Goal: Task Accomplishment & Management: Use online tool/utility

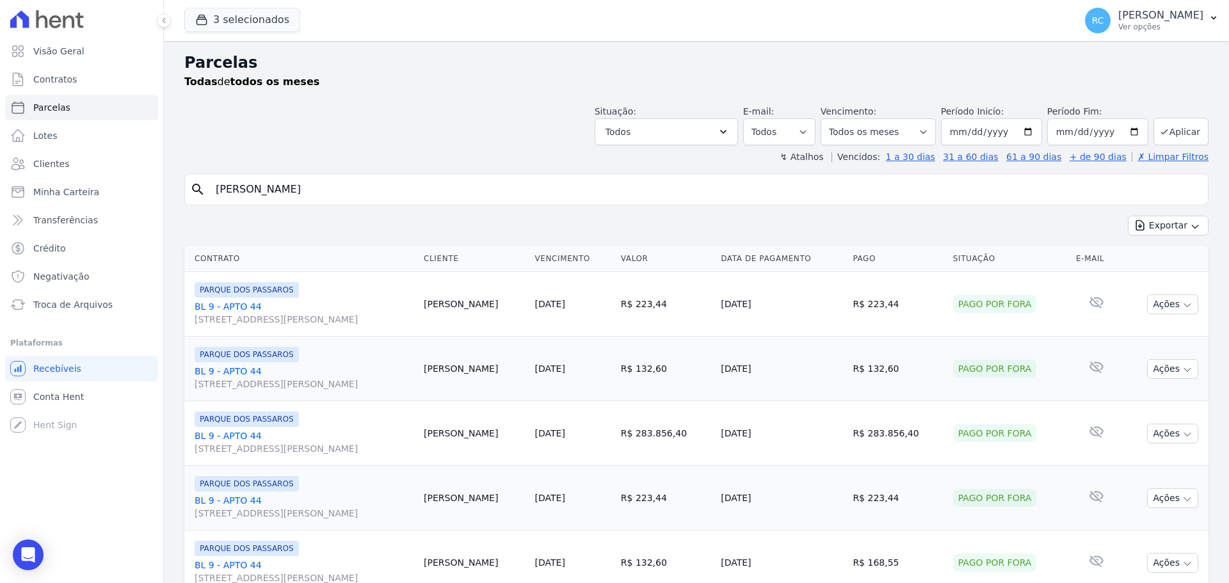
select select
click at [426, 81] on div "Todas de todos os meses" at bounding box center [696, 81] width 1025 height 15
drag, startPoint x: 368, startPoint y: 188, endPoint x: 303, endPoint y: 206, distance: 66.9
click at [4, 251] on div "Visão Geral Contratos [GEOGRAPHIC_DATA] Lotes Clientes Minha Carteira Transferê…" at bounding box center [614, 291] width 1229 height 583
paste input "Aline Marques Rodrigues"
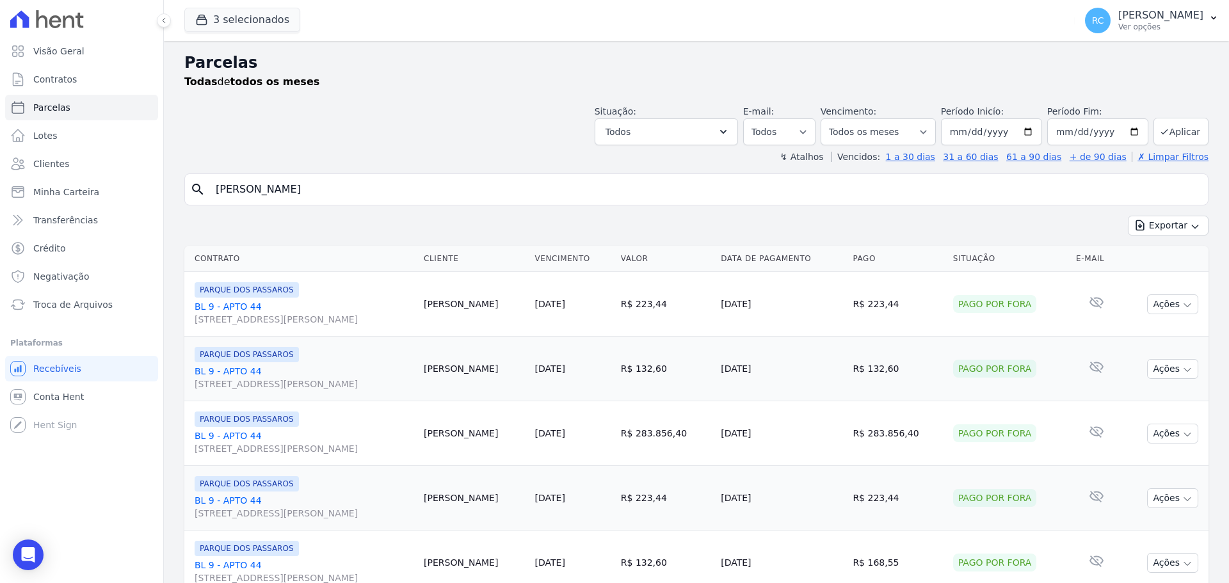
type input "Aline Marques Rodrigues"
select select
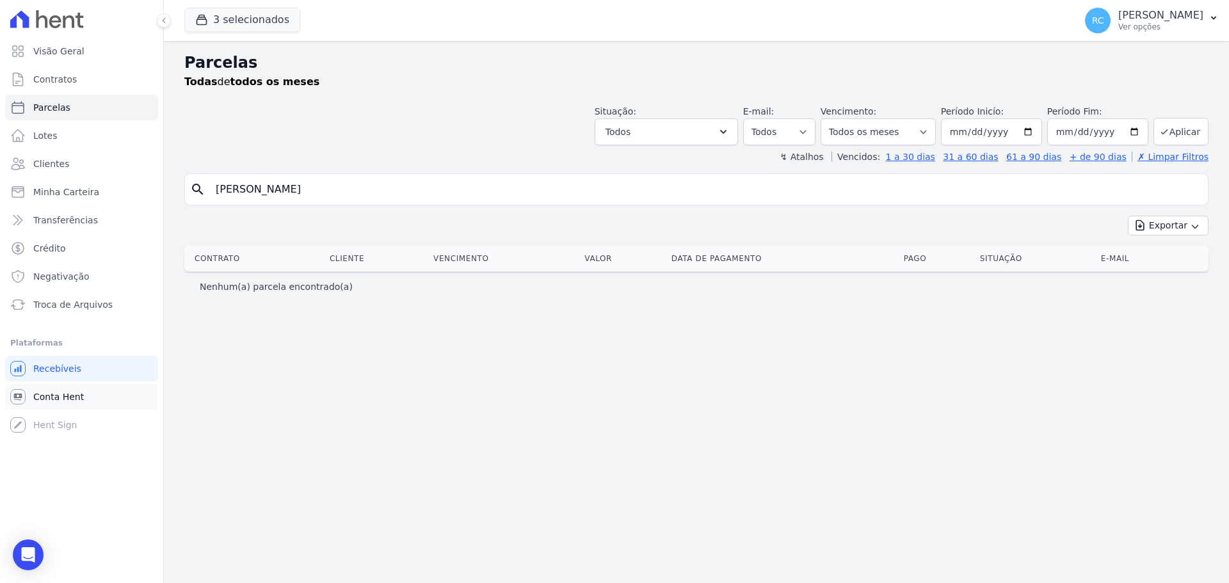
click at [83, 396] on link "Conta Hent" at bounding box center [81, 397] width 153 height 26
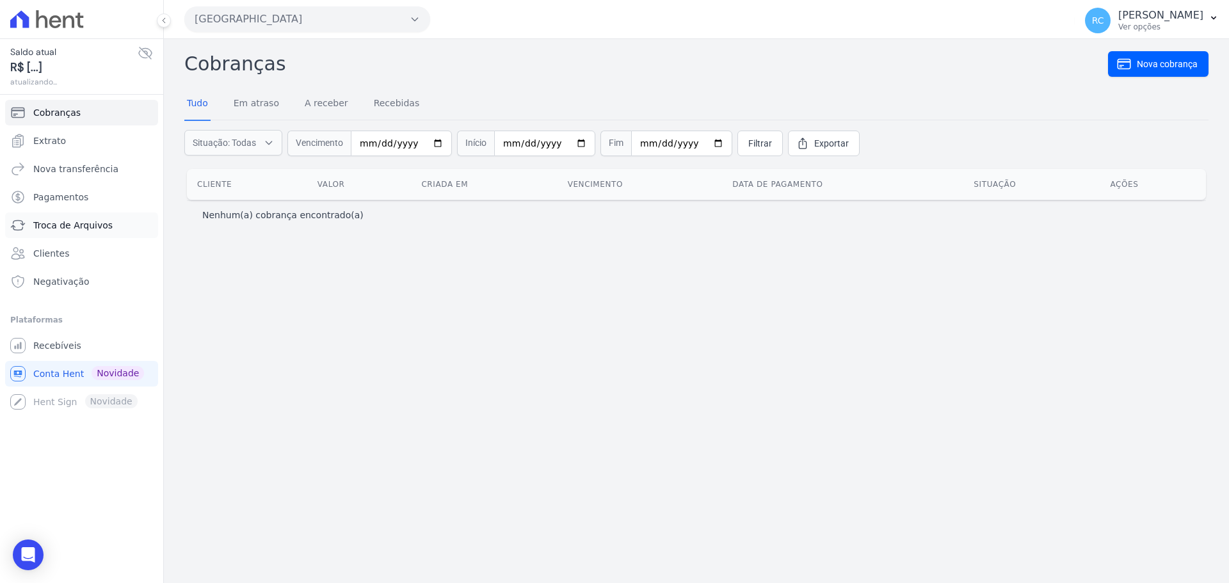
click at [106, 218] on link "Troca de Arquivos" at bounding box center [81, 226] width 153 height 26
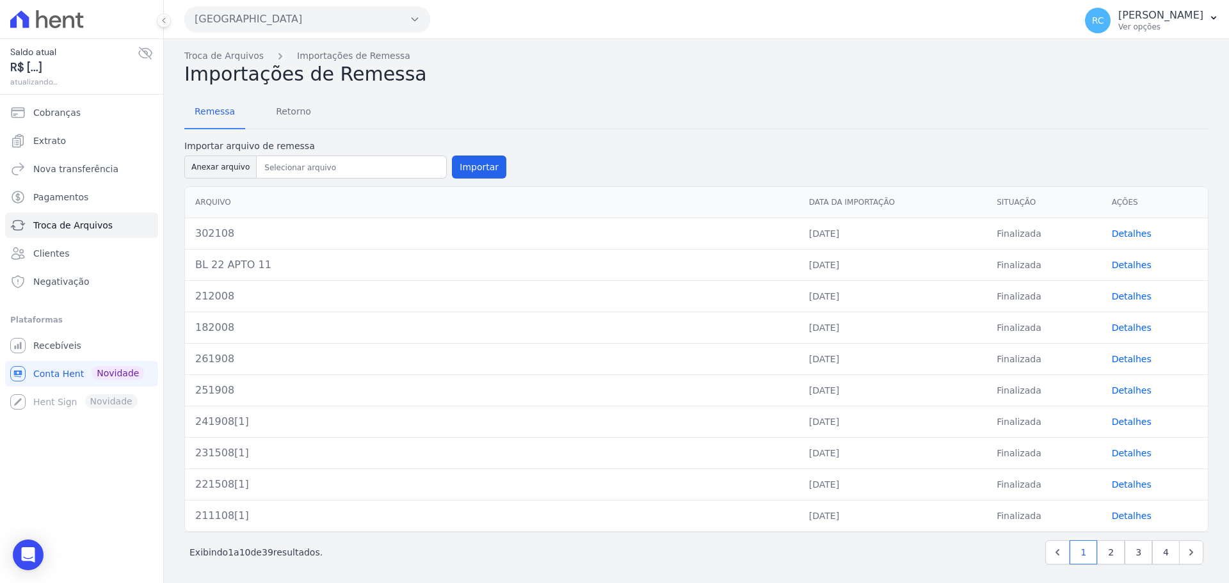
click at [293, 26] on button "Parque Dos Passaros" at bounding box center [307, 19] width 246 height 26
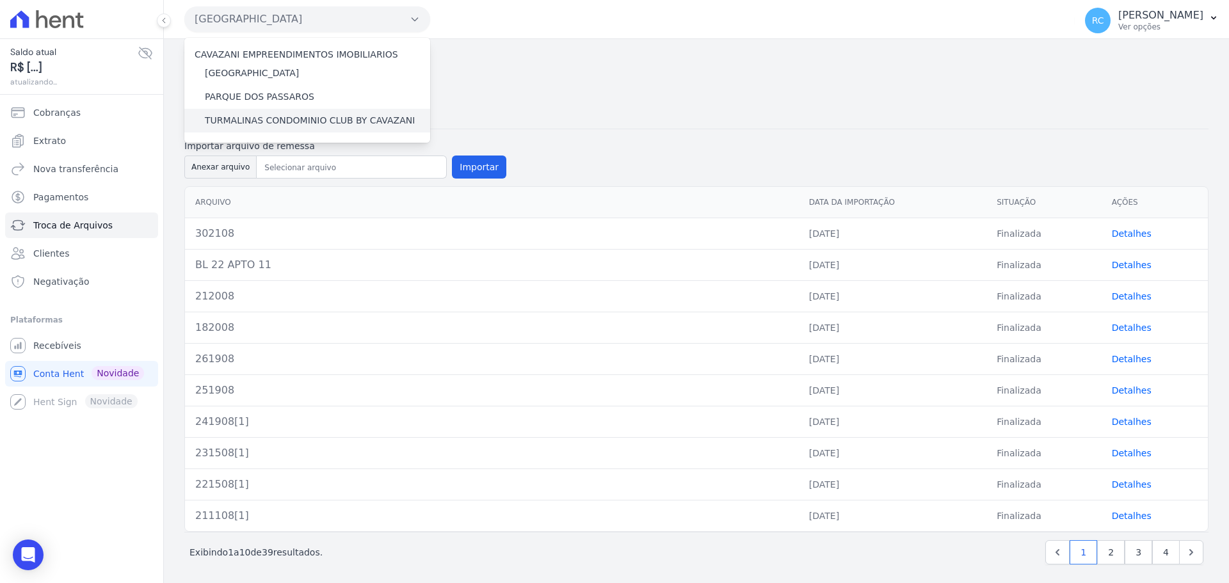
click at [250, 127] on label "TURMALINAS CONDOMINIO CLUB BY CAVAZANI" at bounding box center [310, 120] width 210 height 13
click at [0, 0] on input "TURMALINAS CONDOMINIO CLUB BY CAVAZANI" at bounding box center [0, 0] width 0 height 0
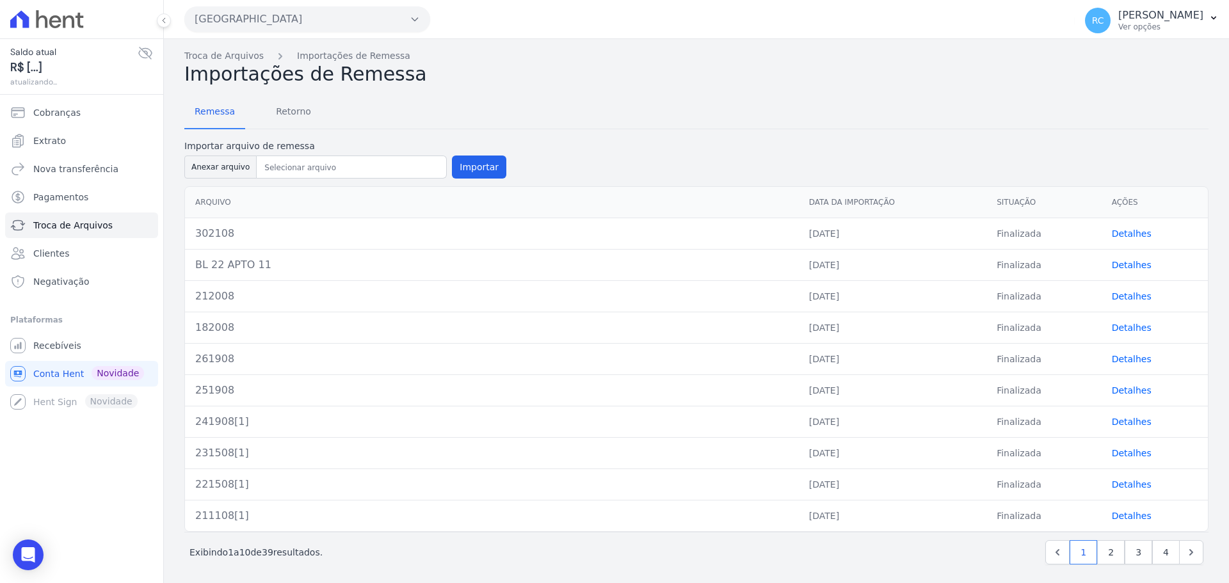
click at [329, 23] on button "Parque Dos Passaros" at bounding box center [307, 19] width 246 height 26
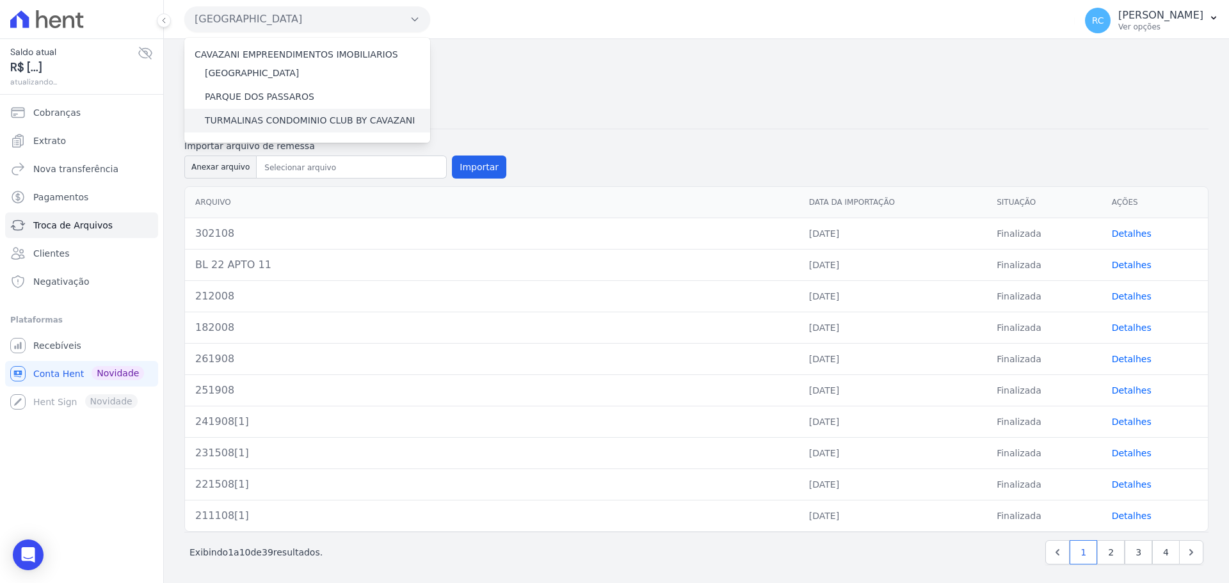
click at [256, 127] on label "TURMALINAS CONDOMINIO CLUB BY CAVAZANI" at bounding box center [310, 120] width 210 height 13
click at [0, 0] on input "TURMALINAS CONDOMINIO CLUB BY CAVAZANI" at bounding box center [0, 0] width 0 height 0
click at [257, 125] on label "TURMALINAS CONDOMINIO CLUB BY CAVAZANI" at bounding box center [310, 120] width 210 height 13
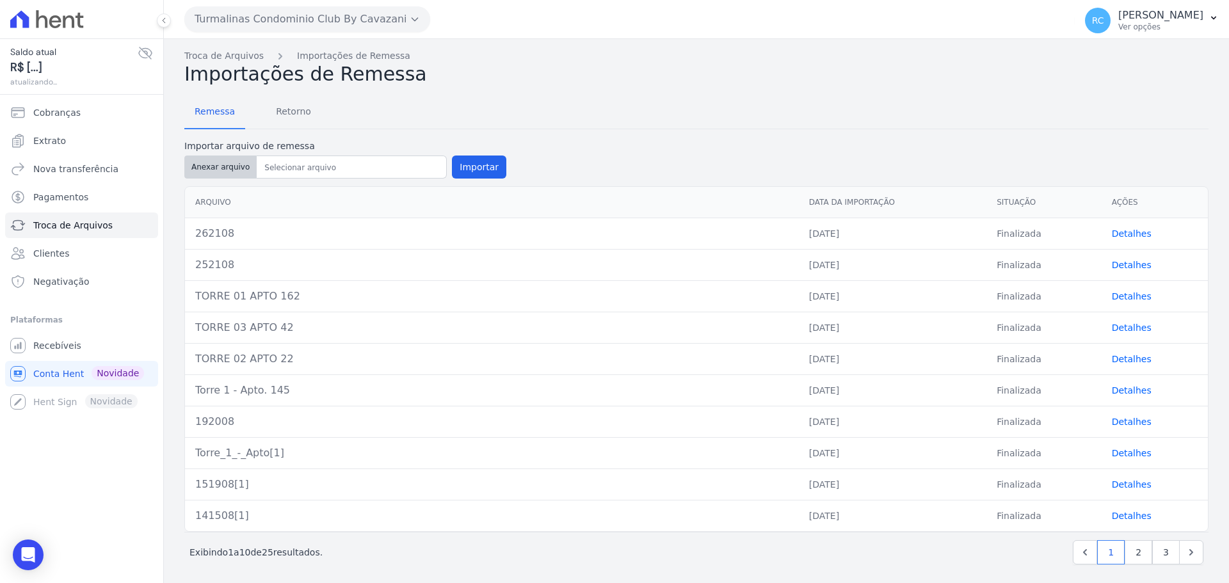
click at [224, 170] on button "Anexar arquivo" at bounding box center [220, 167] width 72 height 23
type input "TORRE 03 APTO 04"
click at [483, 168] on button "Importar" at bounding box center [479, 167] width 54 height 23
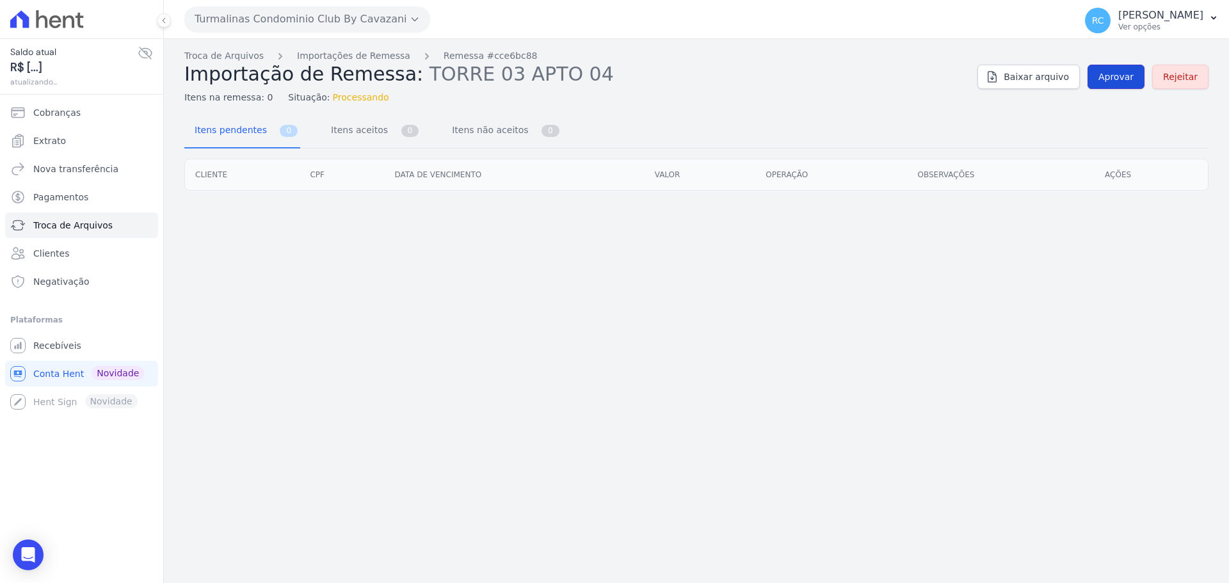
click at [1107, 81] on span "Aprovar" at bounding box center [1116, 76] width 35 height 13
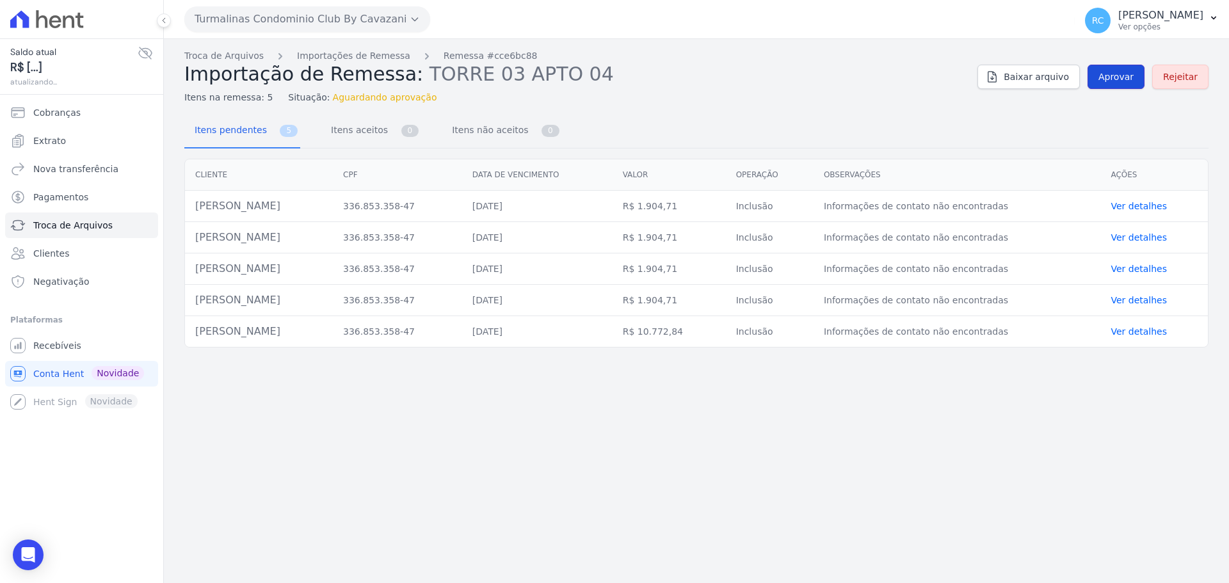
click at [1096, 87] on link "Aprovar" at bounding box center [1116, 77] width 57 height 24
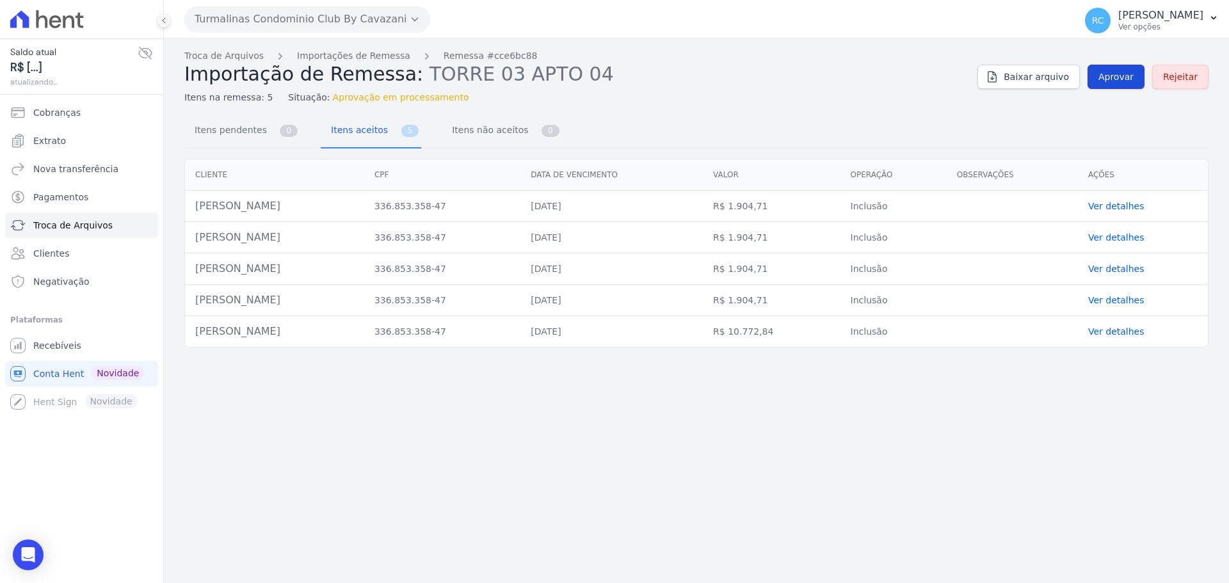
click at [1121, 81] on span "Aprovar" at bounding box center [1116, 76] width 35 height 13
click at [1119, 79] on span "Aprovar" at bounding box center [1116, 76] width 35 height 13
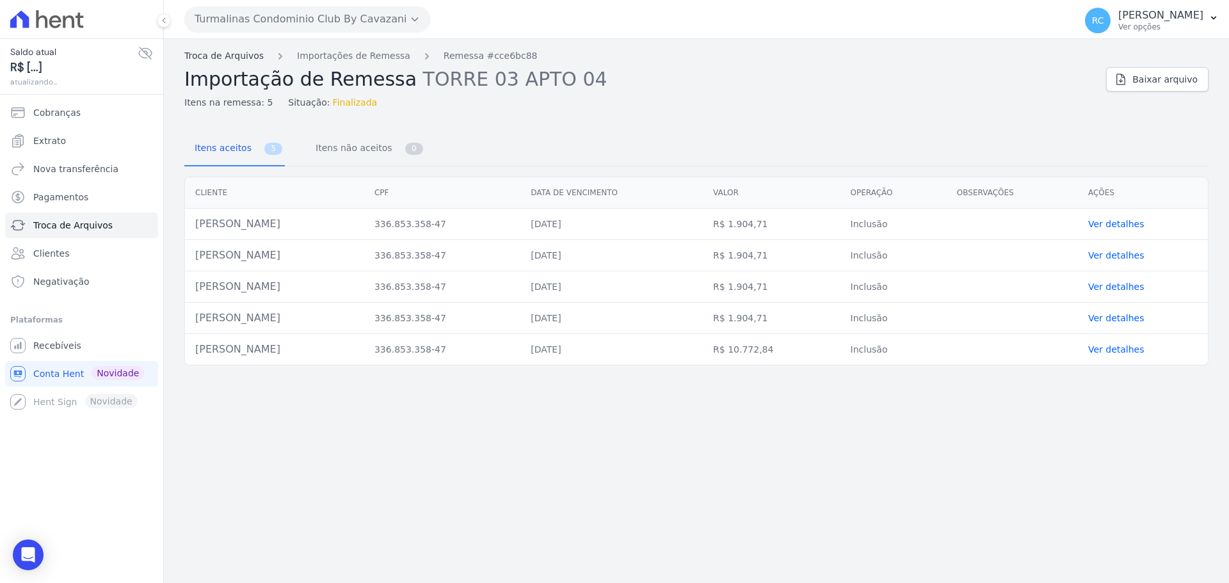
click at [223, 59] on link "Troca de Arquivos" at bounding box center [223, 55] width 79 height 13
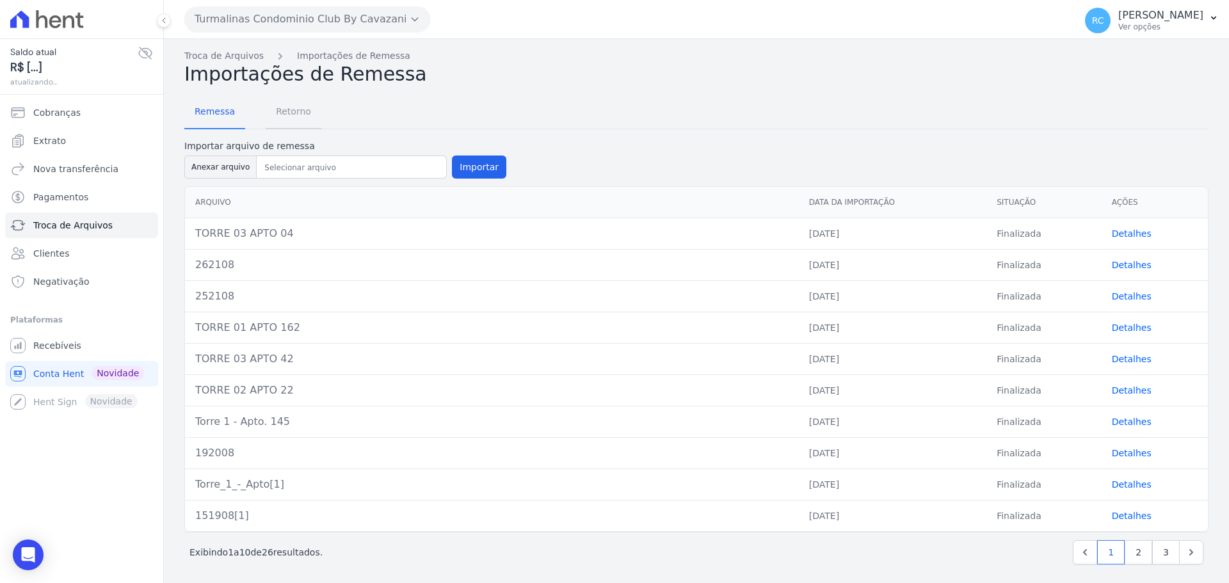
click at [294, 117] on span "Retorno" at bounding box center [293, 112] width 51 height 26
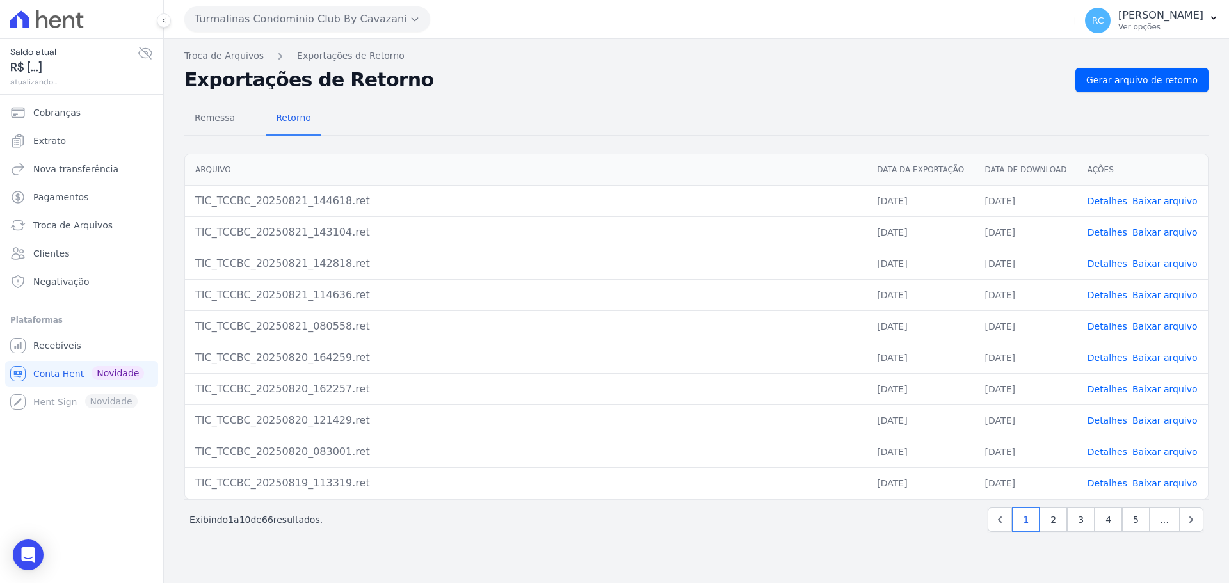
click at [1142, 67] on div "Troca de Arquivos Exportações de Retorno Exportações de Retorno Gerar arquivo d…" at bounding box center [697, 311] width 1066 height 544
click at [1137, 73] on link "Gerar arquivo de retorno" at bounding box center [1142, 80] width 133 height 24
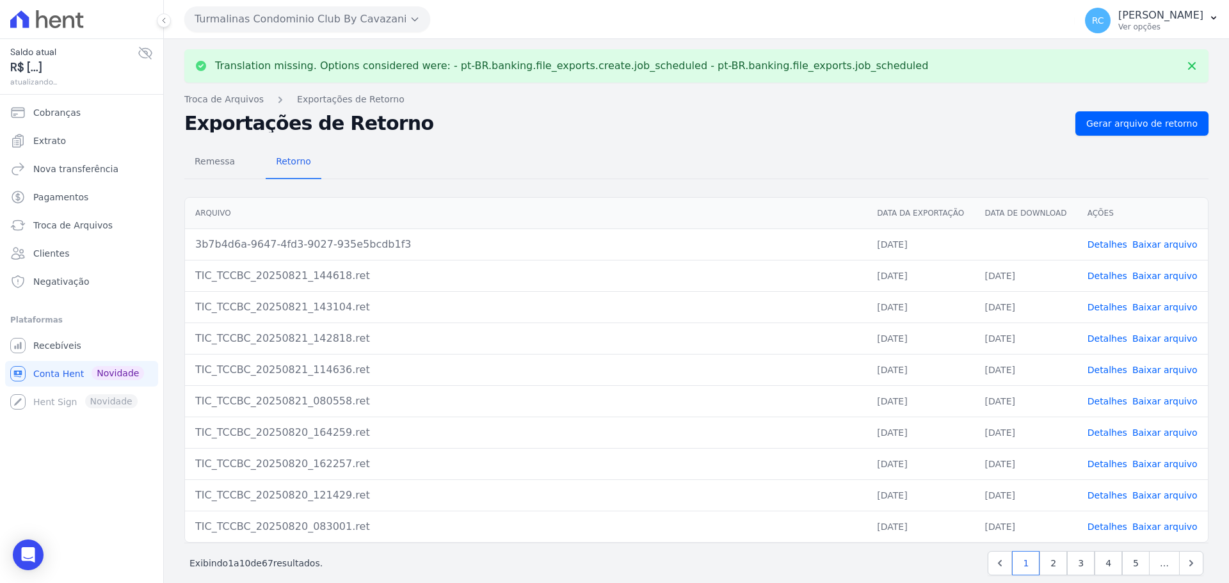
click at [1151, 241] on link "Baixar arquivo" at bounding box center [1165, 244] width 65 height 10
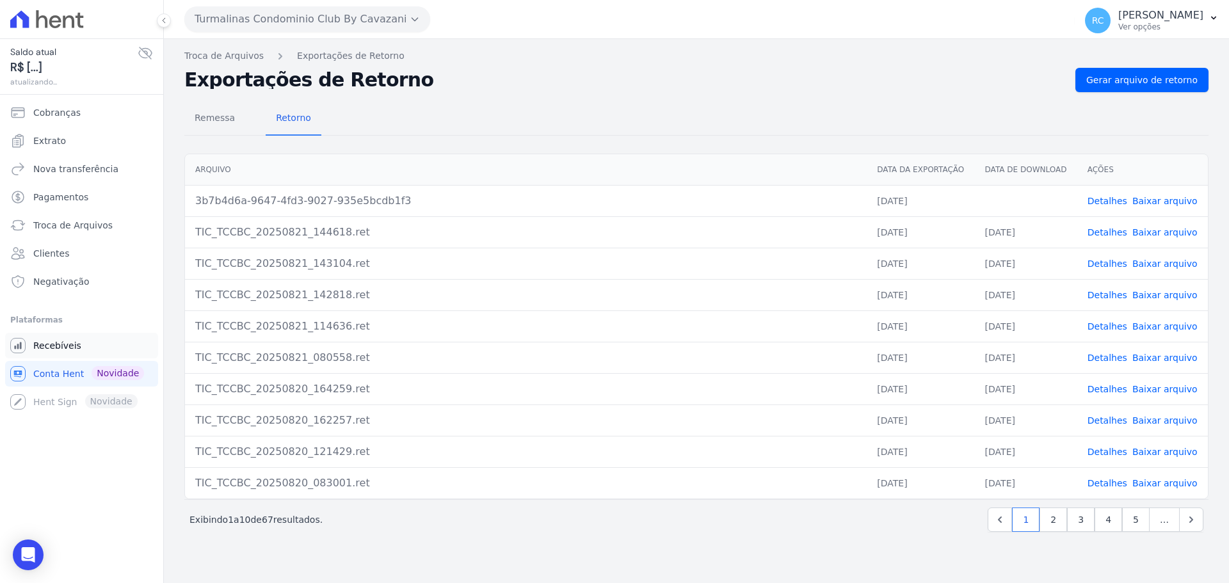
click at [70, 353] on link "Recebíveis" at bounding box center [81, 346] width 153 height 26
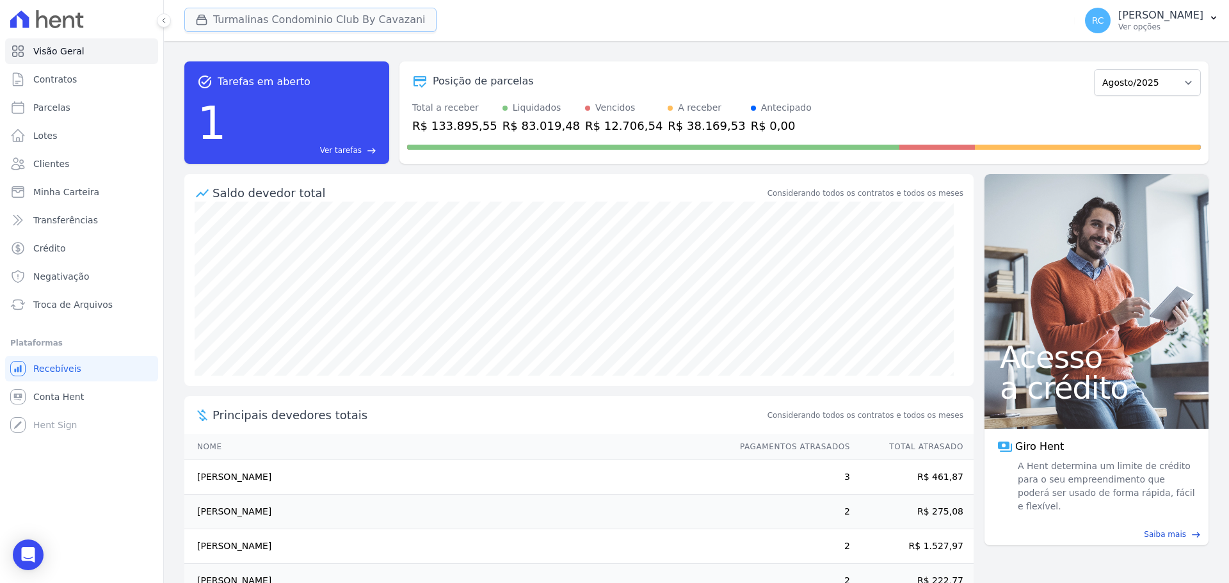
click at [327, 22] on button "Turmalinas Condominio Club By Cavazani" at bounding box center [310, 20] width 252 height 24
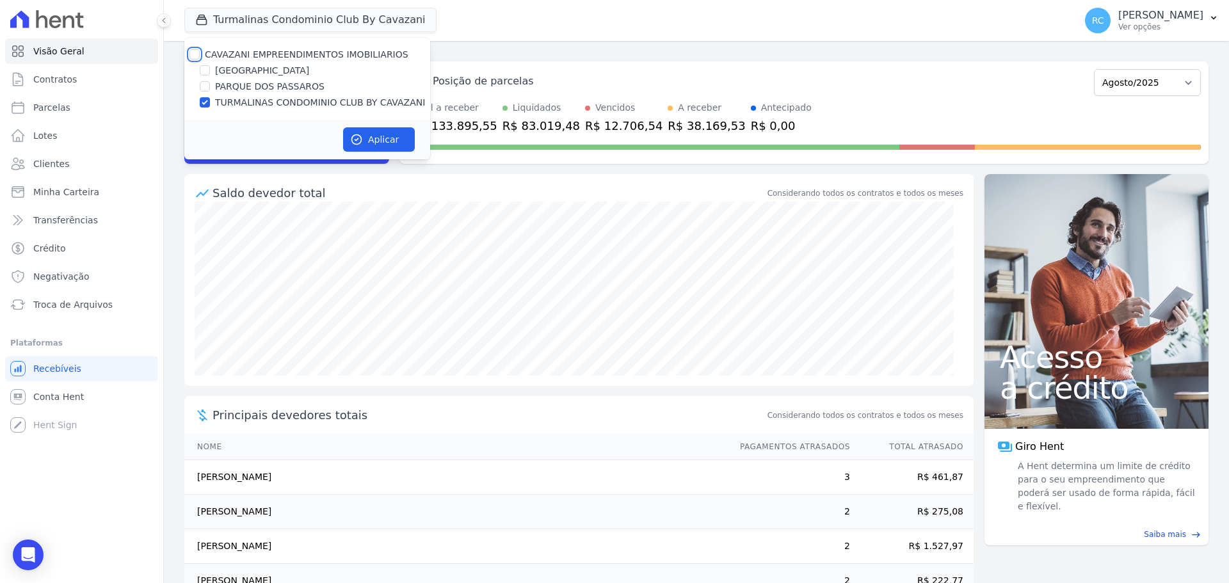
click at [193, 57] on input "CAVAZANI EMPREENDIMENTOS IMOBILIARIOS" at bounding box center [195, 54] width 10 height 10
checkbox input "true"
click at [193, 57] on input "CAVAZANI EMPREENDIMENTOS IMOBILIARIOS" at bounding box center [195, 54] width 10 height 10
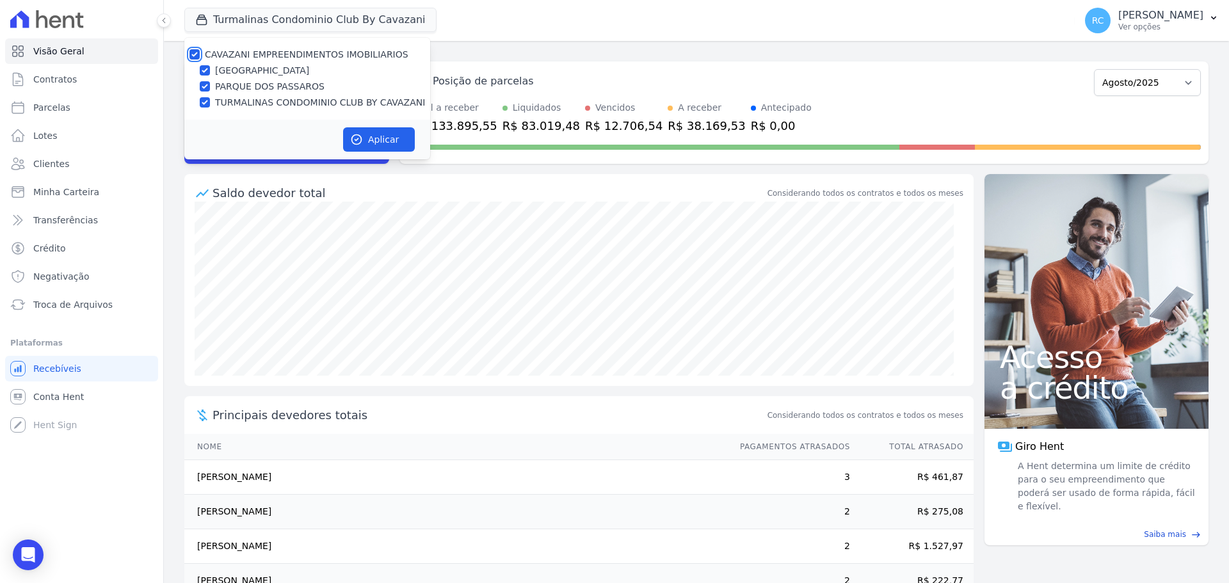
checkbox input "false"
click at [196, 54] on input "CAVAZANI EMPREENDIMENTOS IMOBILIARIOS" at bounding box center [195, 54] width 10 height 10
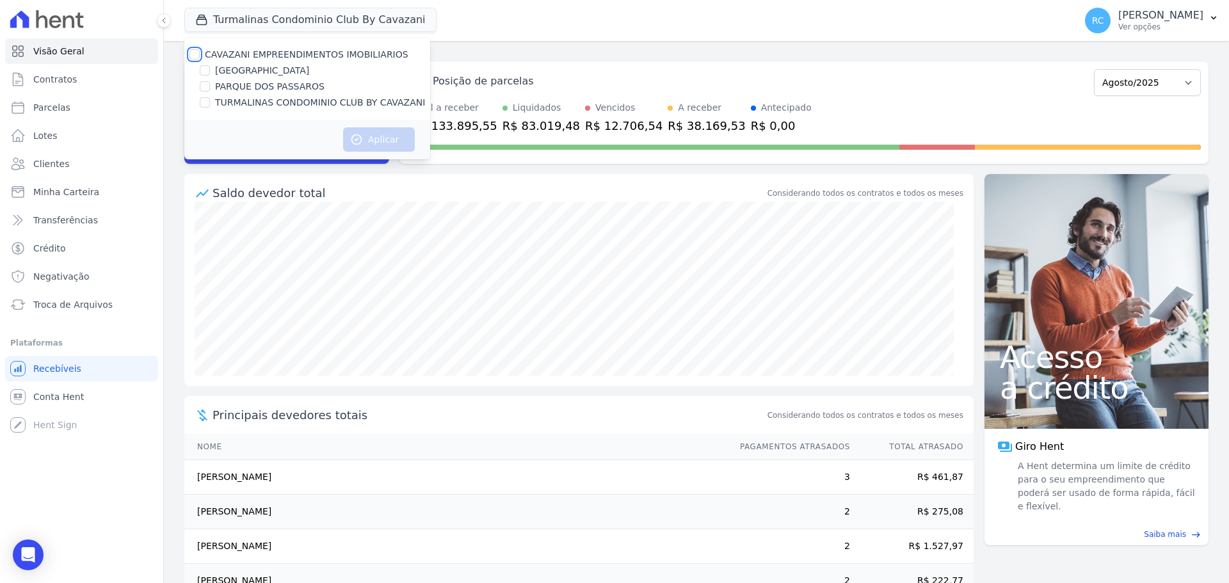
checkbox input "true"
click at [385, 138] on button "Aplicar" at bounding box center [379, 139] width 72 height 24
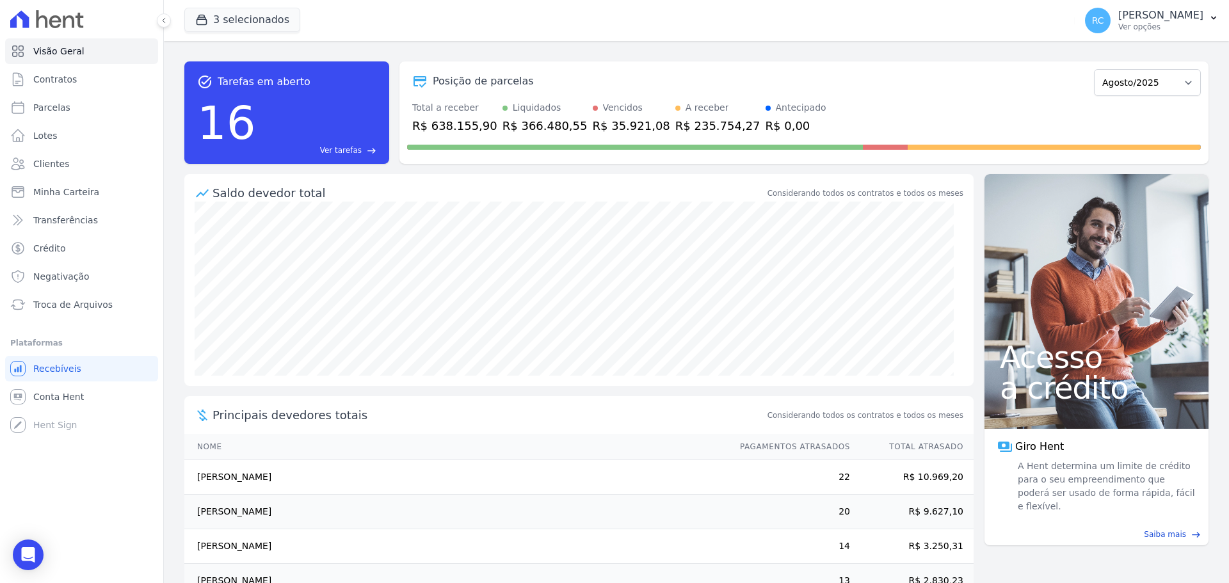
click at [1162, 24] on p "Ver opções" at bounding box center [1161, 27] width 85 height 10
click at [1123, 53] on link "Perfil do empreendimento" at bounding box center [1148, 55] width 164 height 23
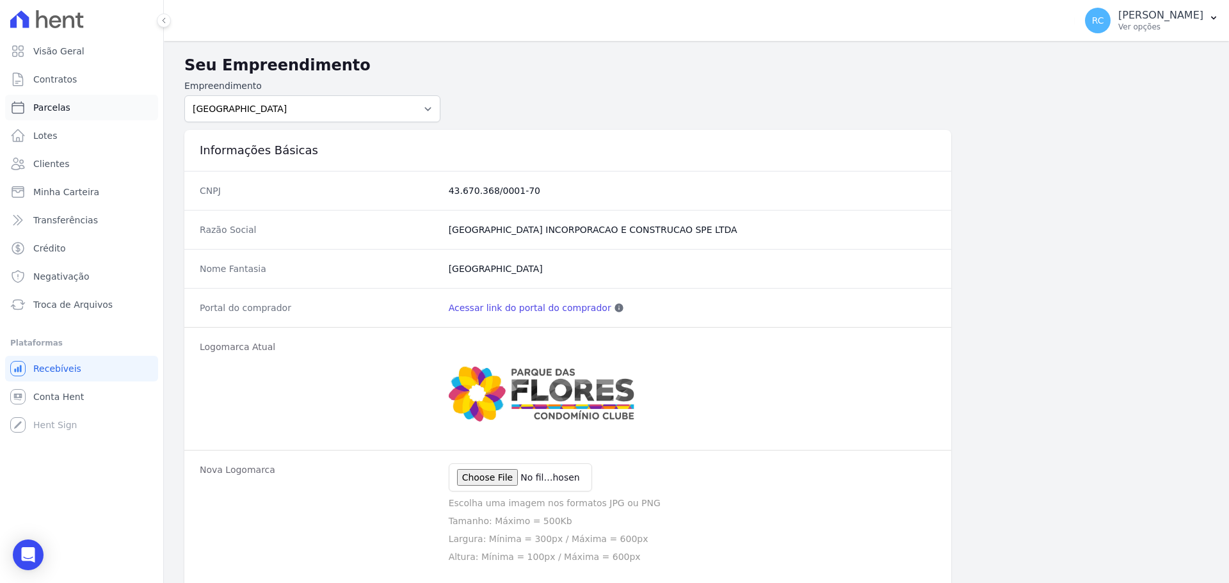
click at [79, 108] on link "Parcelas" at bounding box center [81, 108] width 153 height 26
select select
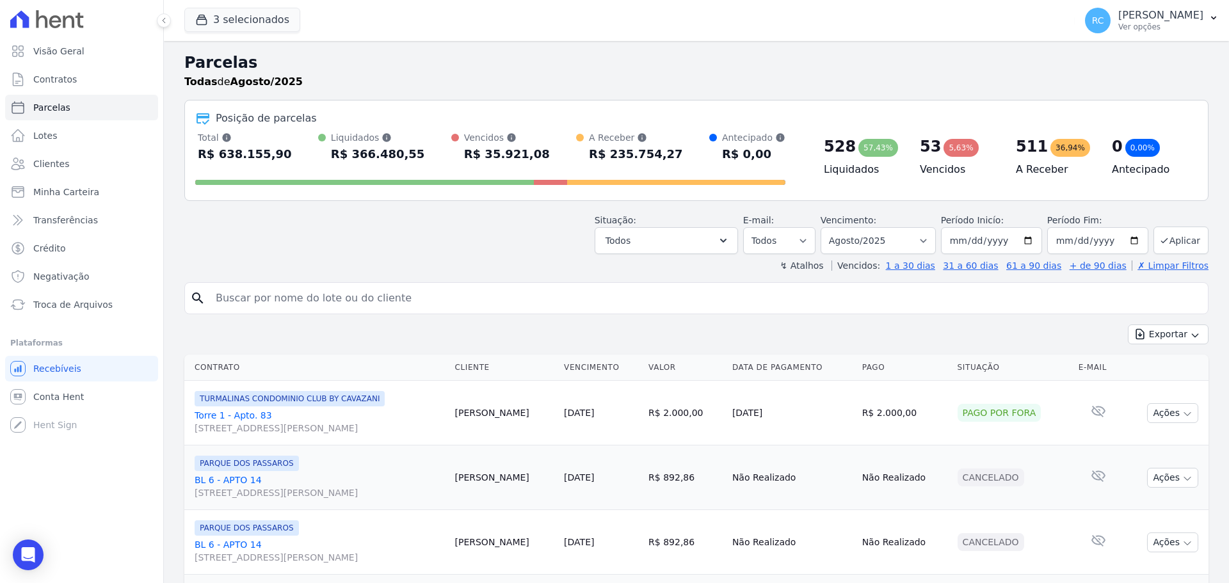
drag, startPoint x: 336, startPoint y: 311, endPoint x: 351, endPoint y: 298, distance: 20.0
click at [337, 309] on input "search" at bounding box center [705, 299] width 995 height 26
paste input "Suely dias dos Santos"
type input "Suely dias dos Santos"
select select
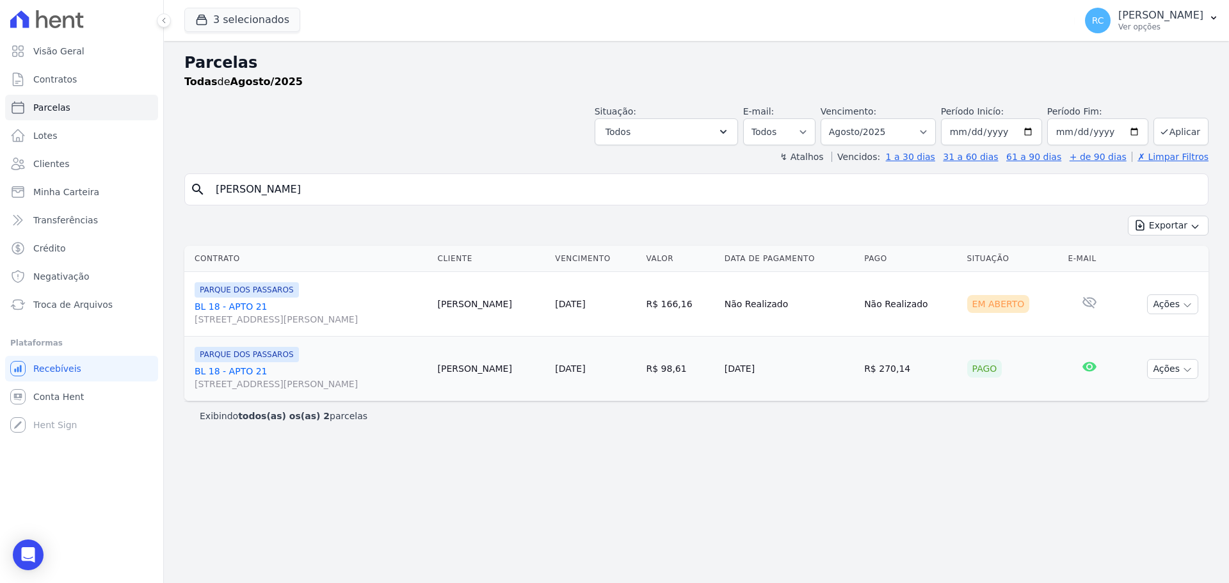
click at [214, 309] on link "BL 18 - APTO 21 Rua Arminda de Lima, 20, SALA 01, Centro" at bounding box center [311, 313] width 233 height 26
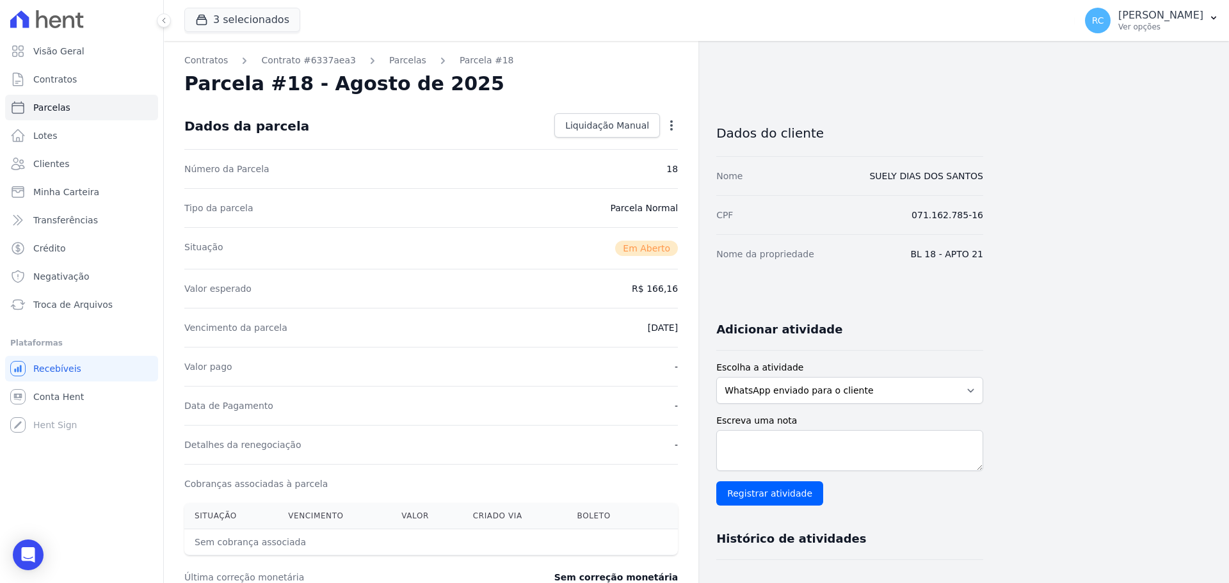
click at [941, 220] on dd "071.162.785-16" at bounding box center [948, 215] width 72 height 13
copy dl "071.162.785-16"
click at [69, 113] on link "Parcelas" at bounding box center [81, 108] width 153 height 26
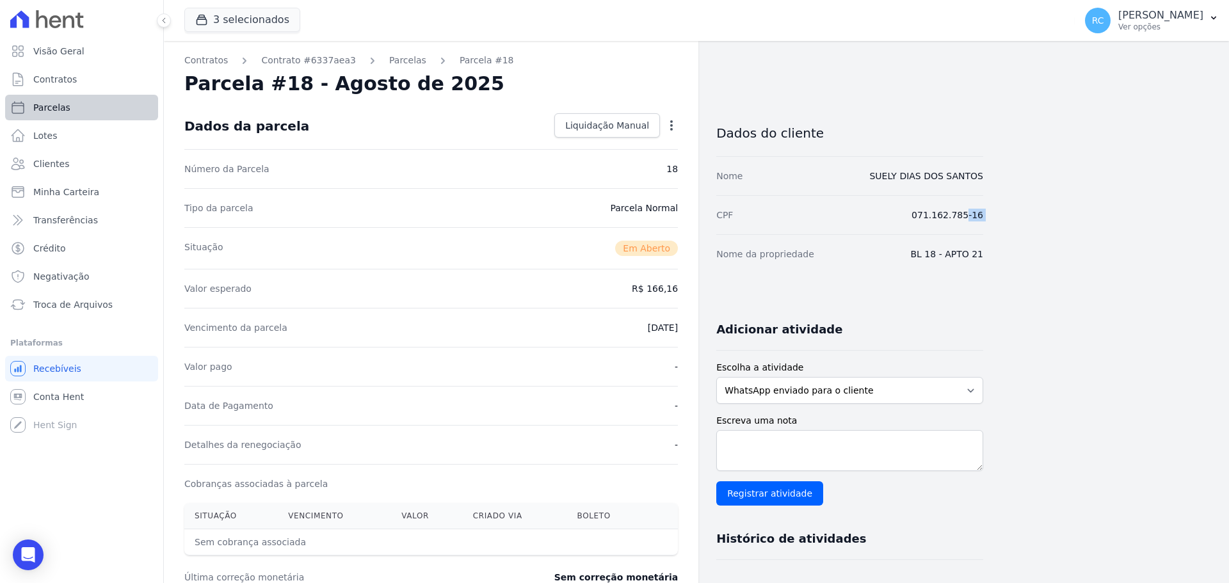
select select
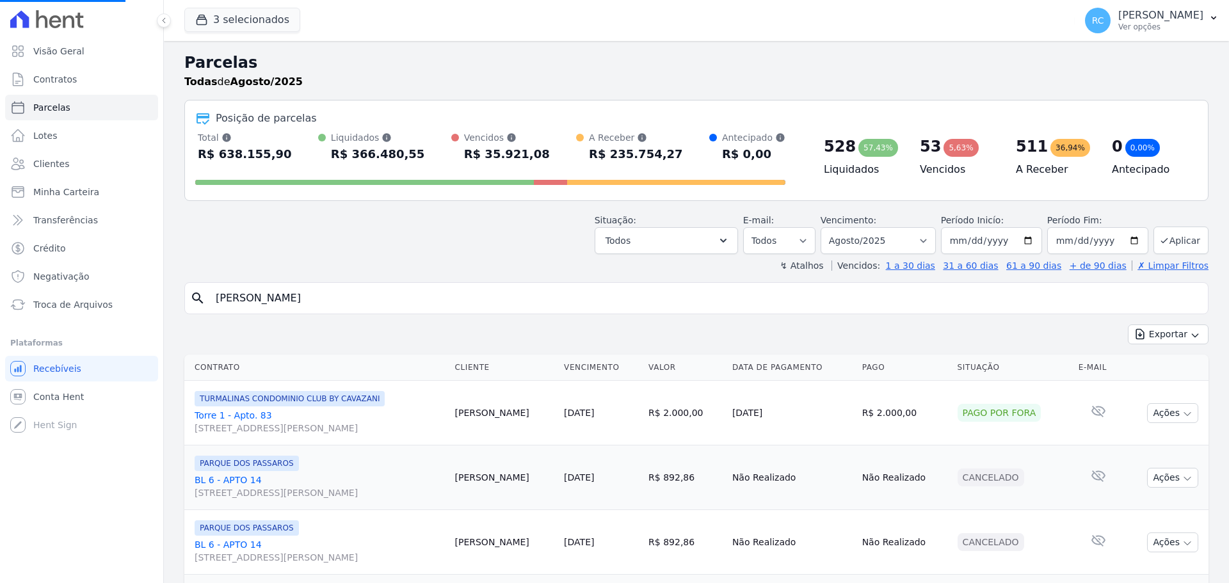
drag, startPoint x: 266, startPoint y: 298, endPoint x: 313, endPoint y: 288, distance: 48.6
click at [266, 297] on input "Suely dias dos Santos" at bounding box center [705, 299] width 995 height 26
select select
click at [321, 295] on input "search" at bounding box center [705, 299] width 995 height 26
type input "Edvanilson da Silva Santana"
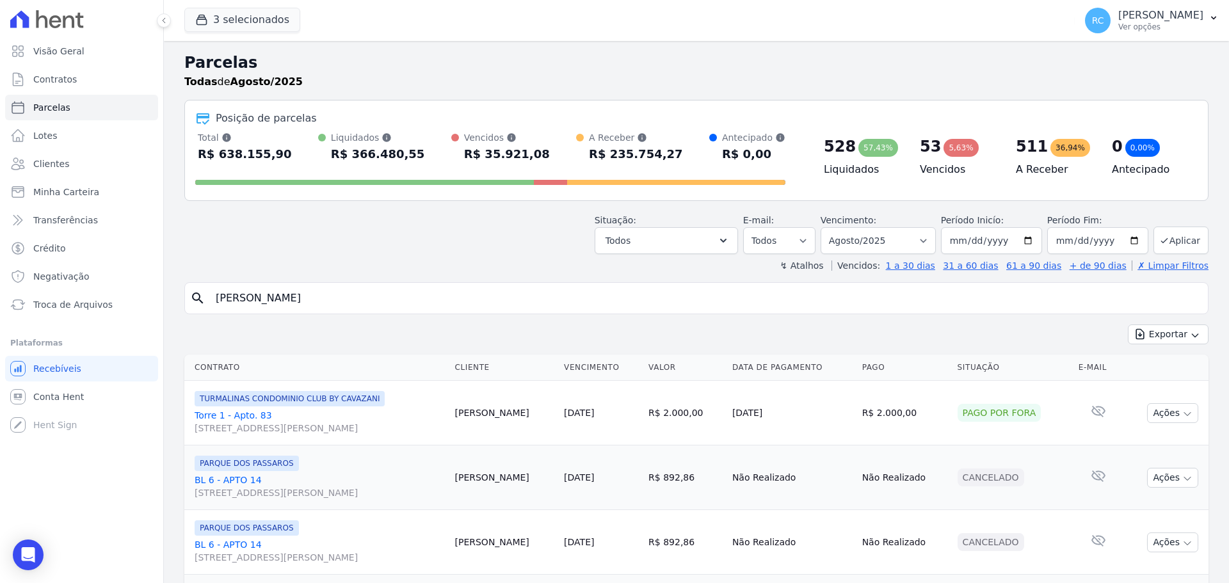
select select
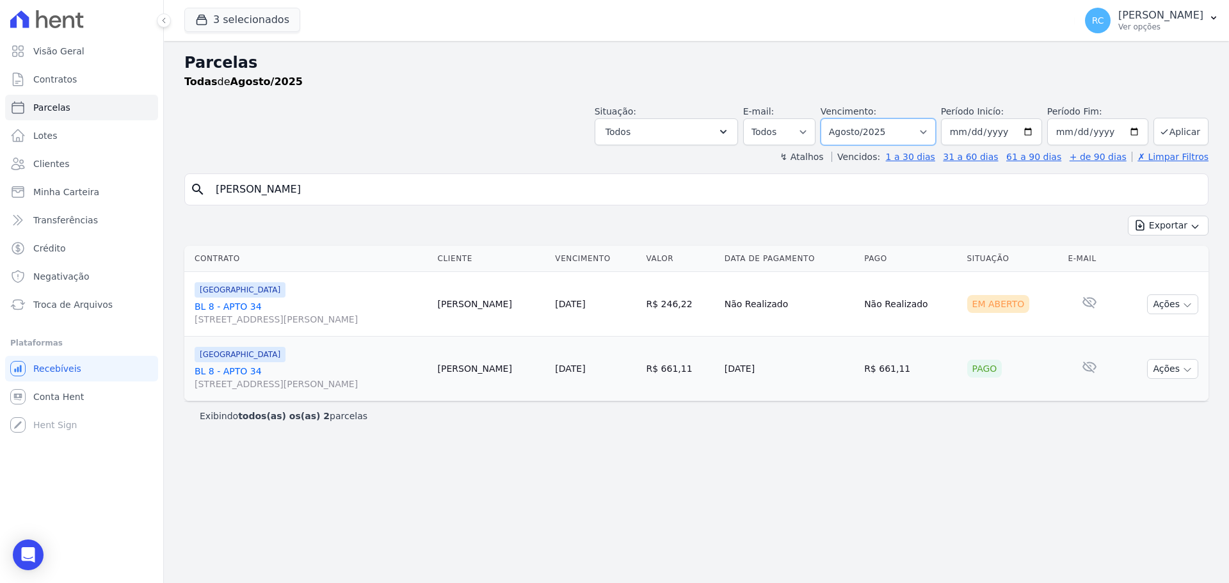
click at [912, 126] on select "Filtrar por período ──────── Todos os meses Dezembro/2021 Janeiro/2022 Fevereir…" at bounding box center [878, 131] width 115 height 27
select select "all"
click at [839, 118] on select "Filtrar por período ──────── Todos os meses Dezembro/2021 Janeiro/2022 Fevereir…" at bounding box center [878, 131] width 115 height 27
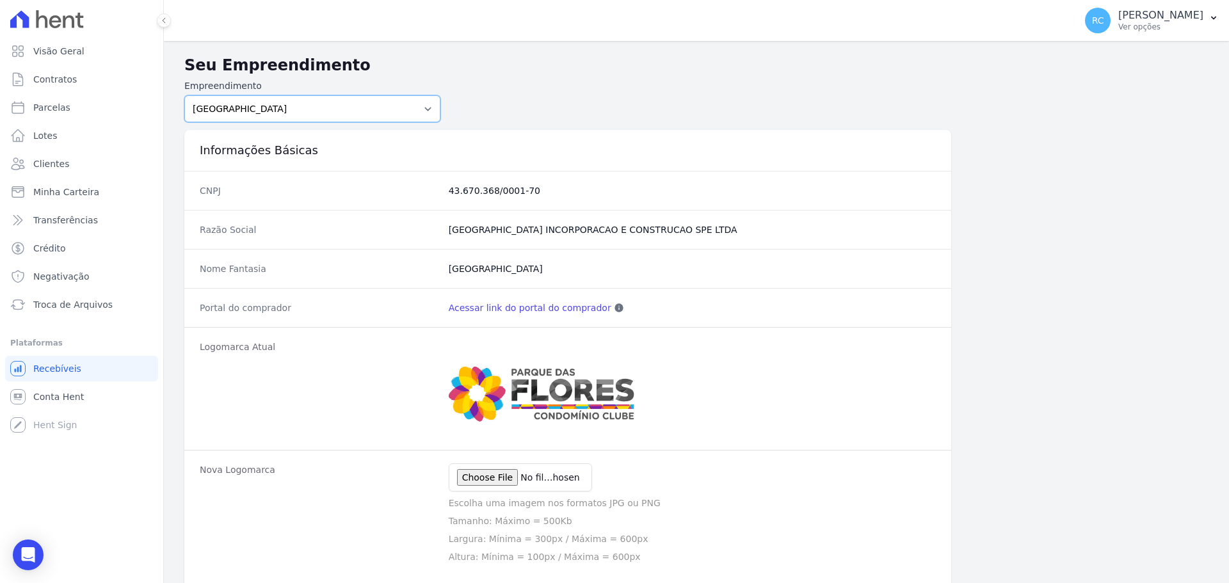
click at [362, 99] on select "PARQUE DAS FLORES PARQUE DOS PASSAROS TURMALINAS CONDOMINIO CLUB BY CAVAZANI" at bounding box center [312, 108] width 256 height 27
select select "4e89b6ae-7d84-4820-b012-365eab1a919a"
click at [184, 95] on select "PARQUE DAS FLORES PARQUE DOS PASSAROS TURMALINAS CONDOMINIO CLUB BY CAVAZANI" at bounding box center [312, 108] width 256 height 27
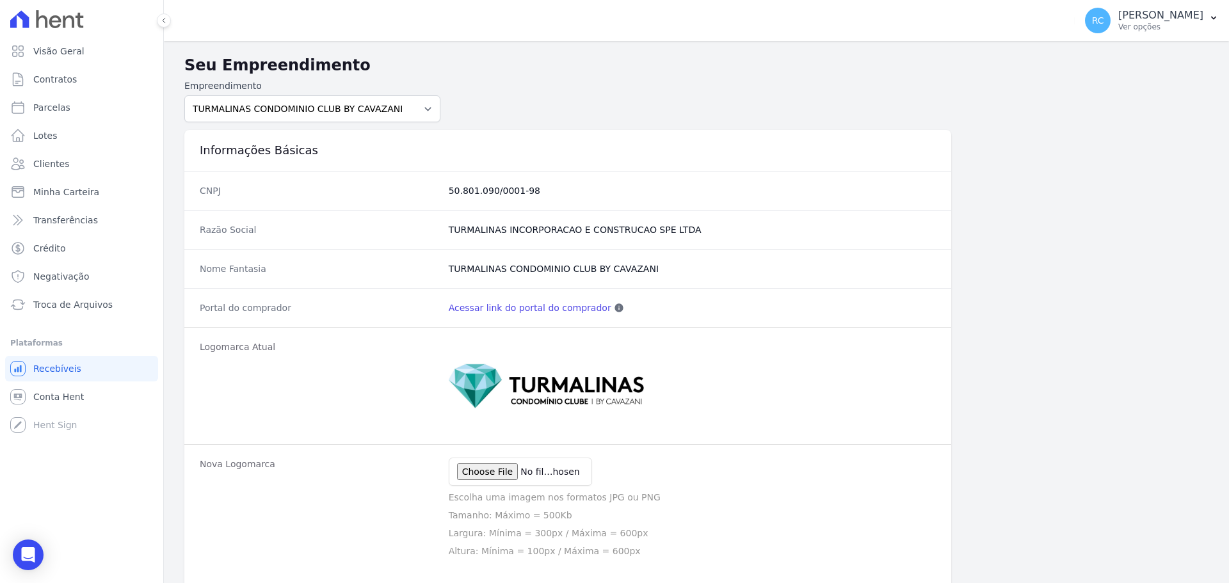
click at [503, 308] on link "Acessar link do portal do comprador" at bounding box center [530, 308] width 163 height 13
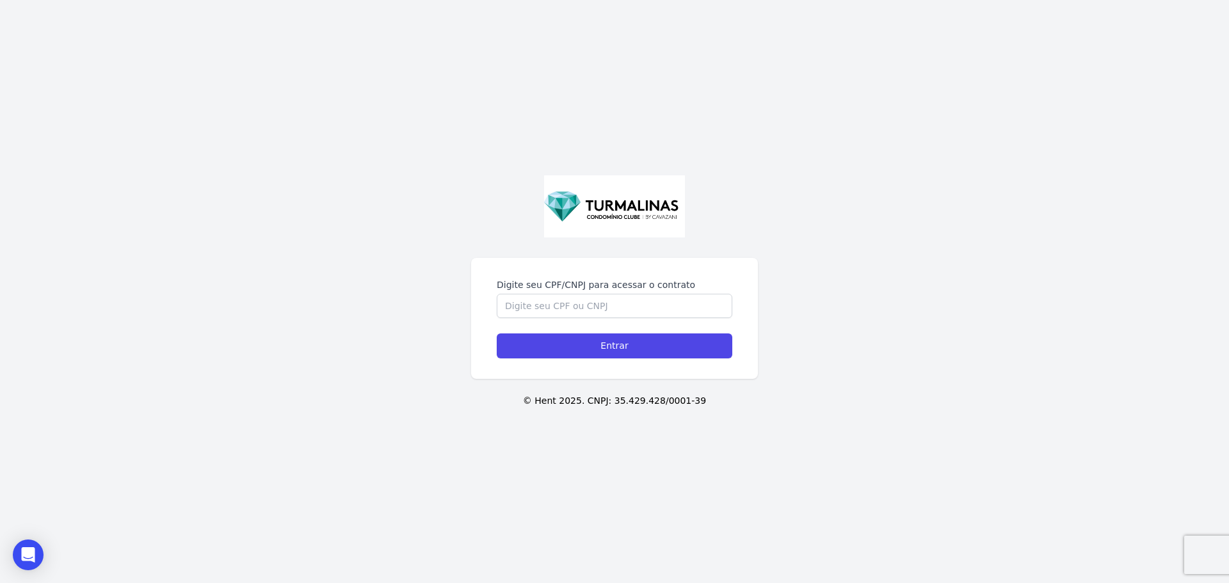
click at [428, 171] on div "Digite seu CPF/CNPJ para acessar o contrato Entrar © Hent 2025. CNPJ: 35.429.42…" at bounding box center [614, 291] width 1229 height 583
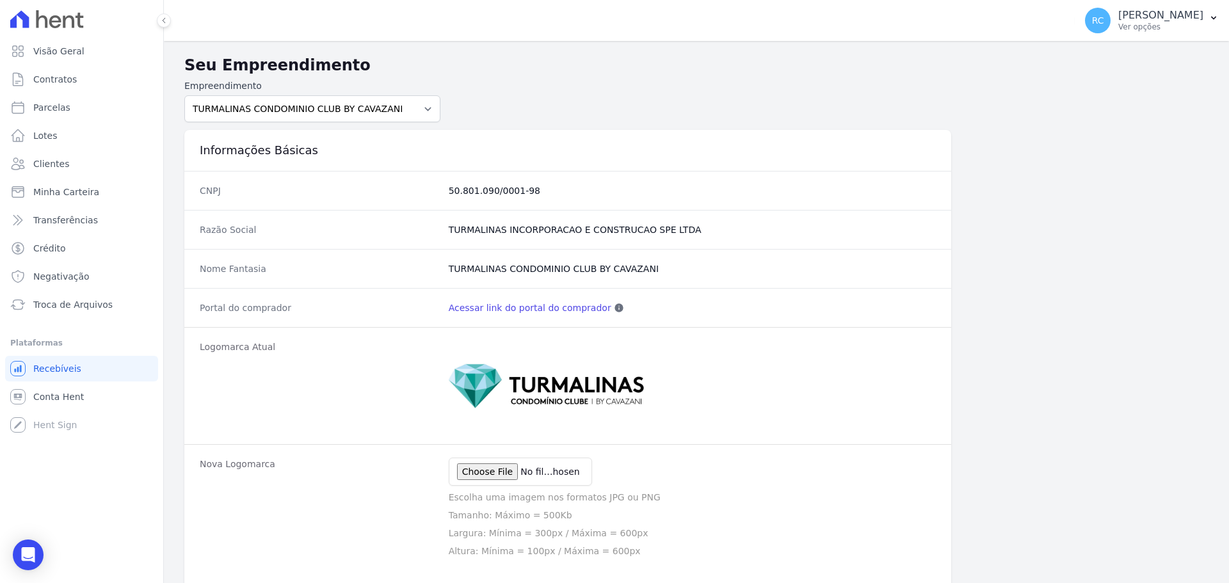
click at [339, 92] on label "Empreendimento" at bounding box center [312, 85] width 256 height 13
click at [330, 101] on select "PARQUE DAS FLORES PARQUE DOS PASSAROS TURMALINAS CONDOMINIO CLUB BY CAVAZANI" at bounding box center [312, 108] width 256 height 27
select select "7c6dbd88-c992-4e1b-a35d-d12916fde016"
click at [184, 95] on select "PARQUE DAS FLORES PARQUE DOS PASSAROS TURMALINAS CONDOMINIO CLUB BY CAVAZANI" at bounding box center [312, 108] width 256 height 27
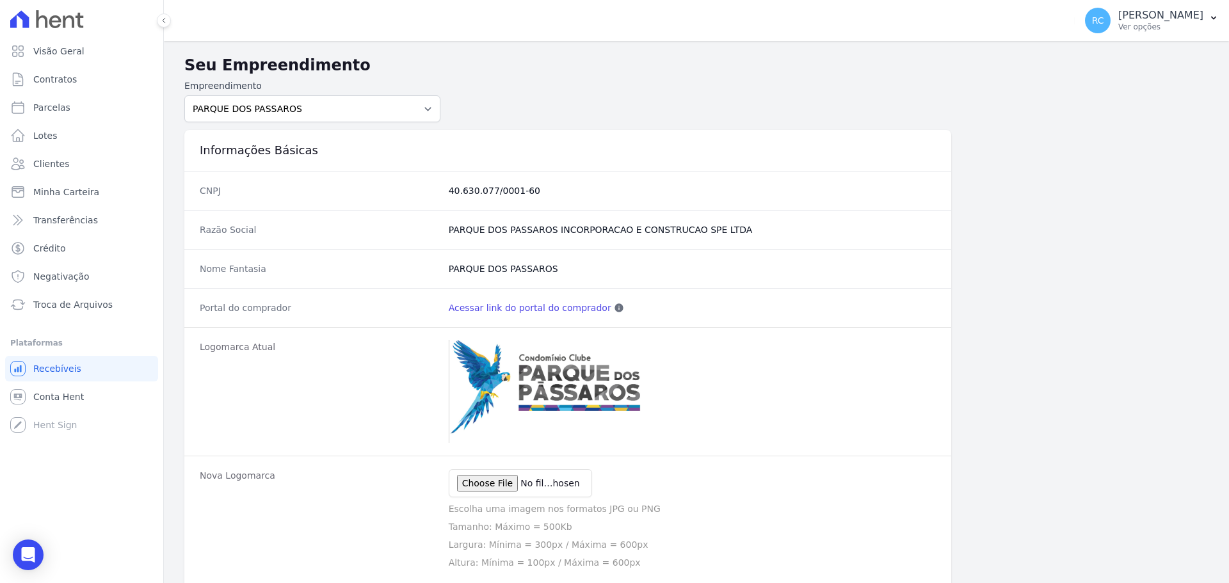
click at [503, 311] on link "Acessar link do portal do comprador" at bounding box center [530, 308] width 163 height 13
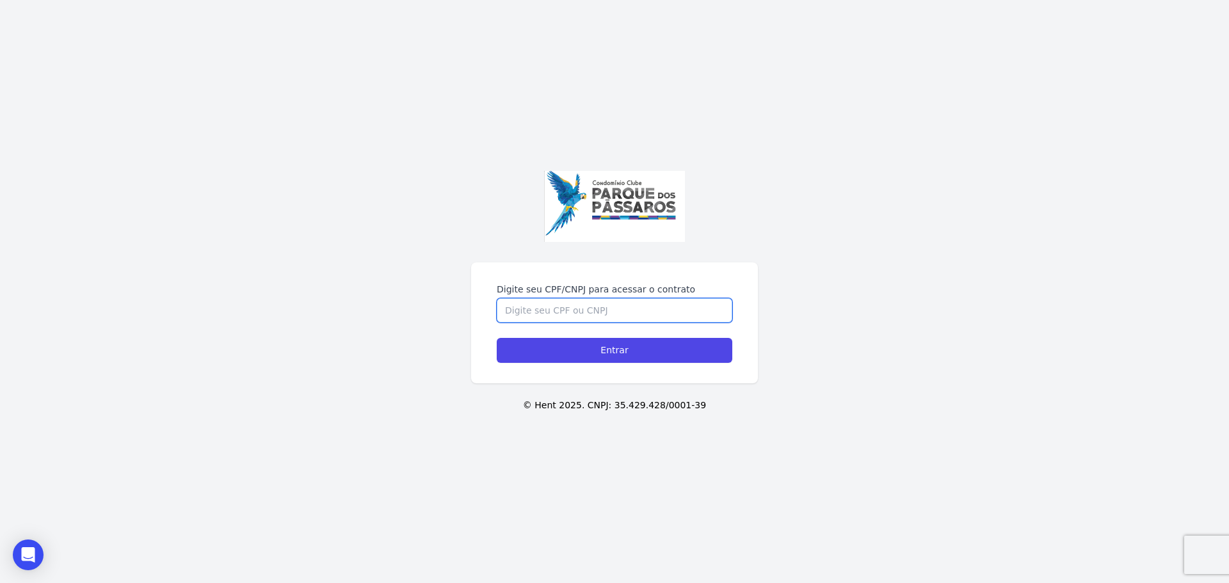
click at [603, 317] on input "Digite seu CPF/CNPJ para acessar o contrato" at bounding box center [615, 310] width 236 height 24
paste input "071.162.785-16"
type input "07116278516"
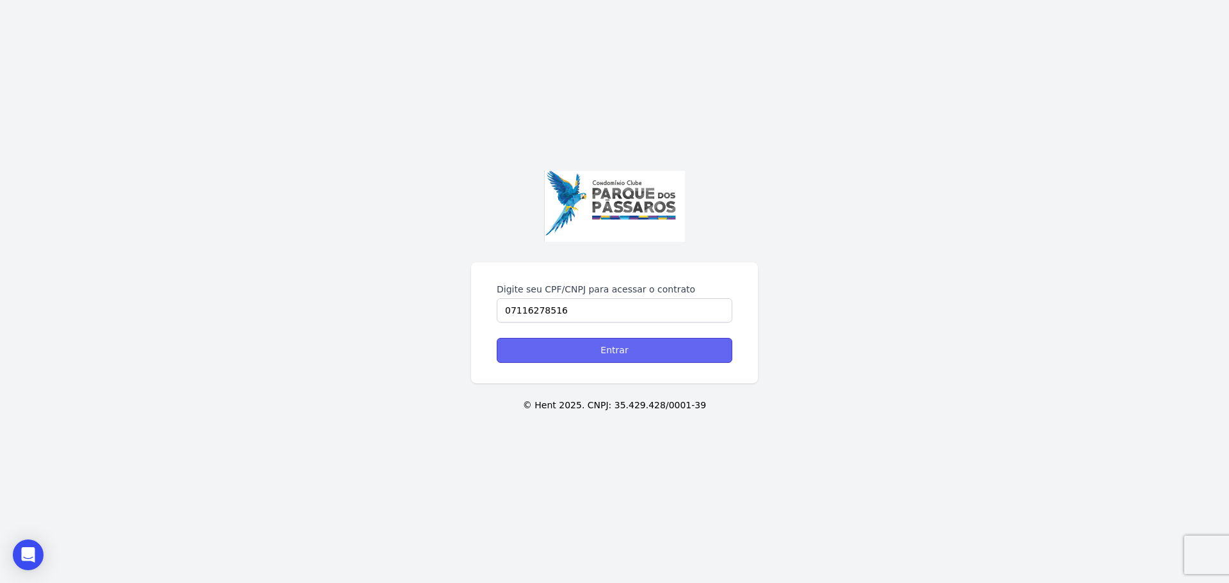
click at [608, 351] on input "Entrar" at bounding box center [615, 350] width 236 height 25
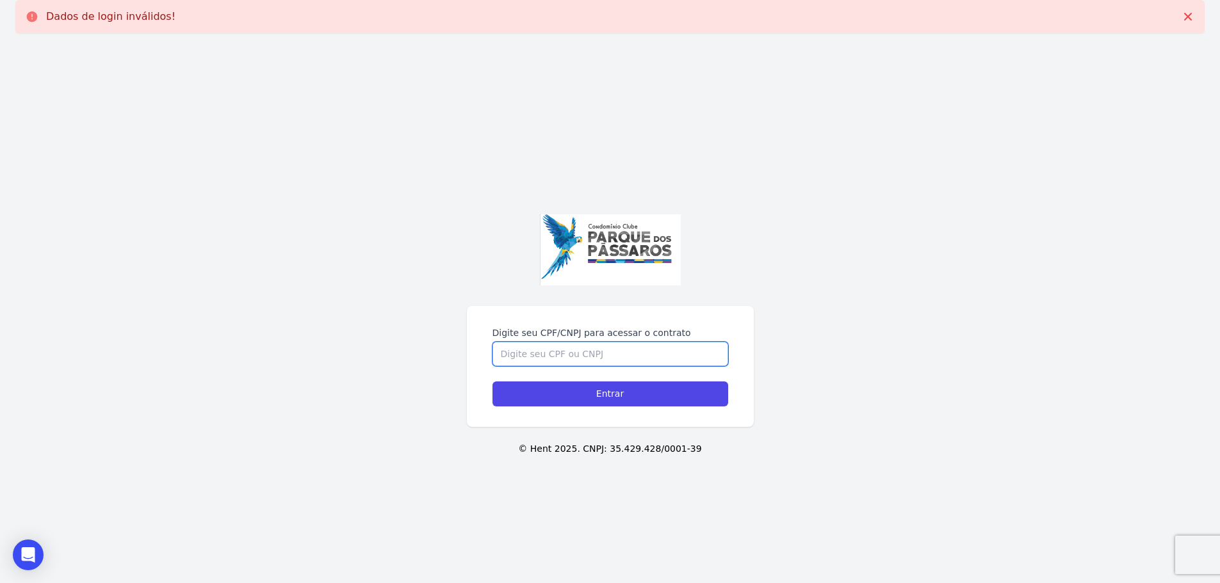
click at [576, 358] on input "Digite seu CPF/CNPJ para acessar o contrato" at bounding box center [610, 354] width 236 height 24
paste input "071.162.785-16"
type input "071.162.785-16"
click at [574, 392] on input "Entrar" at bounding box center [610, 394] width 236 height 25
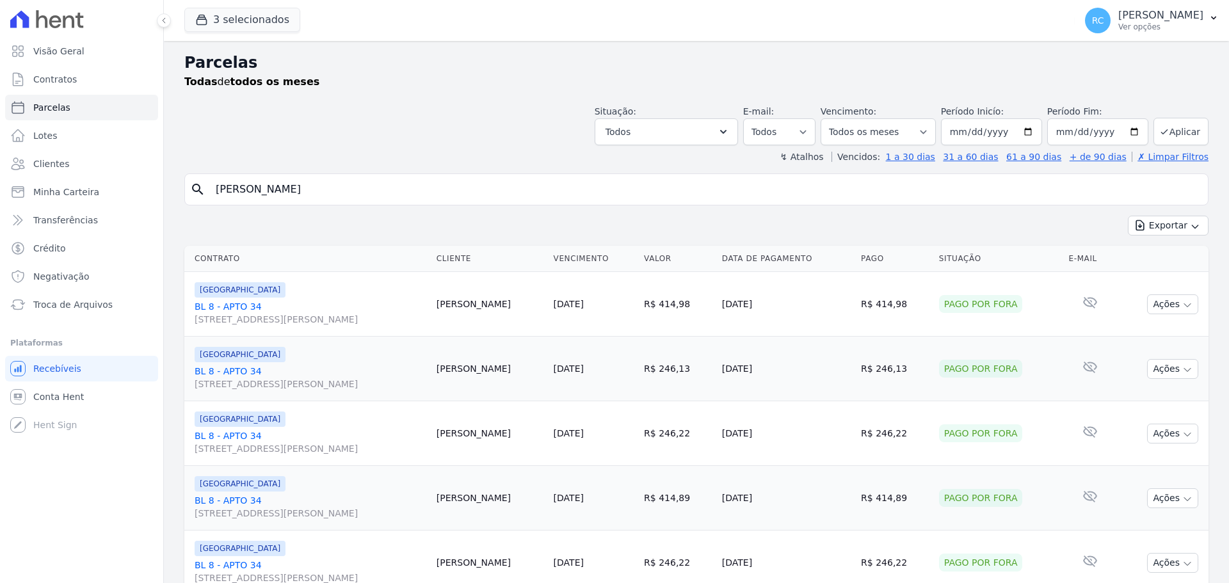
select select
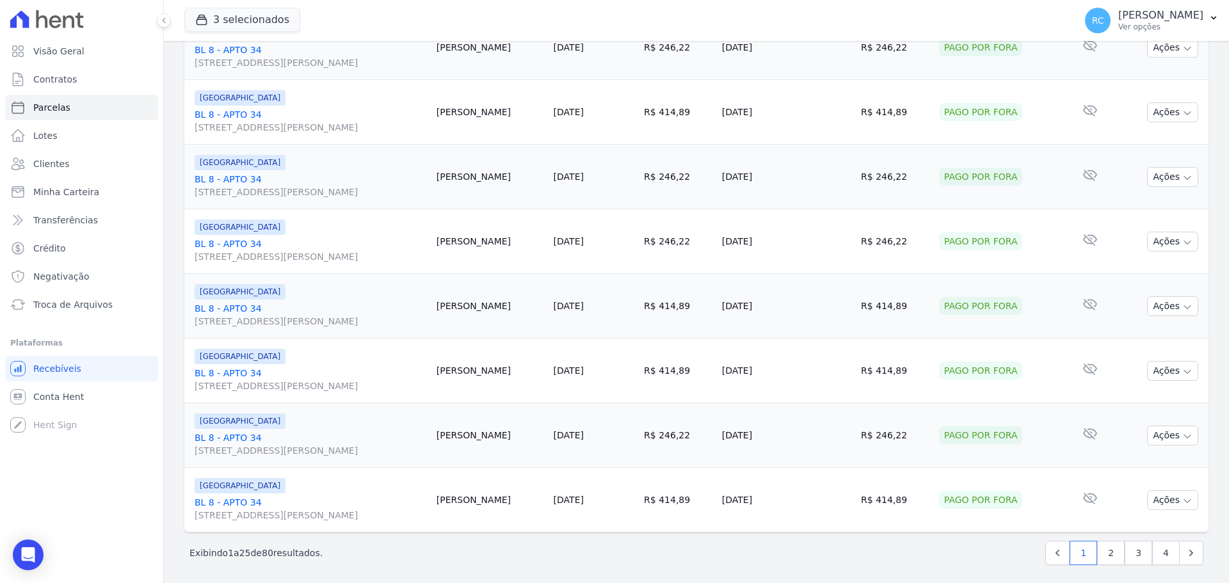
scroll to position [1361, 0]
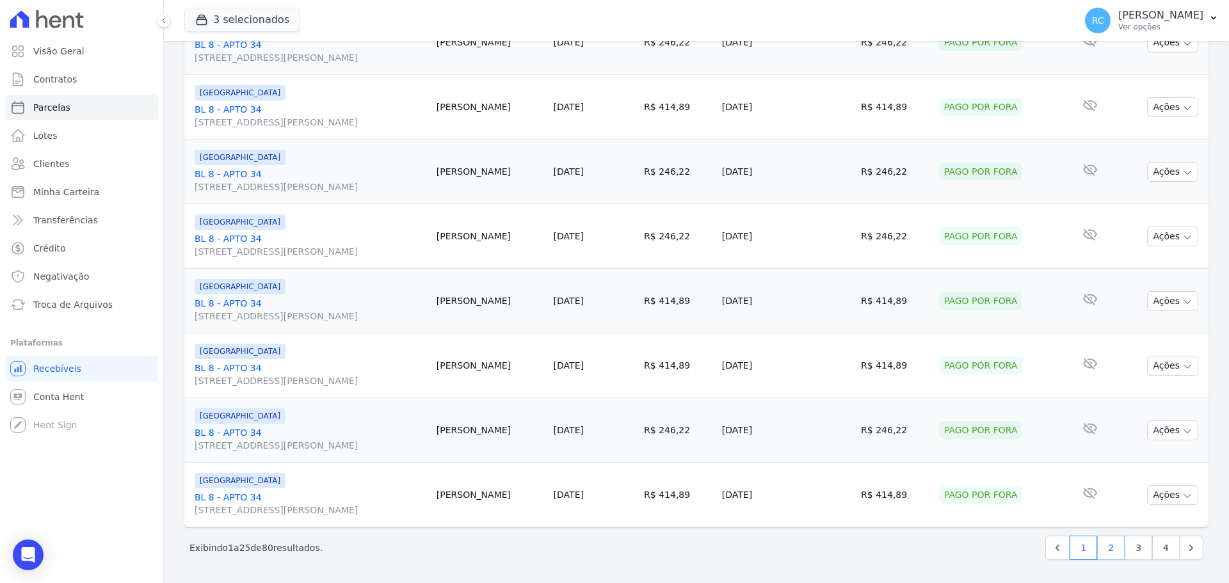
click at [1111, 551] on link "2" at bounding box center [1112, 548] width 28 height 24
select select
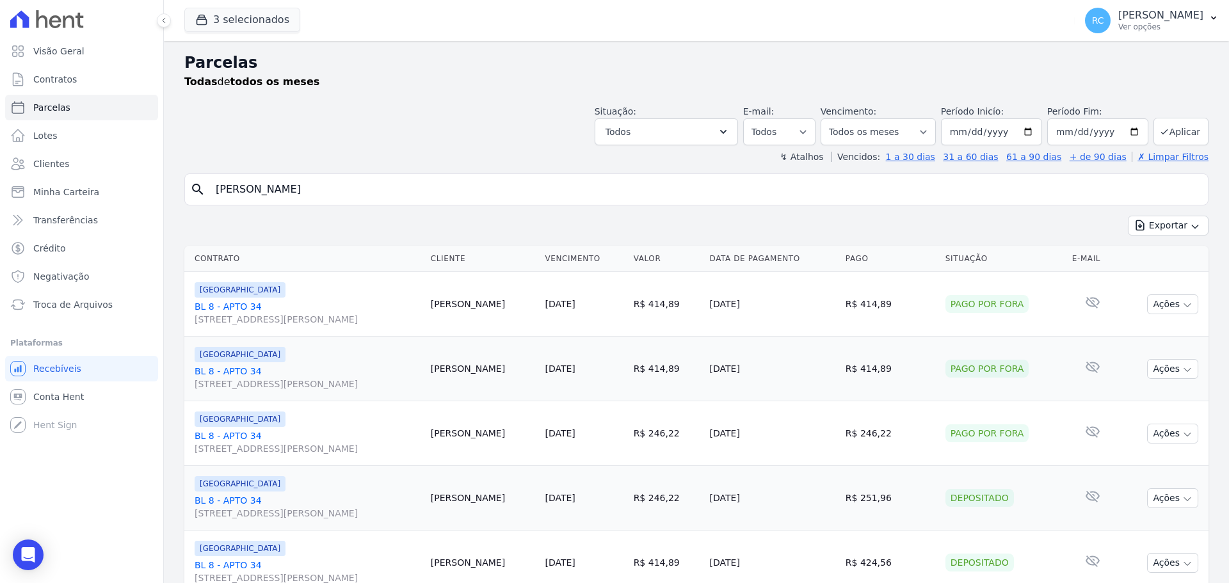
drag, startPoint x: 369, startPoint y: 195, endPoint x: 160, endPoint y: 154, distance: 213.2
click at [65, 203] on div "Visão Geral Contratos Parcelas Lotes Clientes Minha Carteira Transferências Cré…" at bounding box center [614, 291] width 1229 height 583
paste input "Adelson Barbosa Bezerr"
type input "Adelson Barbosa Bezerra"
select select
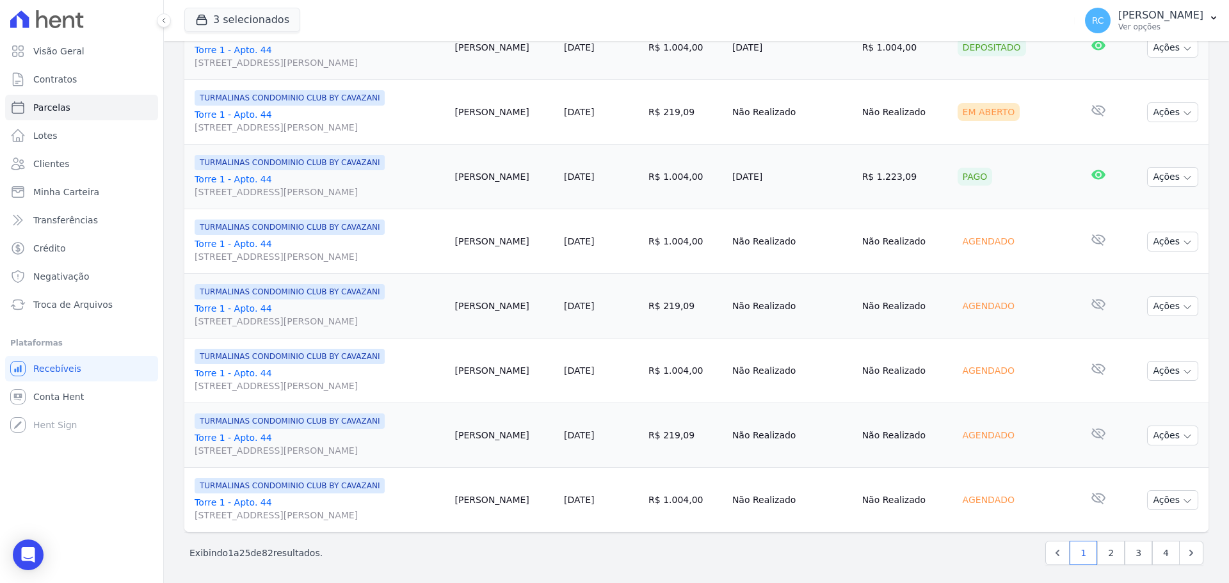
scroll to position [1361, 0]
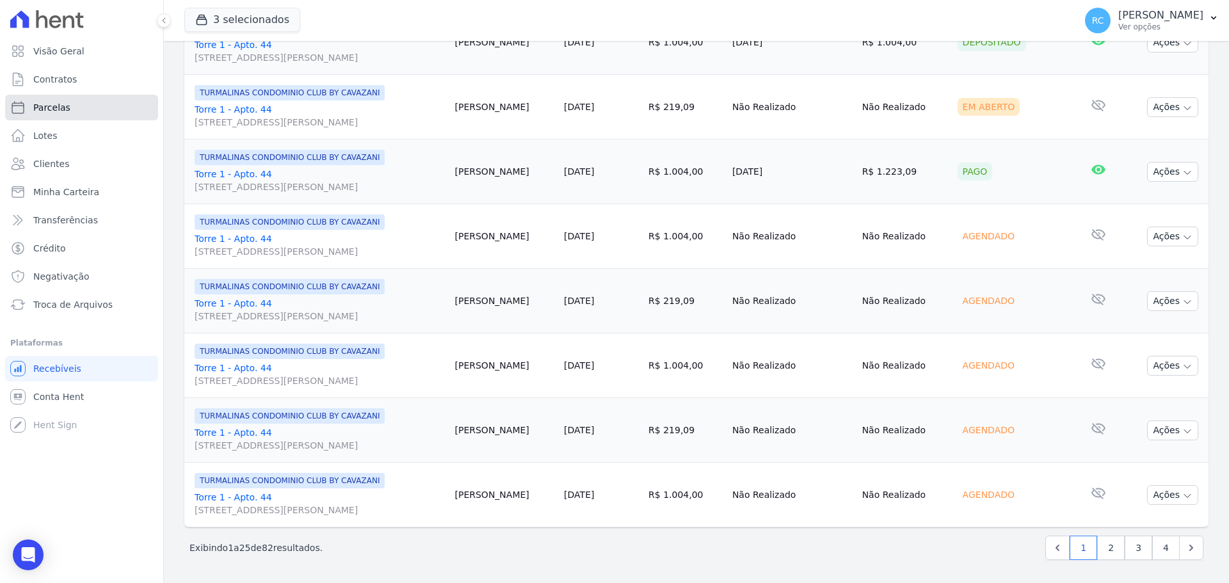
click at [110, 110] on link "Parcelas" at bounding box center [81, 108] width 153 height 26
select select
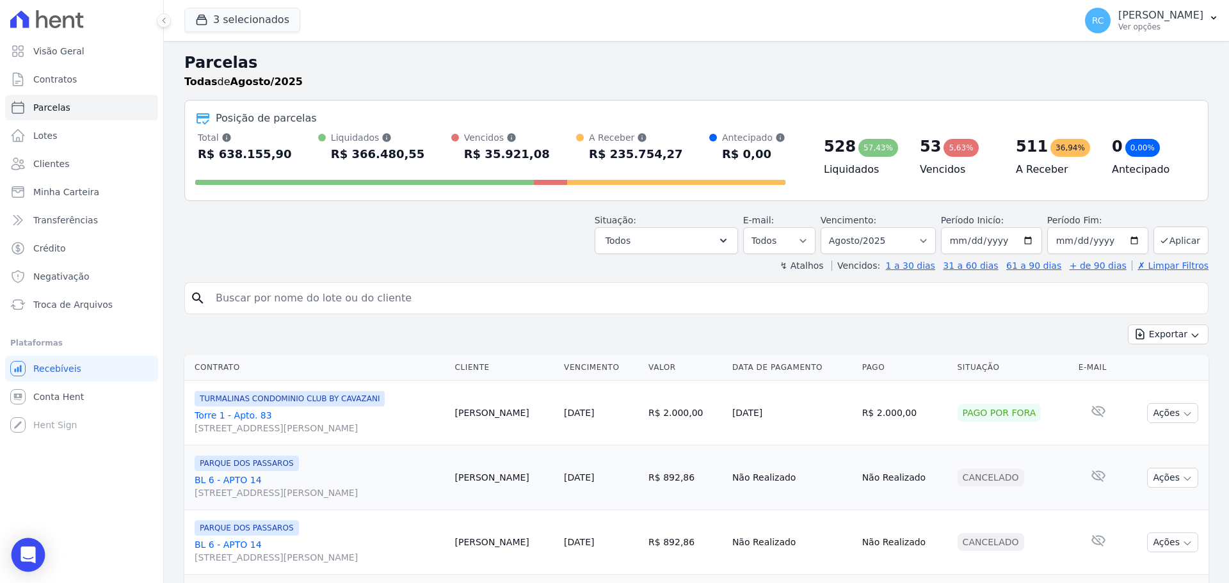
click at [22, 554] on icon "Open Intercom Messenger" at bounding box center [28, 555] width 17 height 17
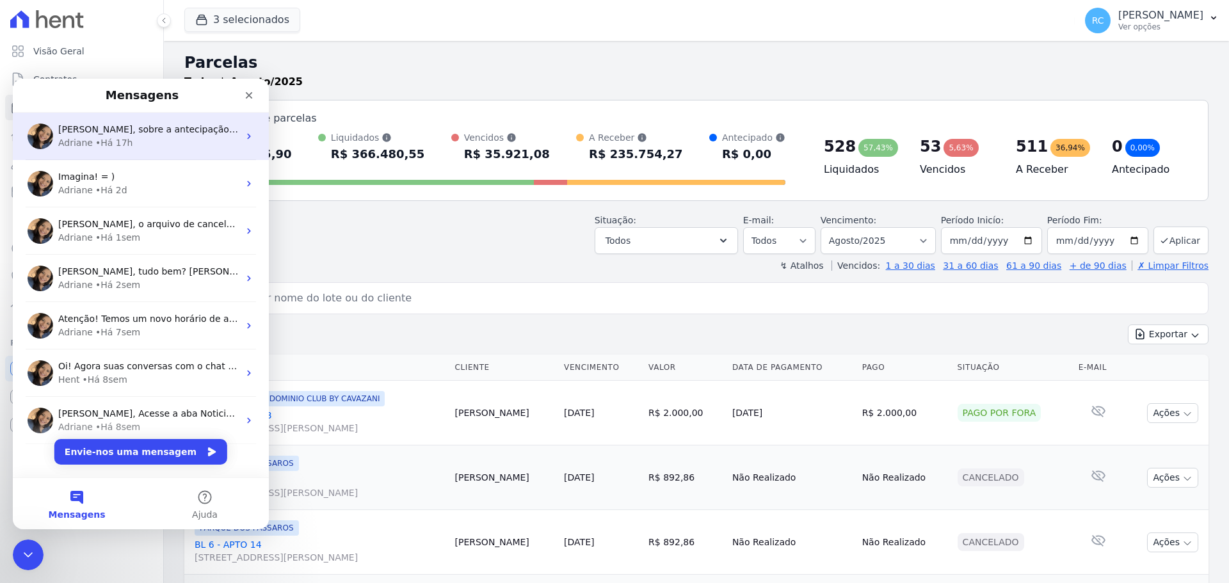
click at [181, 144] on div "Adriane • Há 17h" at bounding box center [148, 142] width 181 height 13
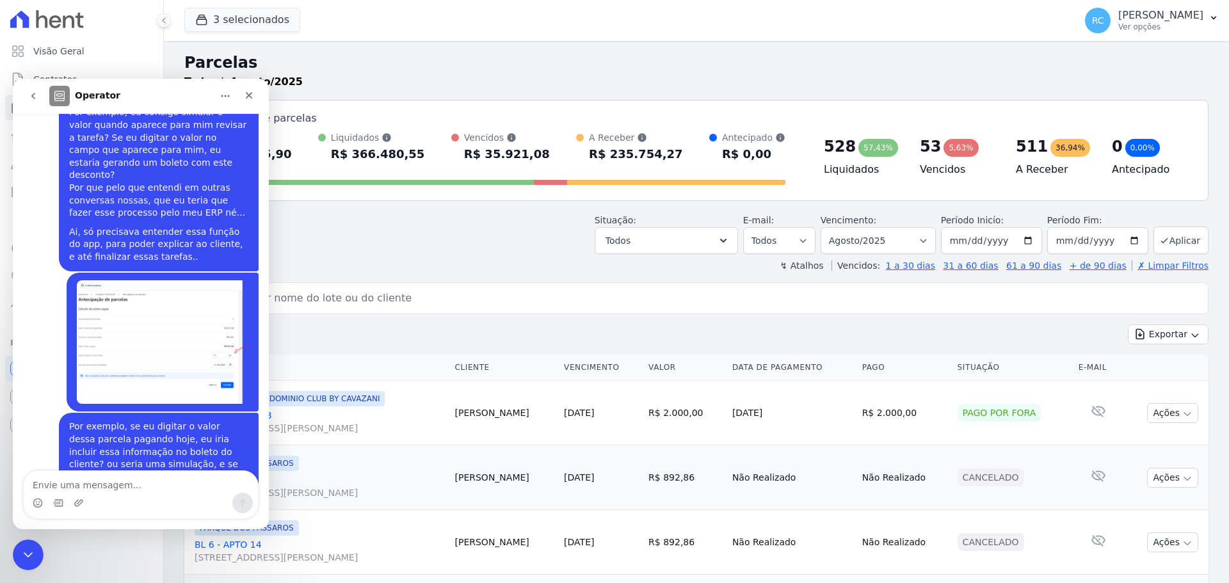
scroll to position [5573, 0]
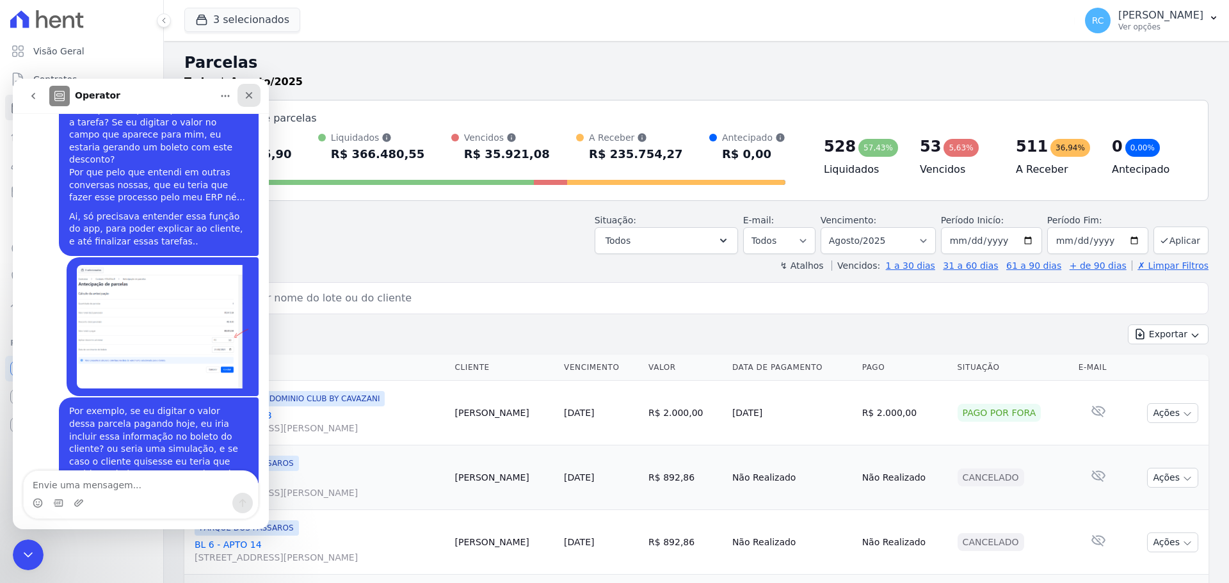
click at [255, 99] on div "Fechar" at bounding box center [249, 95] width 23 height 23
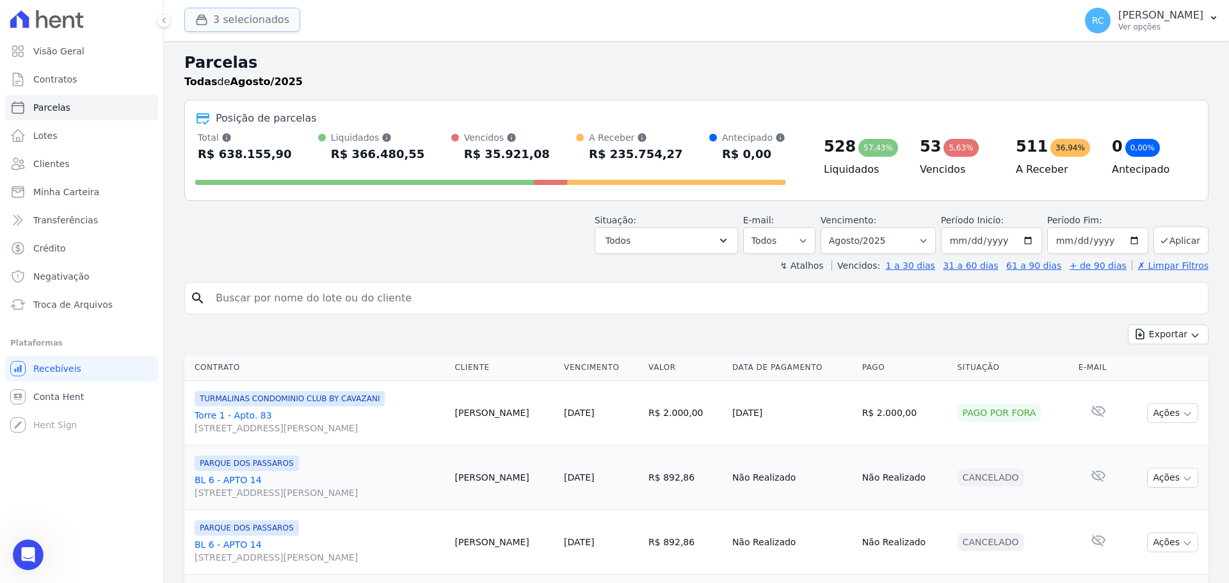
scroll to position [0, 0]
click at [260, 29] on button "3 selecionados" at bounding box center [242, 20] width 116 height 24
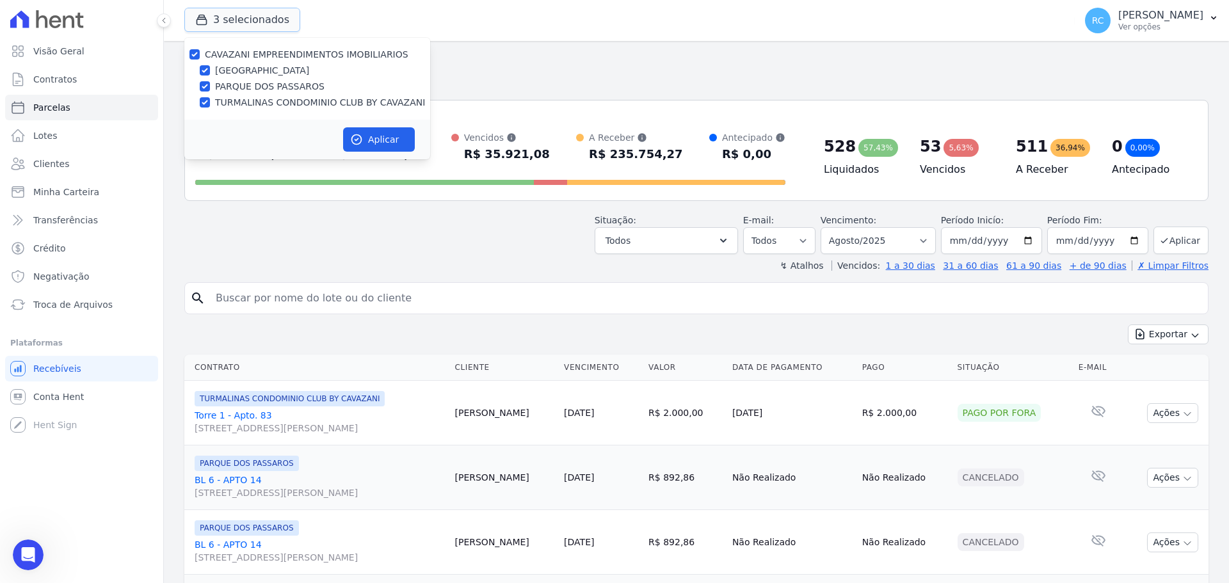
scroll to position [5573, 0]
click at [197, 60] on div "CAVAZANI EMPREENDIMENTOS IMOBILIARIOS PARQUE DAS FLORES PARQUE DOS PASSAROS TUR…" at bounding box center [307, 79] width 246 height 82
click at [197, 59] on input "CAVAZANI EMPREENDIMENTOS IMOBILIARIOS" at bounding box center [195, 54] width 10 height 10
checkbox input "false"
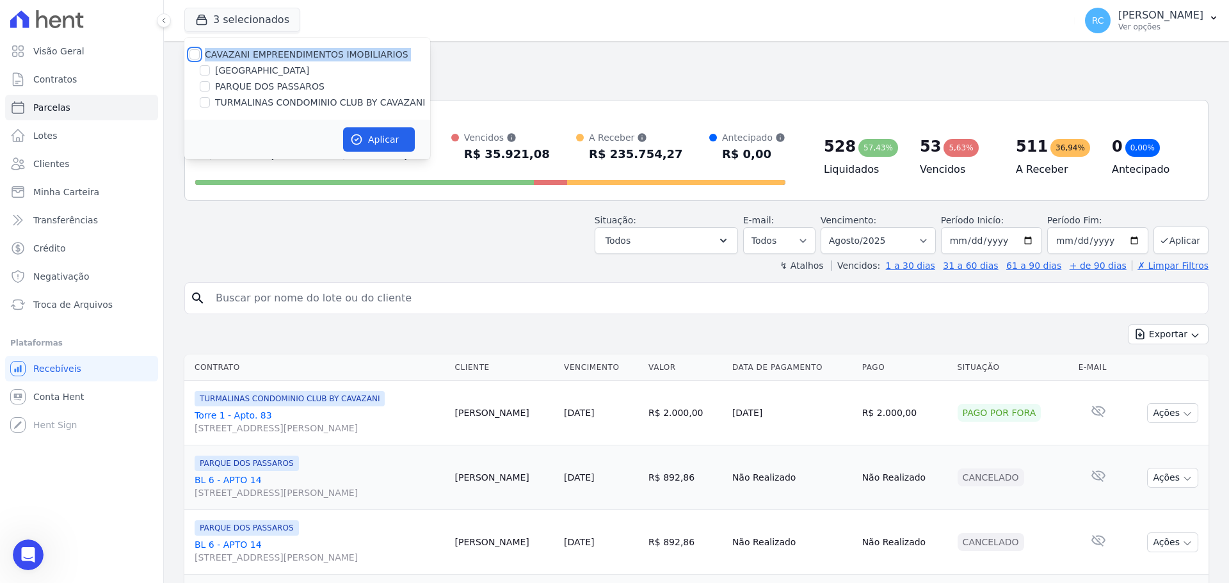
checkbox input "false"
click at [208, 83] on input "PARQUE DOS PASSAROS" at bounding box center [205, 86] width 10 height 10
checkbox input "true"
click at [367, 138] on button "Aplicar" at bounding box center [379, 139] width 72 height 24
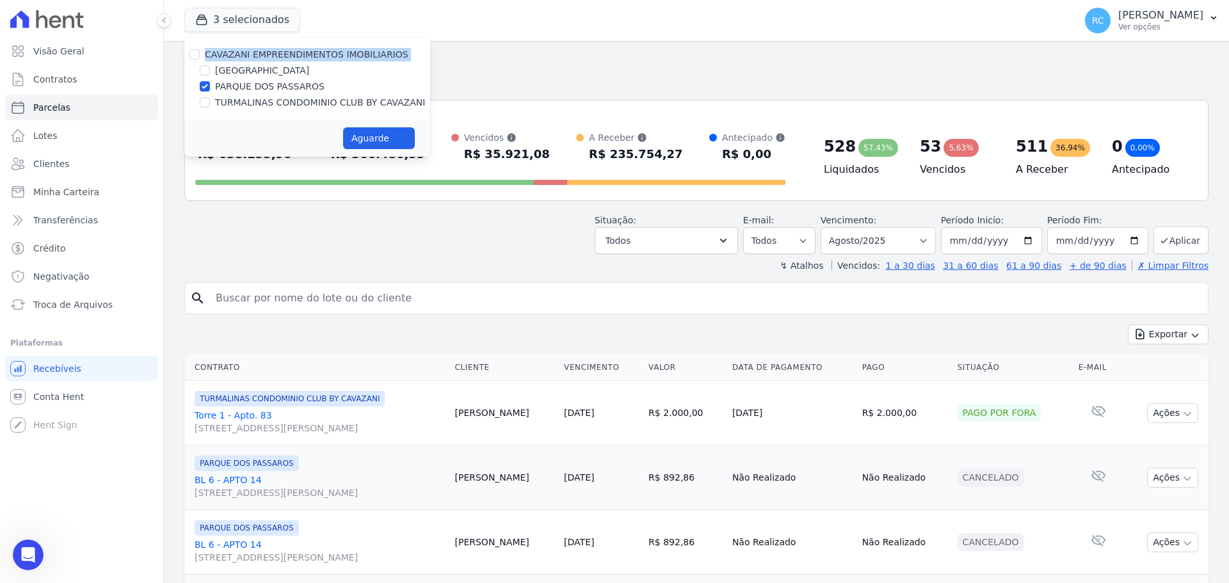
select select
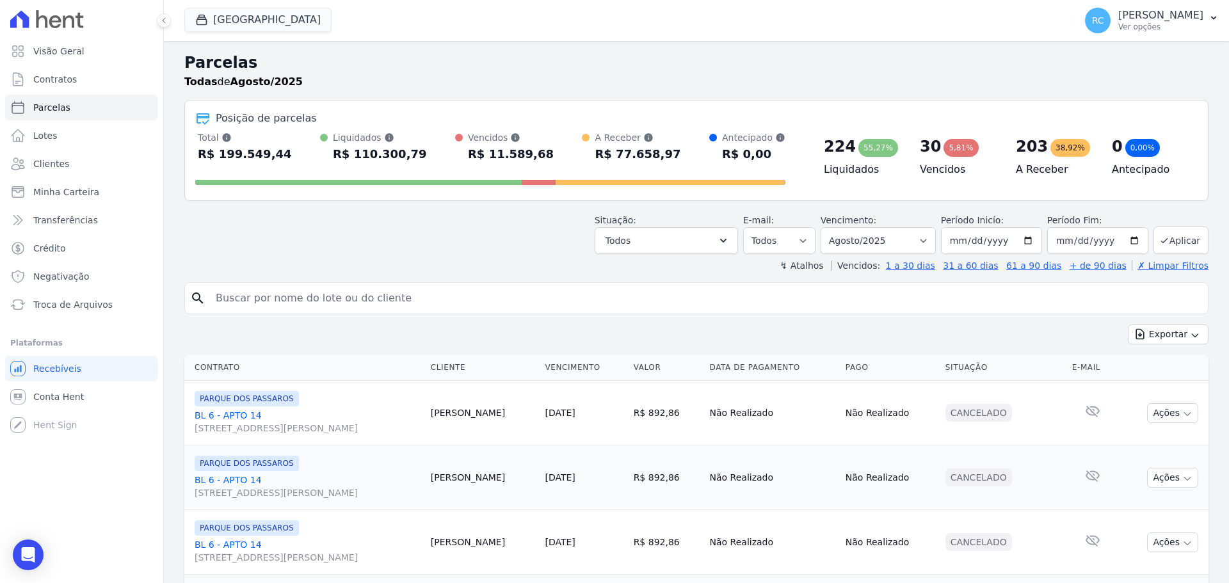
click at [562, 227] on div "Situação: Agendado Em Aberto Pago Processando Cancelado Vencido Transferindo De…" at bounding box center [696, 231] width 1025 height 45
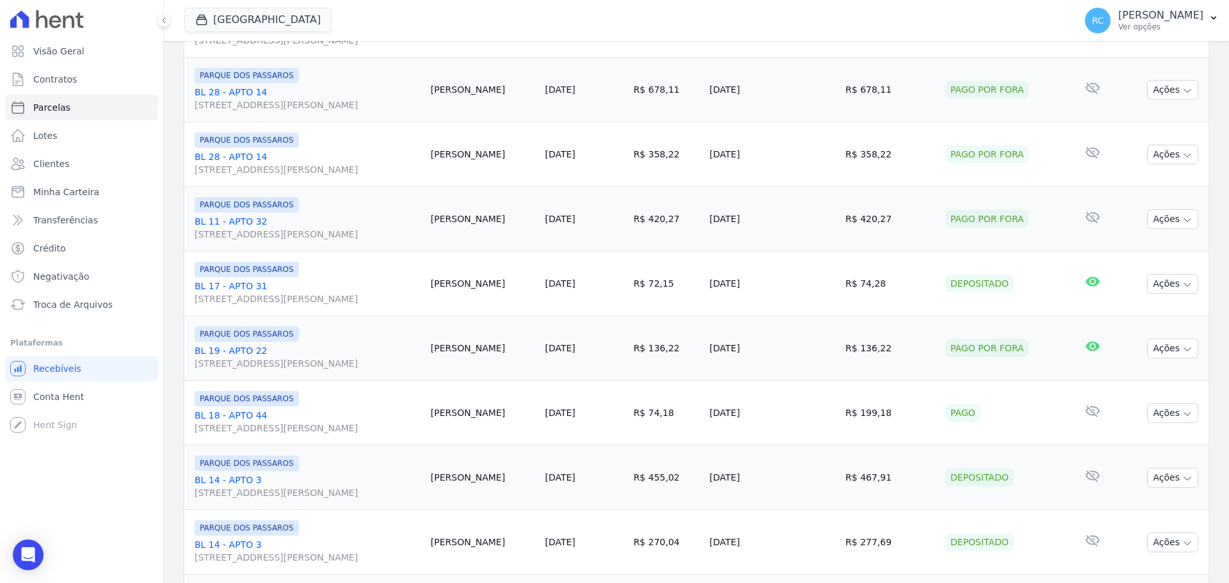
scroll to position [961, 0]
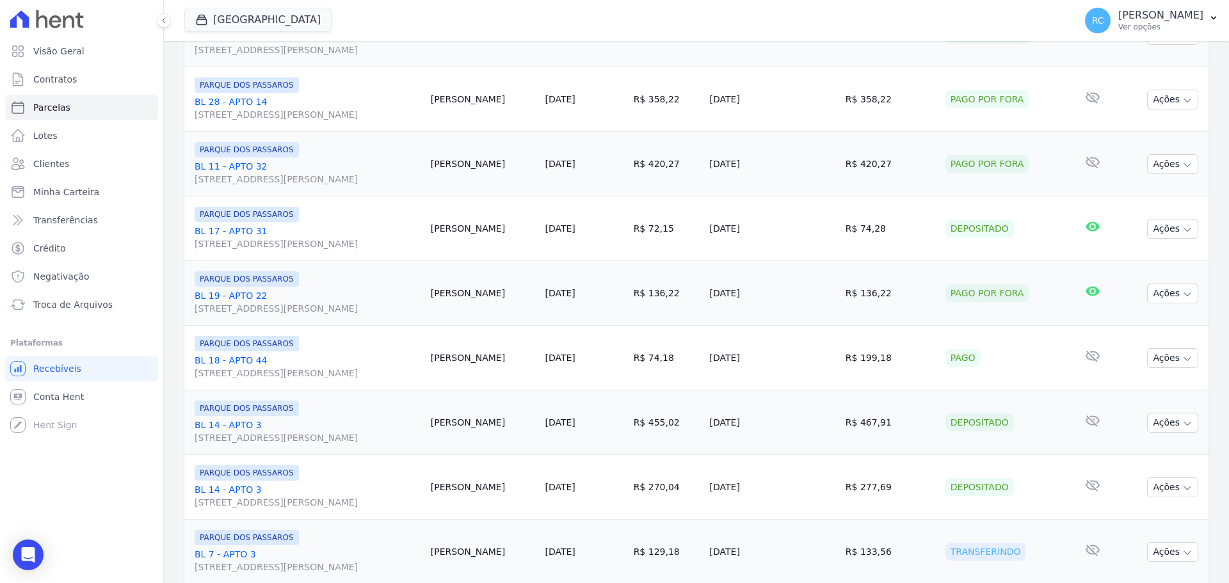
click at [476, 227] on td "Iuka Tanuma" at bounding box center [483, 229] width 115 height 65
copy tr "Iuka Tanuma"
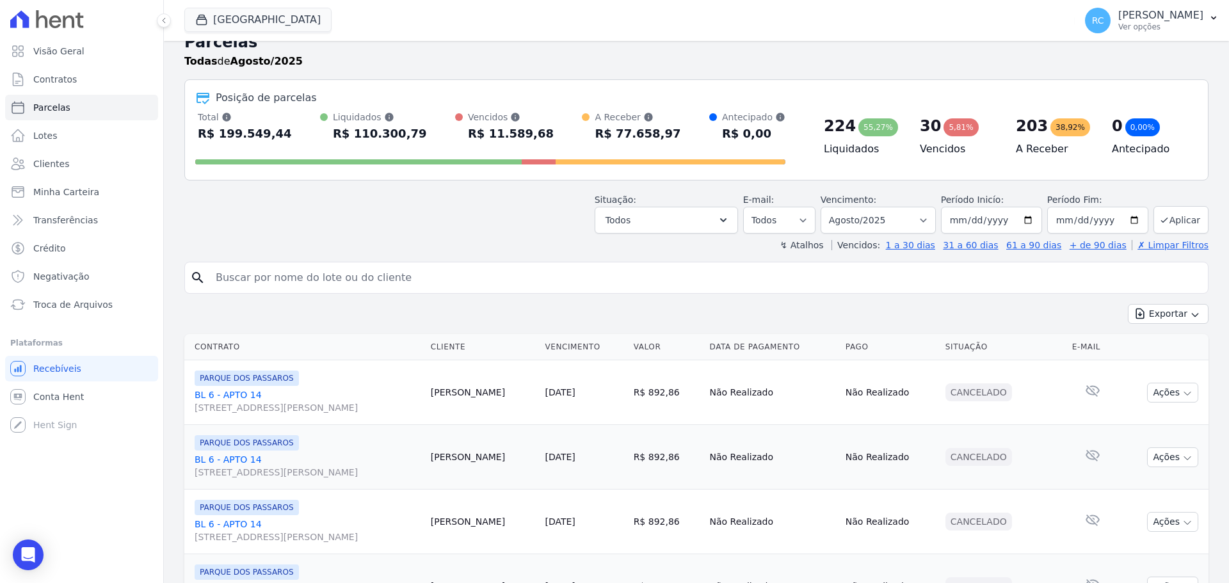
scroll to position [0, 0]
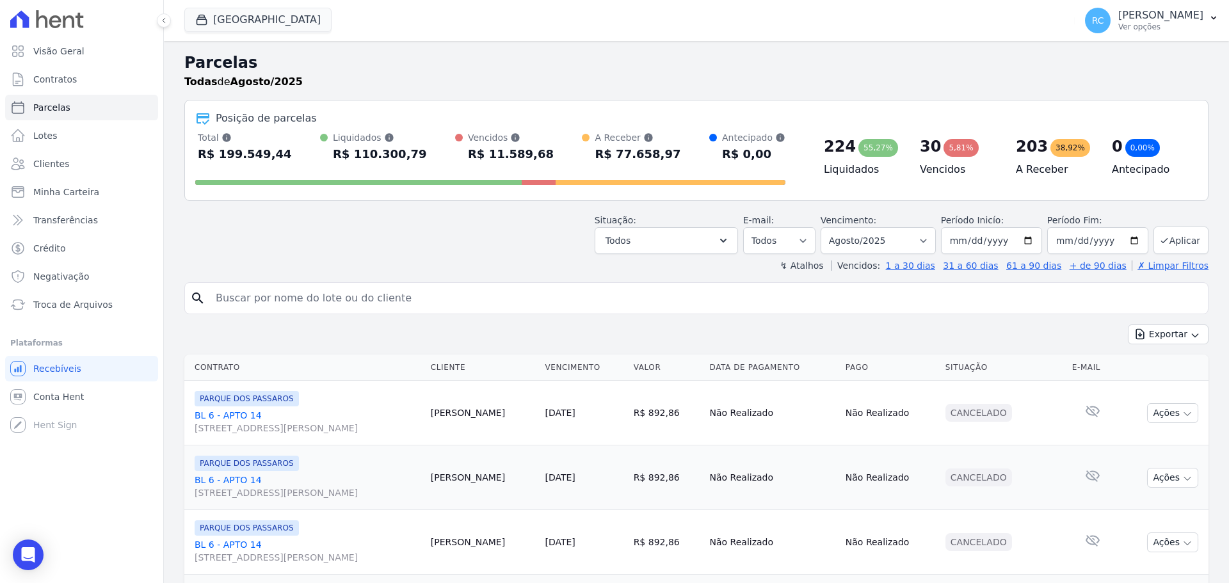
click at [320, 303] on input "search" at bounding box center [705, 299] width 995 height 26
paste input "Iuka Tanuma"
type input "Iuka Tanuma"
select select
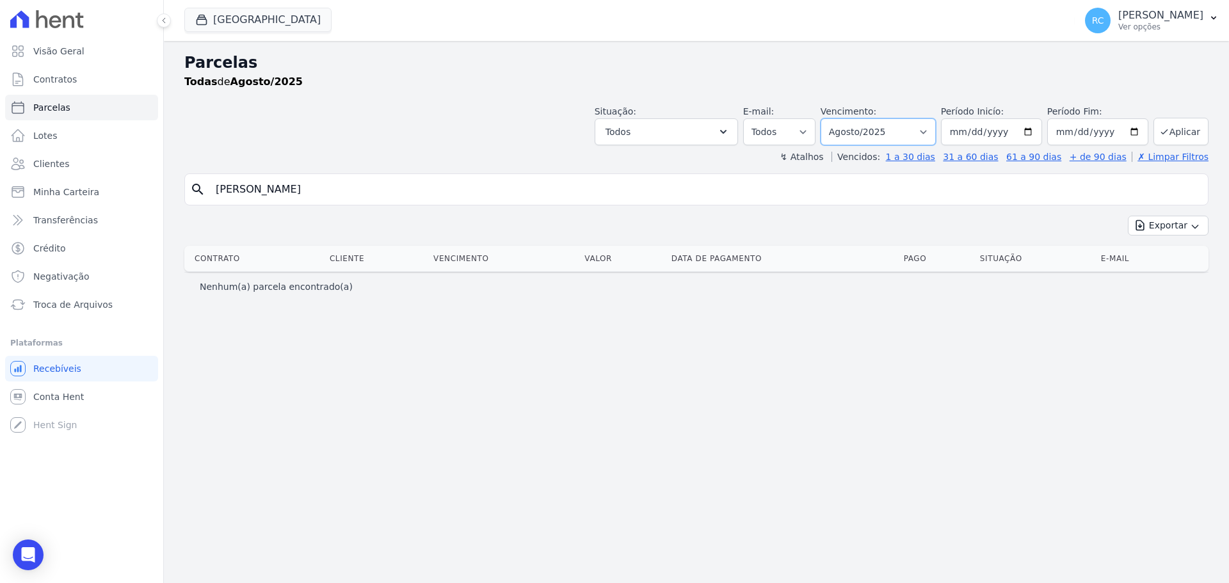
click at [916, 120] on select "Filtrar por período ──────── Todos os meses Dezembro/2021 Janeiro/2022 Fevereir…" at bounding box center [878, 131] width 115 height 27
select select "all"
click at [839, 118] on select "Filtrar por período ──────── Todos os meses Dezembro/2021 Janeiro/2022 Fevereir…" at bounding box center [878, 131] width 115 height 27
select select
click at [296, 185] on input "[PERSON_NAME]" at bounding box center [705, 190] width 995 height 26
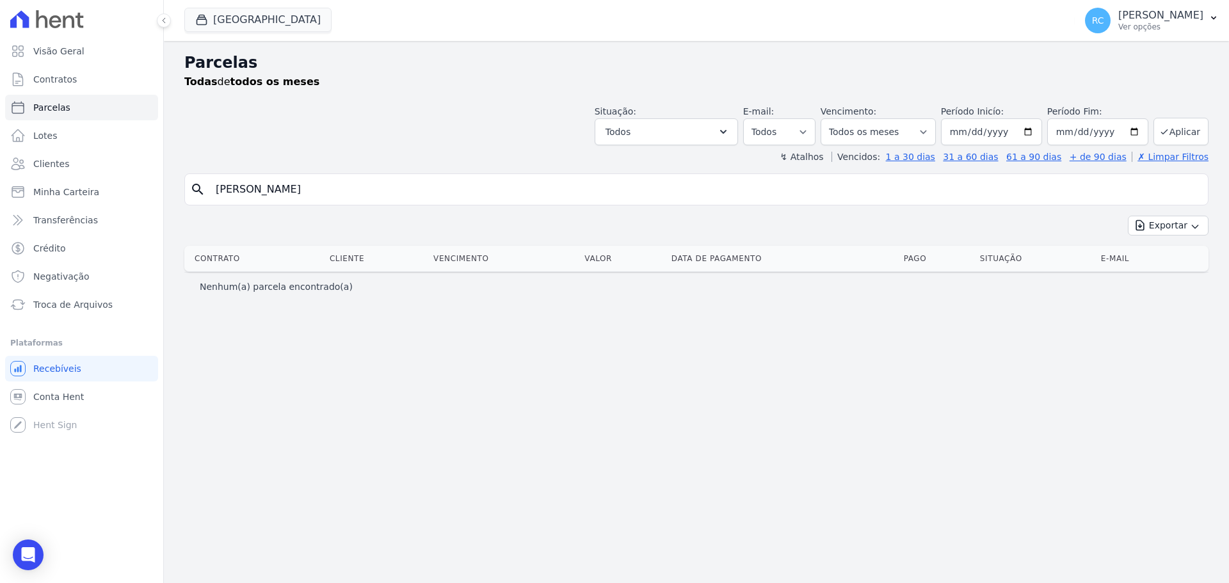
drag, startPoint x: 236, startPoint y: 185, endPoint x: 324, endPoint y: 172, distance: 88.8
click at [324, 172] on div "Parcelas Todas de todos os meses Situação: Agendado Em Aberto Pago Processando …" at bounding box center [697, 312] width 1066 height 542
type input "Iuka"
select select
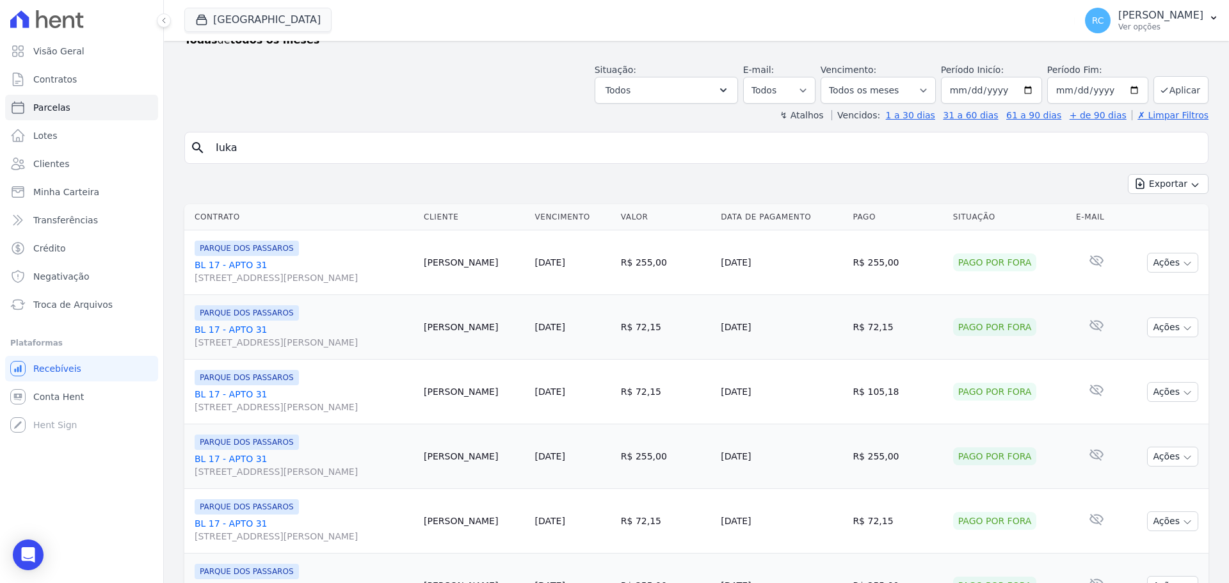
scroll to position [64, 0]
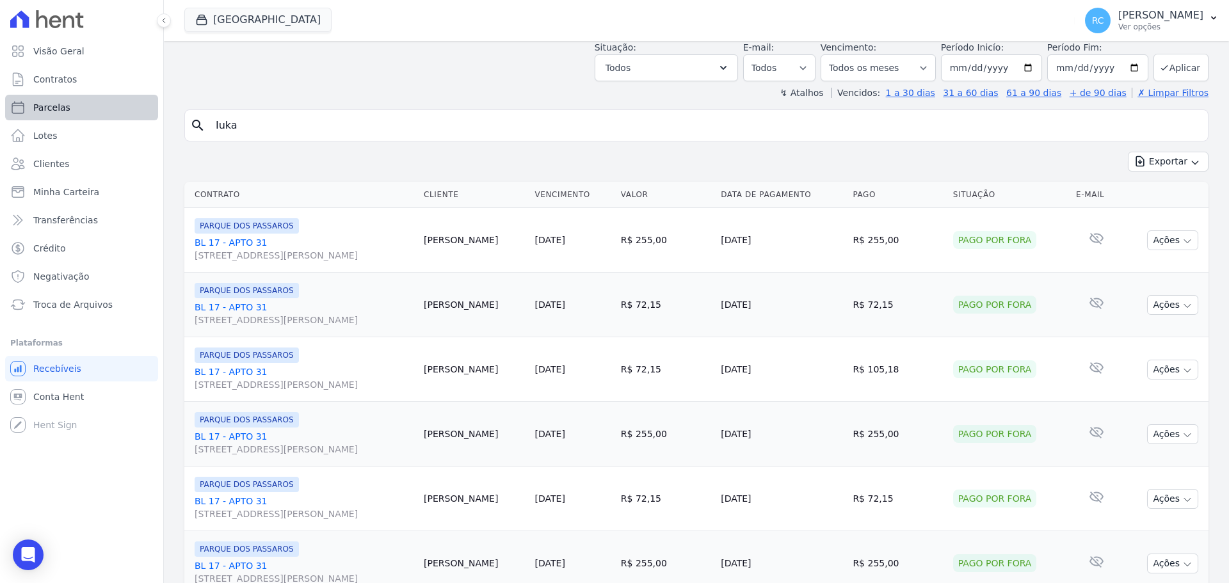
drag, startPoint x: 234, startPoint y: 114, endPoint x: 104, endPoint y: 120, distance: 130.8
click at [104, 120] on div "Visão Geral Contratos [GEOGRAPHIC_DATA] Lotes Clientes Minha Carteira Transferê…" at bounding box center [614, 291] width 1229 height 583
click at [25, 552] on icon "Open Intercom Messenger" at bounding box center [27, 555] width 15 height 17
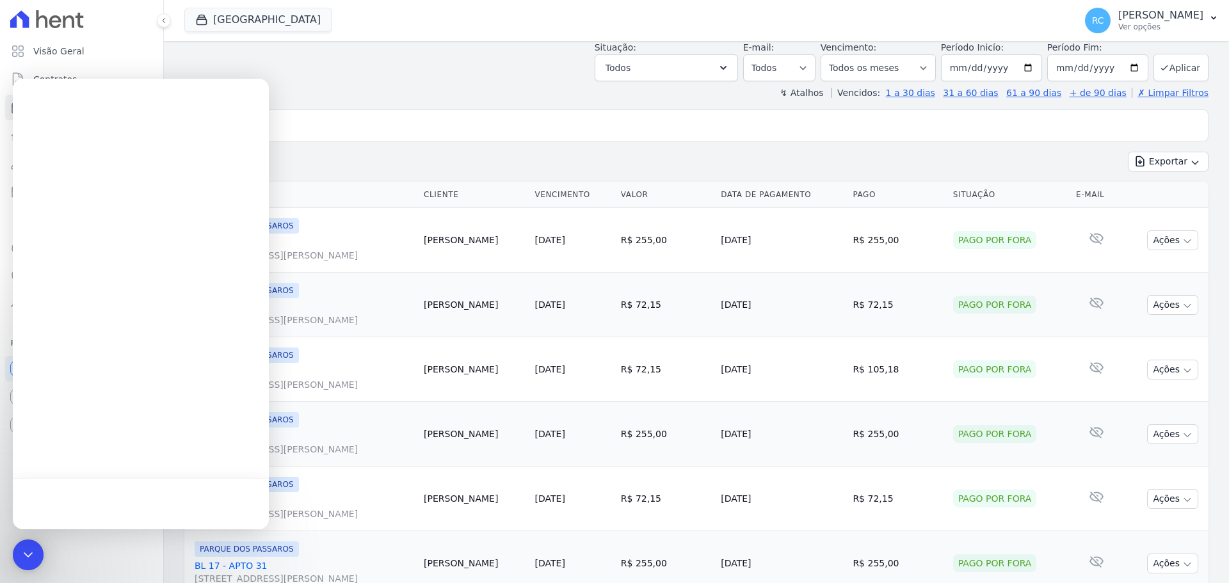
scroll to position [0, 0]
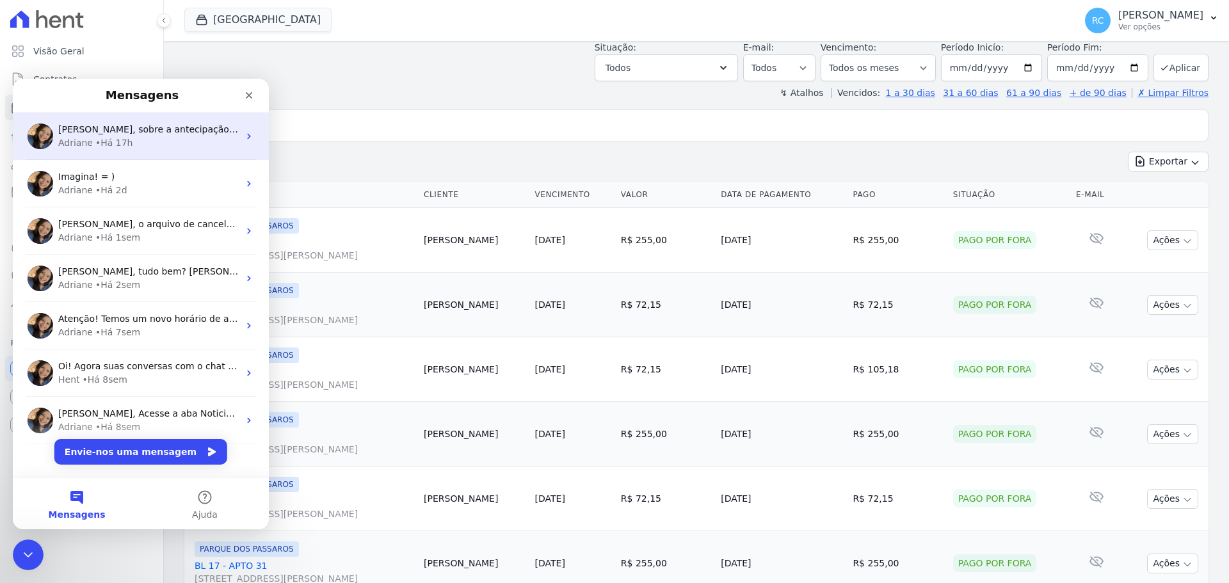
click at [153, 142] on div "[PERSON_NAME] • Há 17h" at bounding box center [148, 142] width 181 height 13
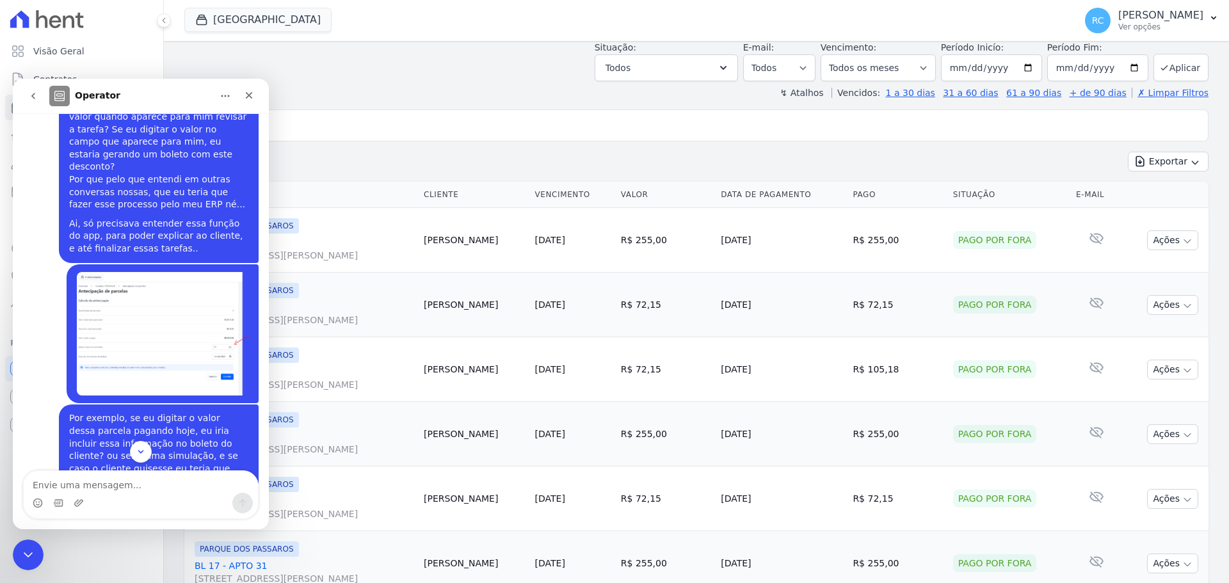
scroll to position [5573, 0]
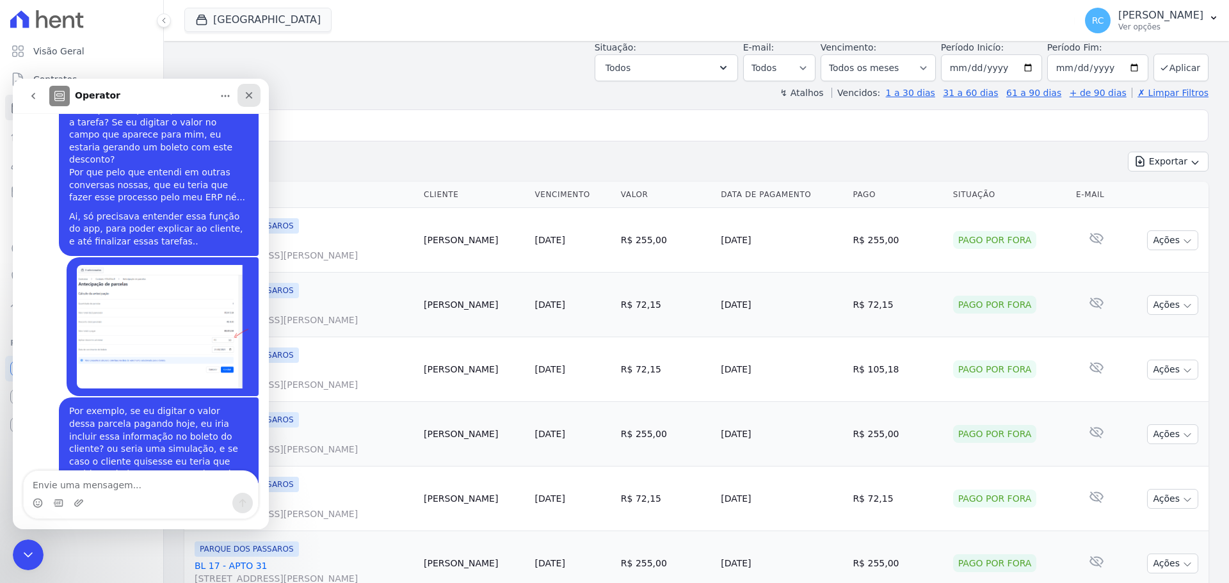
click at [250, 103] on div "Fechar" at bounding box center [249, 95] width 23 height 23
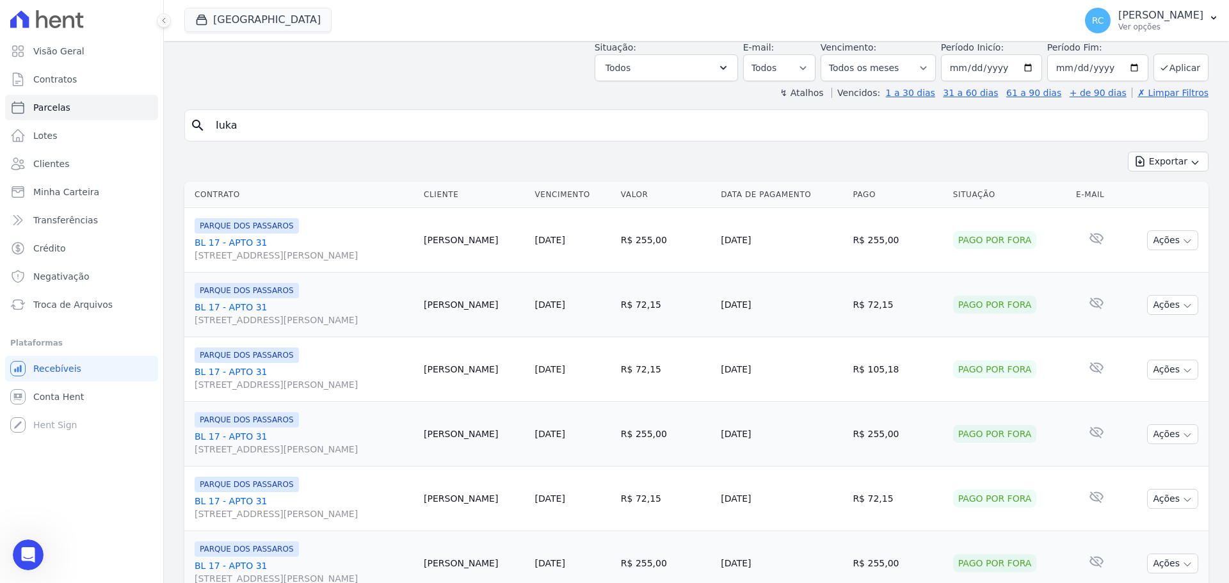
drag, startPoint x: 148, startPoint y: 145, endPoint x: 409, endPoint y: 93, distance: 266.4
click at [151, 139] on div "Visão Geral Contratos [GEOGRAPHIC_DATA] Lotes Clientes Minha Carteira Transferê…" at bounding box center [614, 291] width 1229 height 583
select select
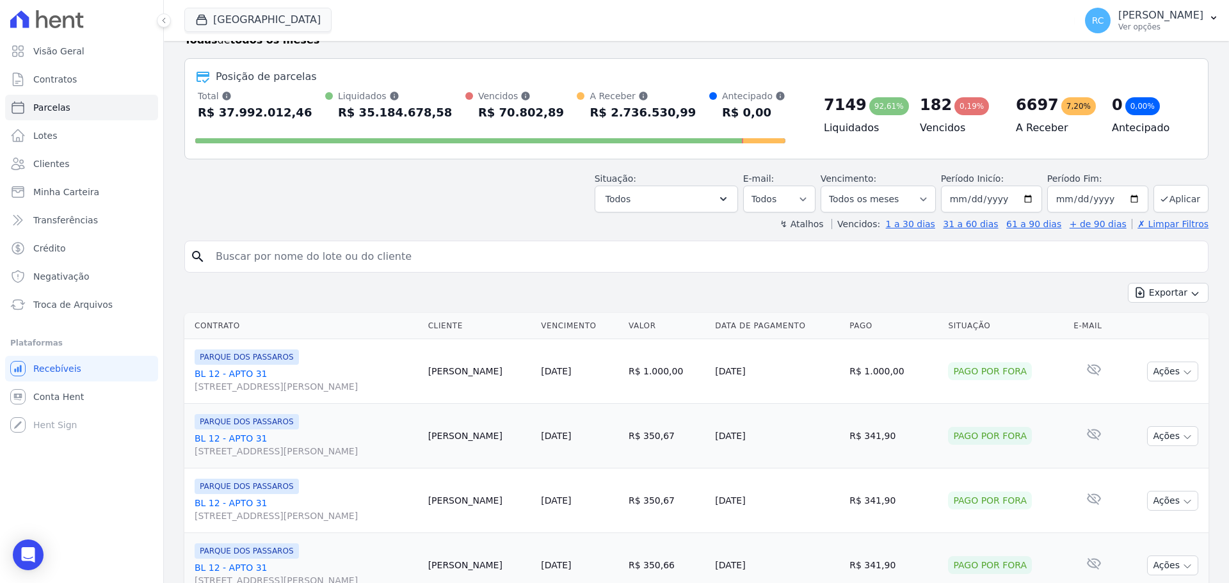
scroll to position [64, 0]
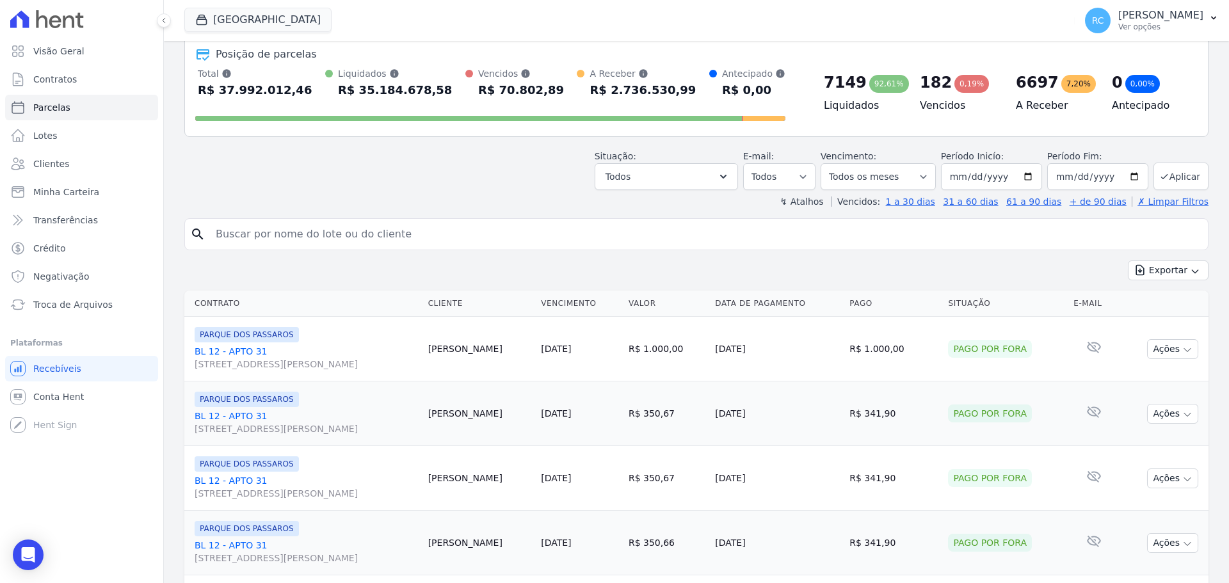
click at [461, 348] on td "[PERSON_NAME]" at bounding box center [479, 349] width 113 height 65
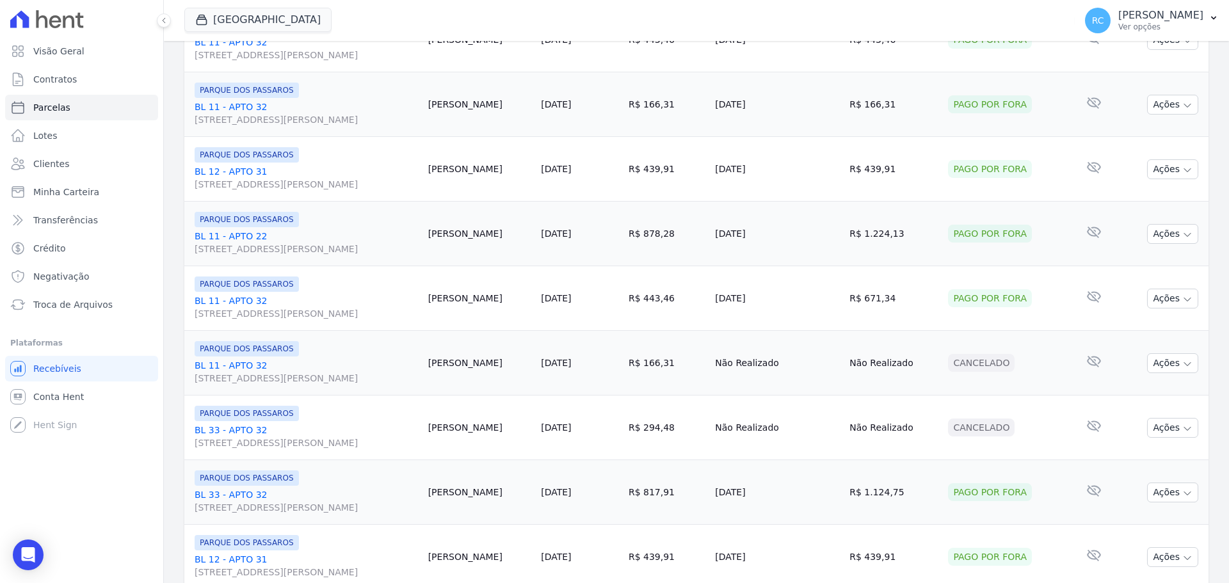
scroll to position [1470, 0]
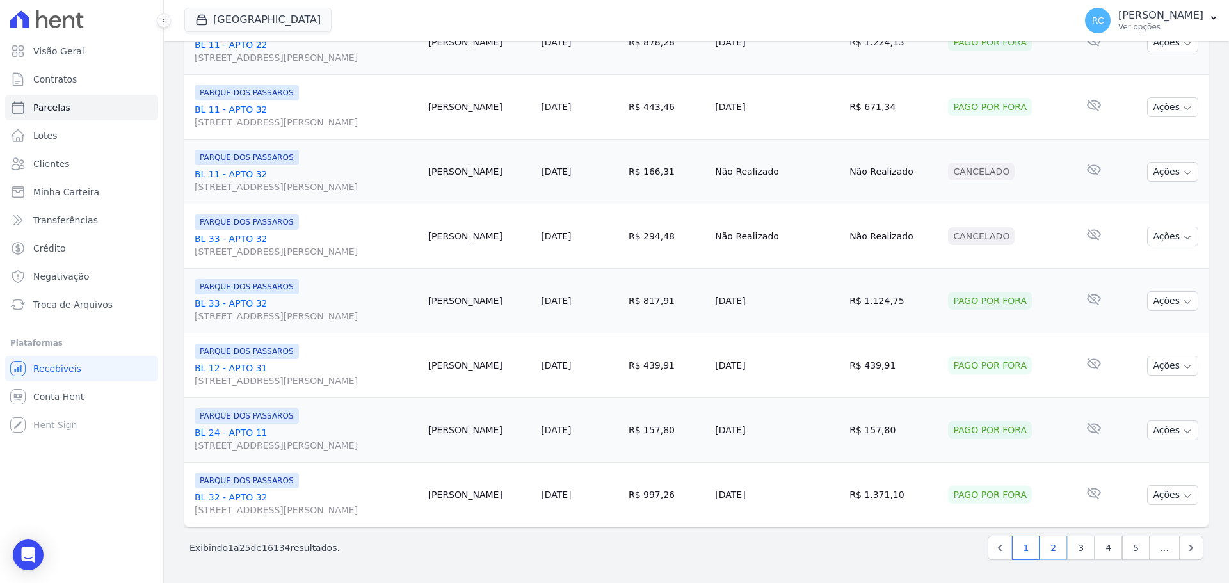
click at [1057, 548] on link "2" at bounding box center [1054, 548] width 28 height 24
select select
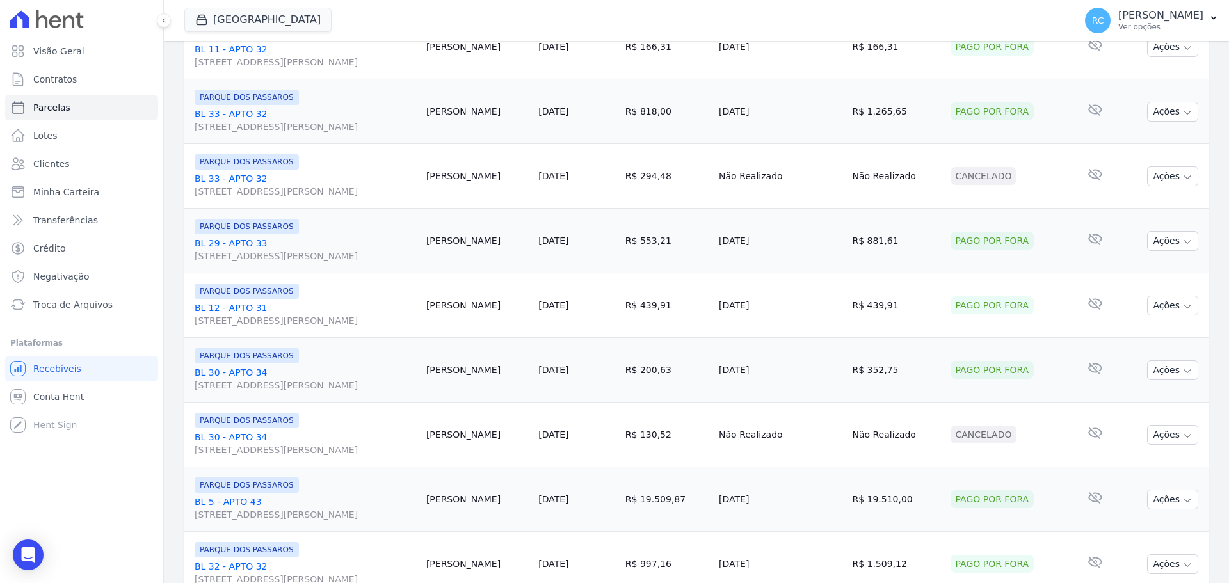
scroll to position [1470, 0]
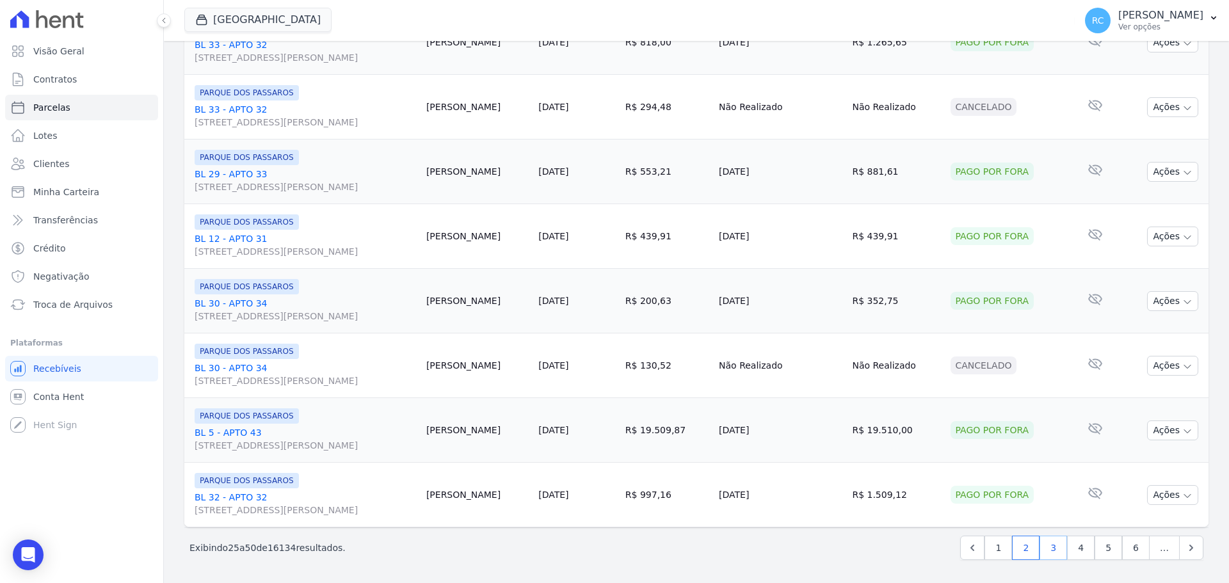
click at [1042, 553] on link "3" at bounding box center [1054, 548] width 28 height 24
select select
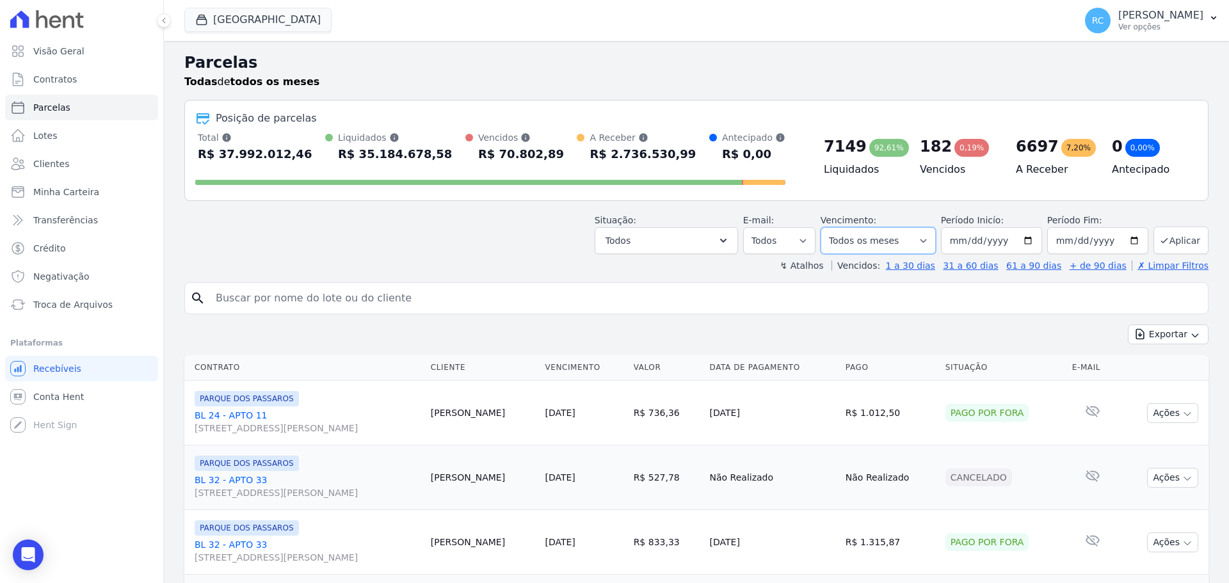
click at [931, 231] on select "Filtrar por período ──────── Todos os meses Dezembro/2021 Janeiro/2022 Fevereir…" at bounding box center [878, 240] width 115 height 27
select select "09/2022"
click at [829, 227] on select "Filtrar por período ──────── Todos os meses Dezembro/2021 Janeiro/2022 Fevereir…" at bounding box center [878, 240] width 115 height 27
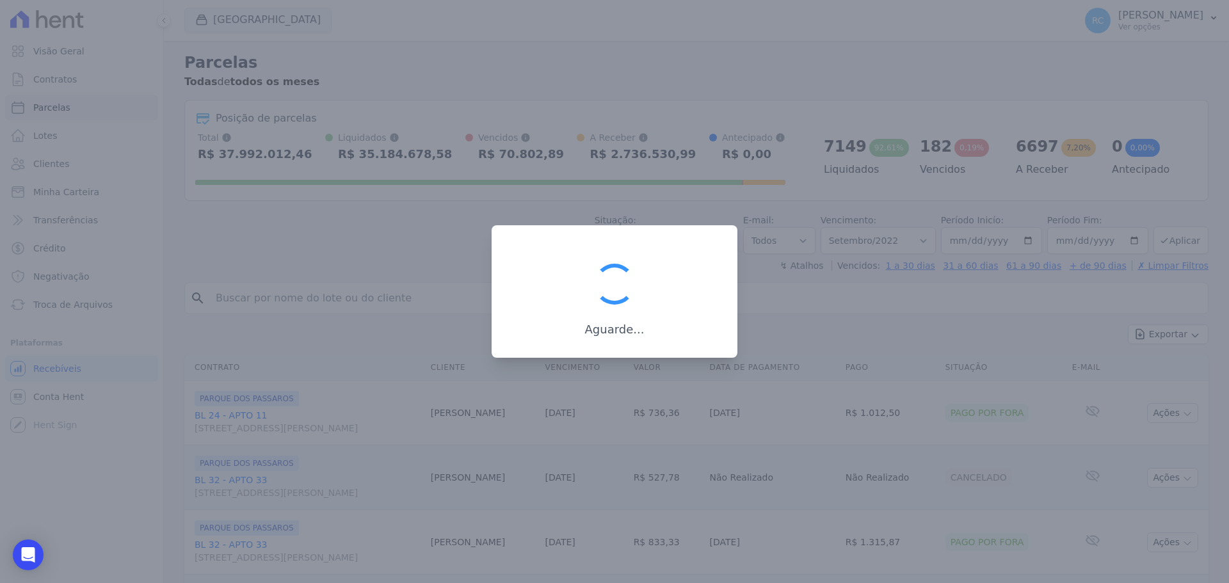
click at [905, 239] on div at bounding box center [614, 291] width 1229 height 583
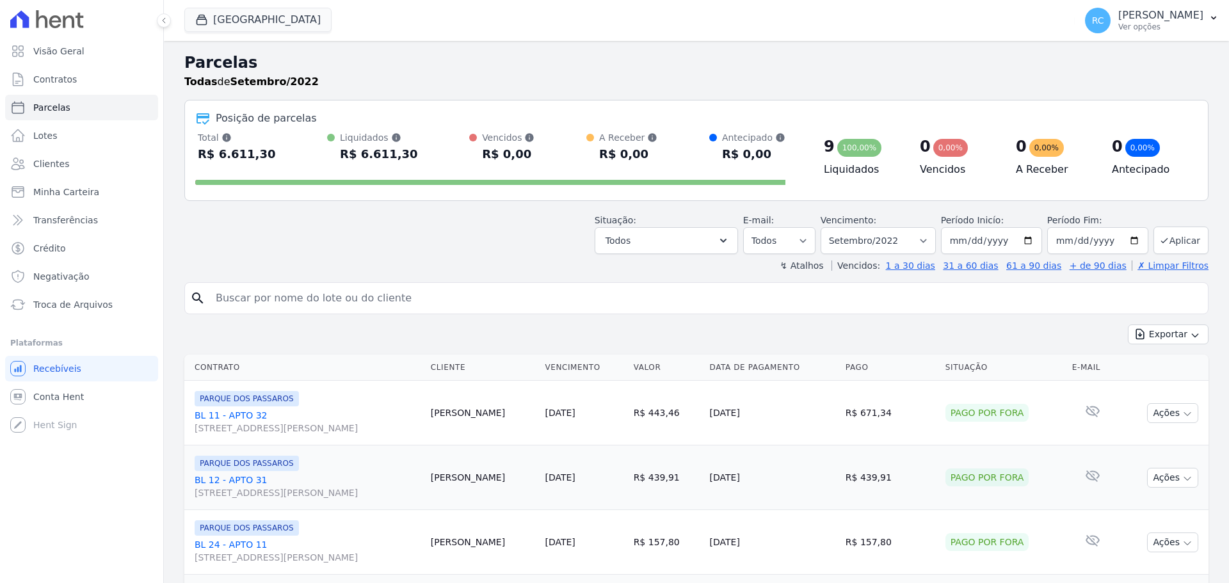
select select
click at [917, 243] on select "[GEOGRAPHIC_DATA] por período ──────── Todos os meses Dezembro/2021 [GEOGRAPHIC…" at bounding box center [878, 240] width 115 height 27
select select "09/2025"
click at [829, 227] on select "[GEOGRAPHIC_DATA] por período ──────── Todos os meses Dezembro/2021 [GEOGRAPHIC…" at bounding box center [878, 240] width 115 height 27
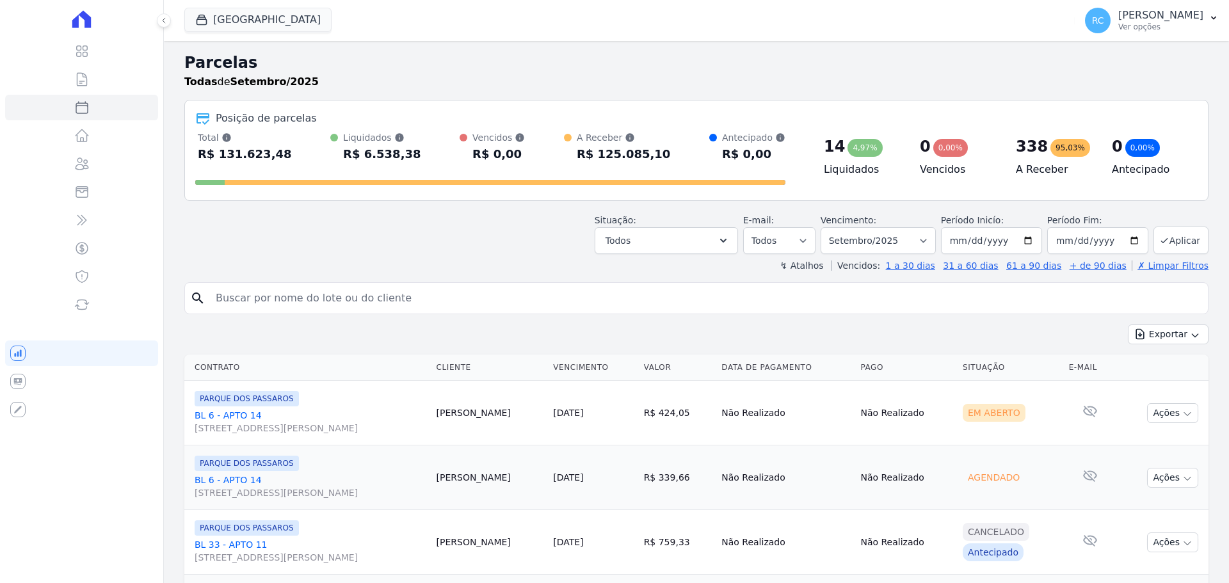
select select
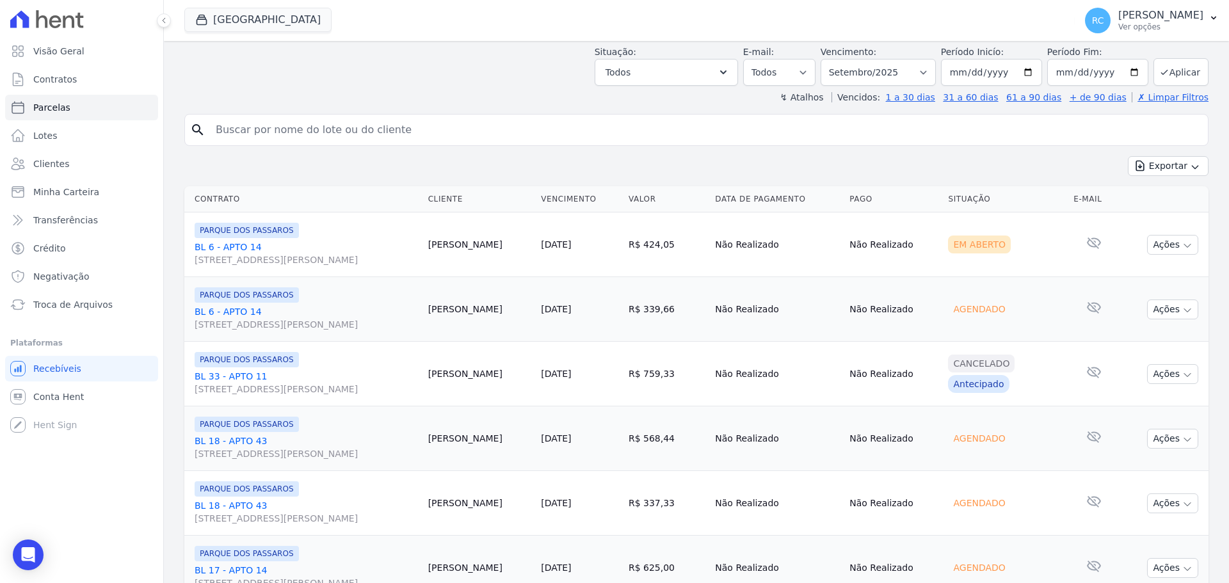
scroll to position [320, 0]
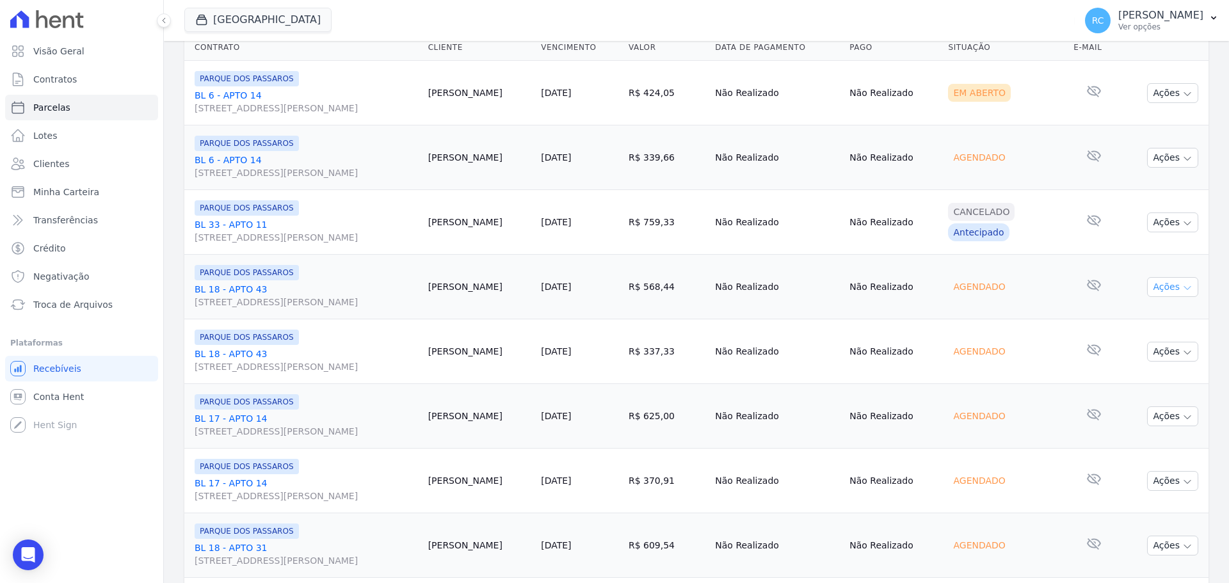
click at [1183, 289] on icon "button" at bounding box center [1188, 288] width 10 height 10
click at [467, 553] on td "[PERSON_NAME]" at bounding box center [479, 546] width 113 height 65
click at [467, 553] on td "Aguinaldo Brito" at bounding box center [479, 546] width 113 height 65
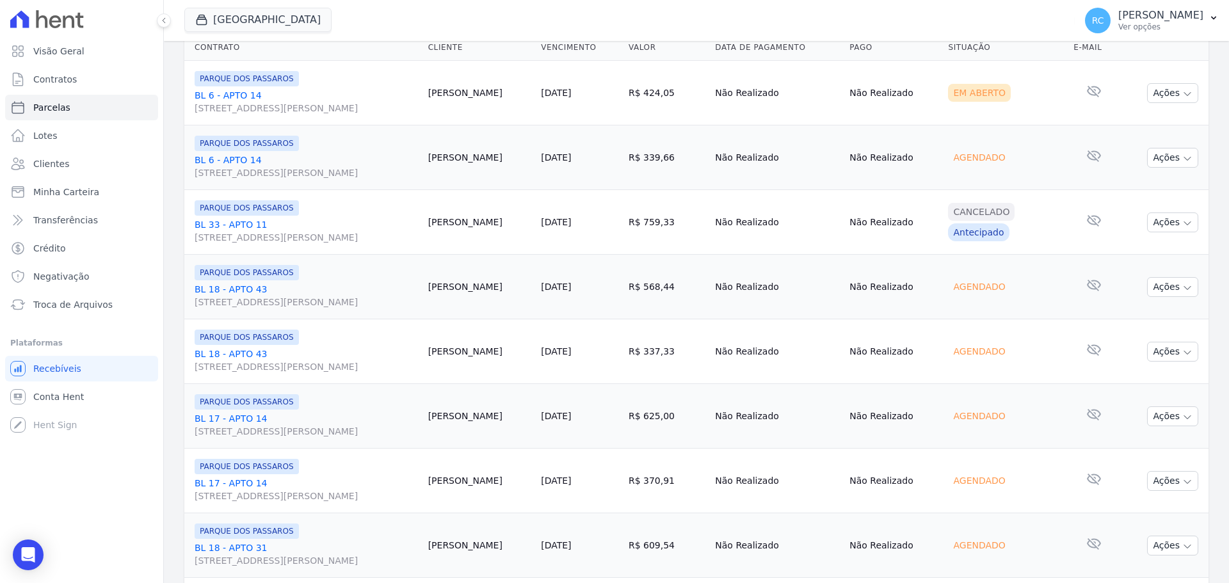
copy tr "Aguinaldo Brito"
click at [20, 546] on div "Open Intercom Messenger" at bounding box center [29, 556] width 34 height 34
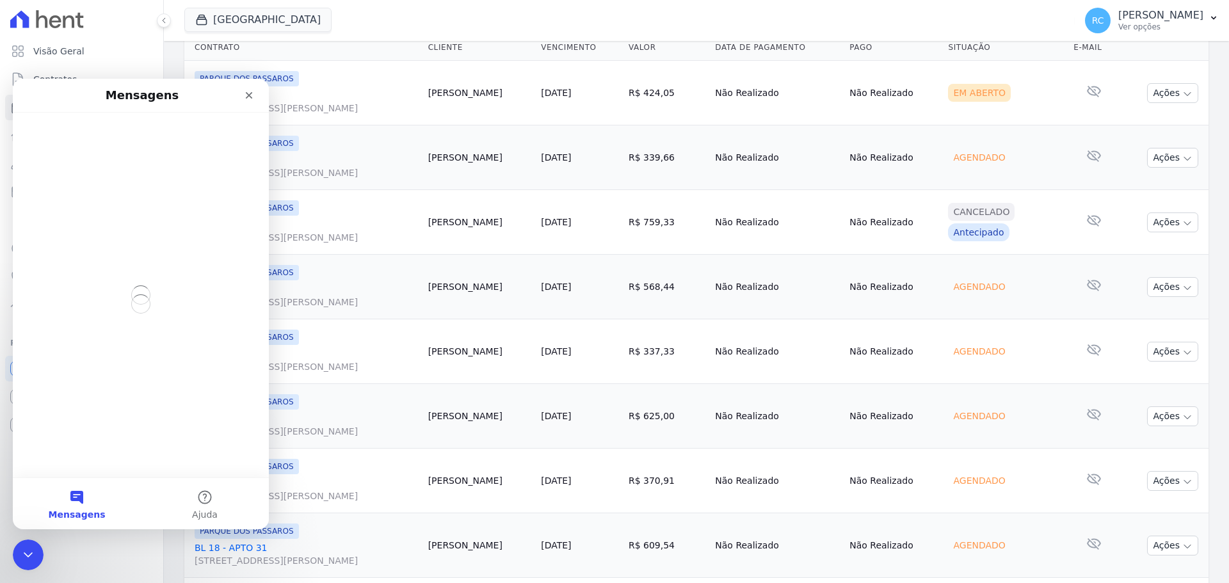
scroll to position [0, 0]
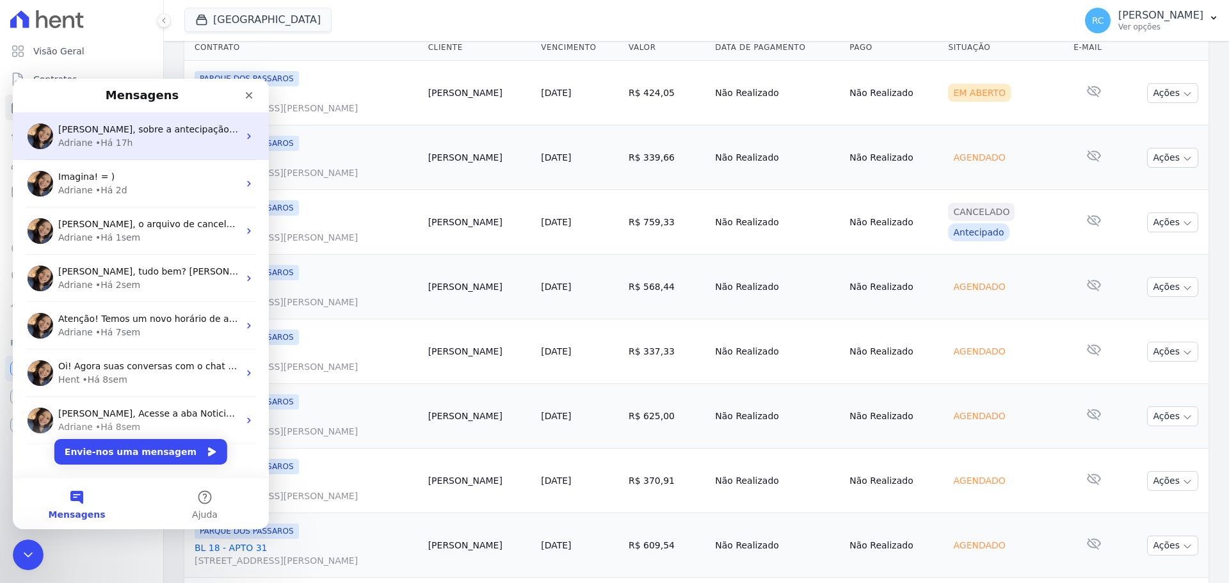
click at [113, 152] on div "Raquel, sobre a antecipação: recomendamos que toda alteração no contrato do cli…" at bounding box center [141, 136] width 256 height 47
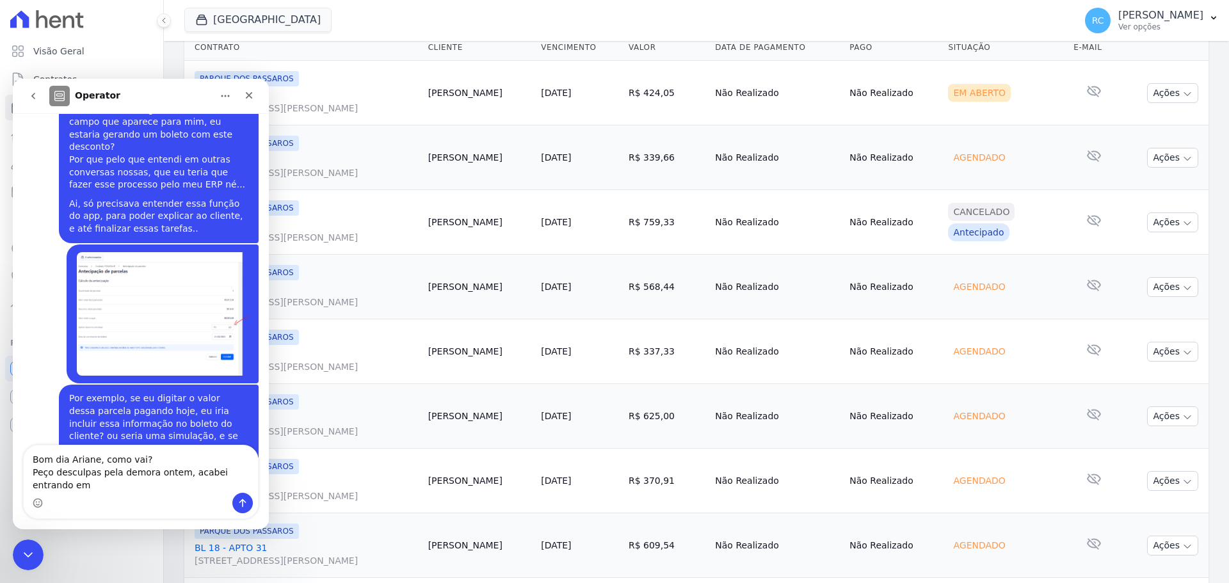
scroll to position [5599, 0]
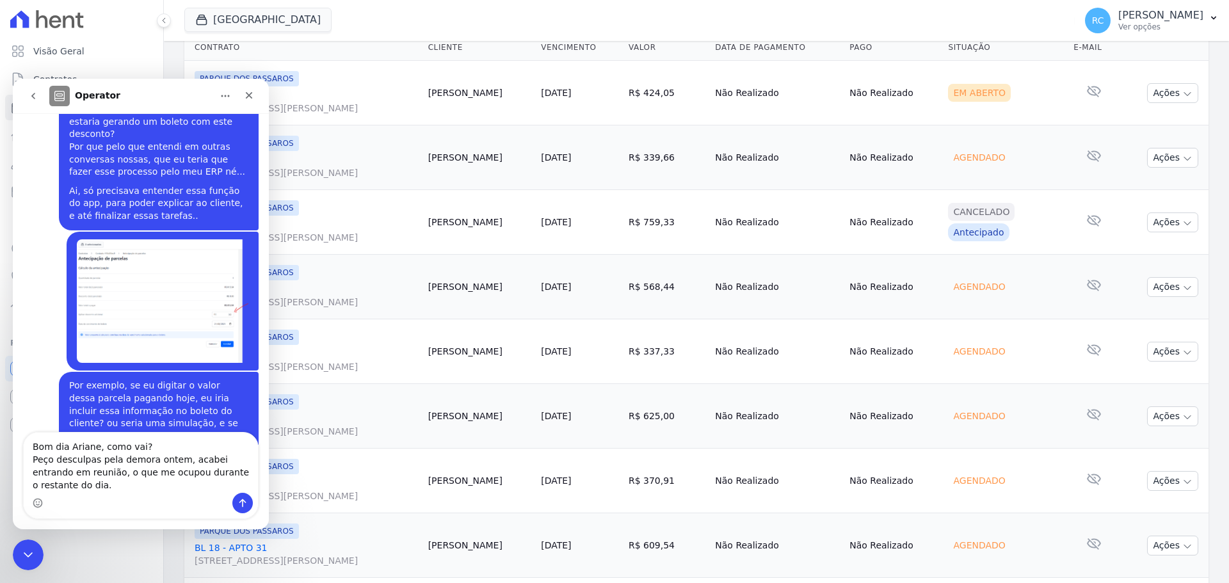
type textarea "Bom dia Ariane, como vai? Peço desculpas pela demora ontem, acabei entrando em …"
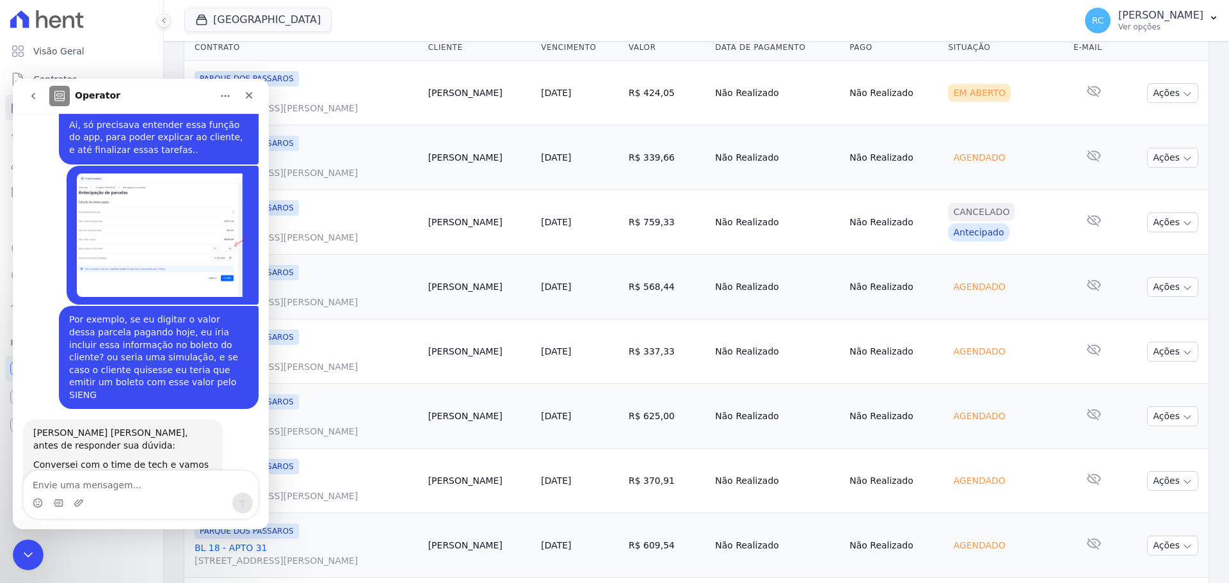
scroll to position [5666, 0]
type textarea "Aguinaldo Brito"
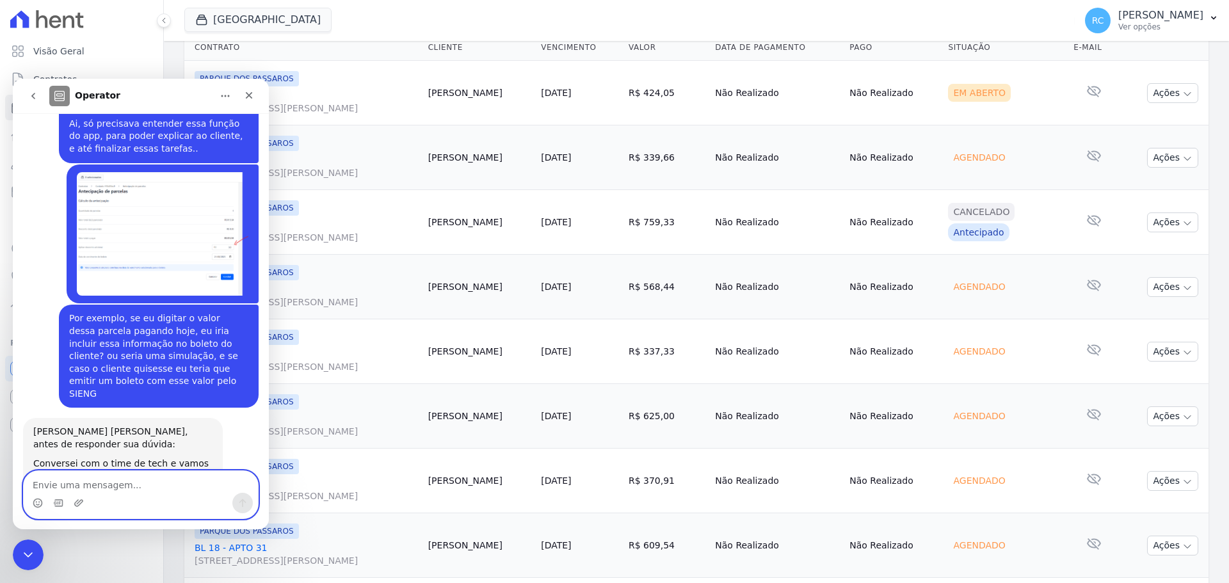
click at [137, 489] on textarea "Envie uma mensagem..." at bounding box center [141, 482] width 234 height 22
click at [78, 503] on icon "Carregar anexo" at bounding box center [78, 502] width 9 height 7
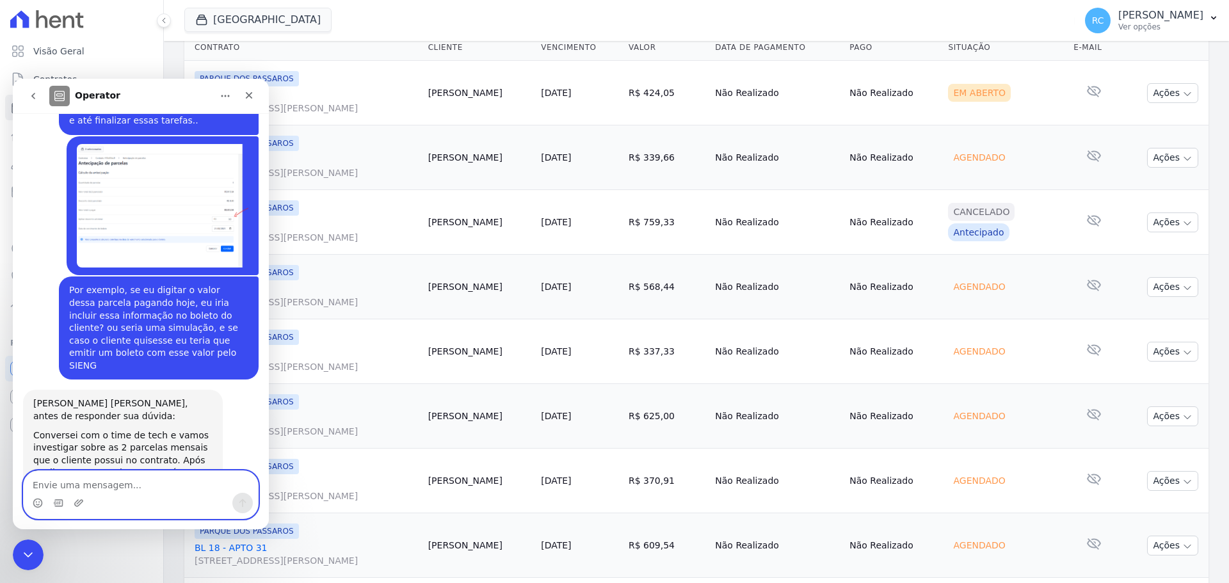
scroll to position [5697, 0]
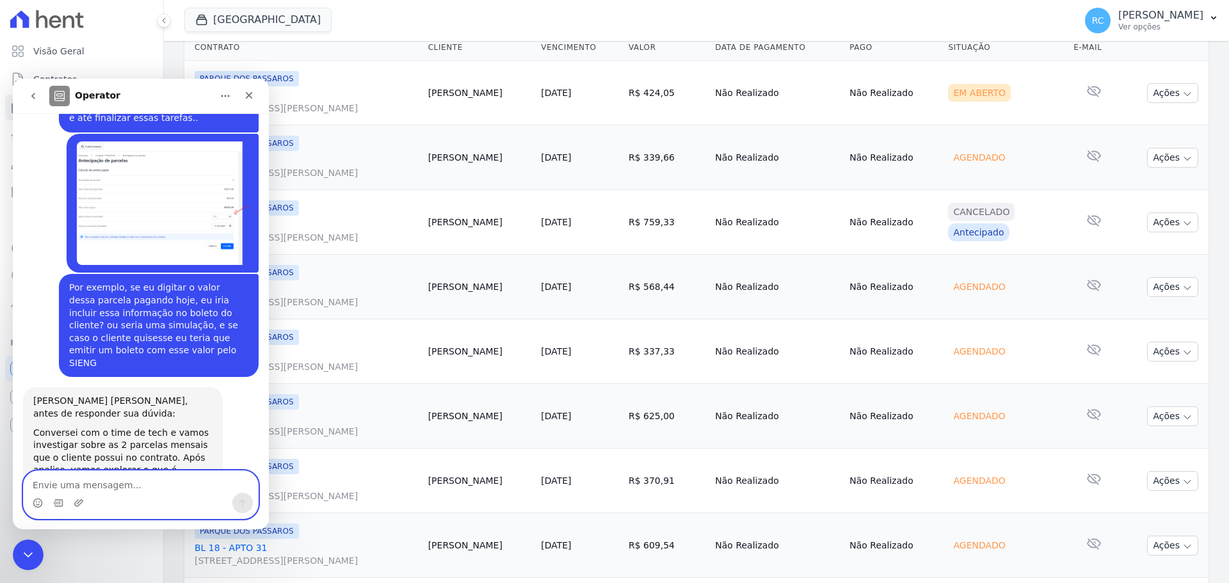
click at [117, 486] on textarea "Envie uma mensagem..." at bounding box center [141, 482] width 234 height 22
type textarea "Segue o documento solicitado"
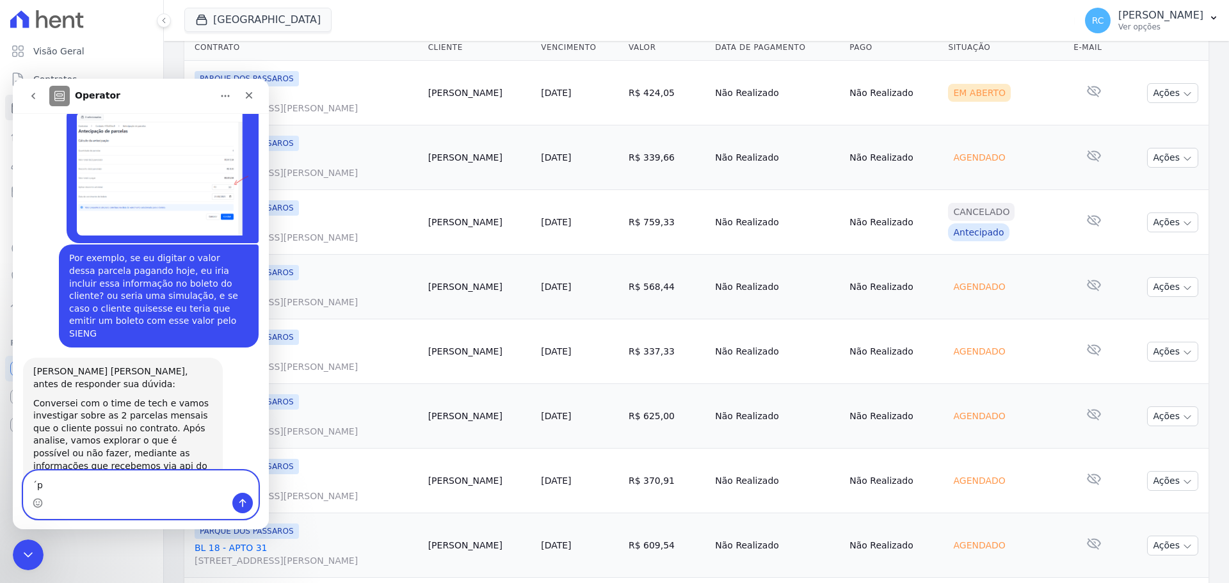
type textarea "´"
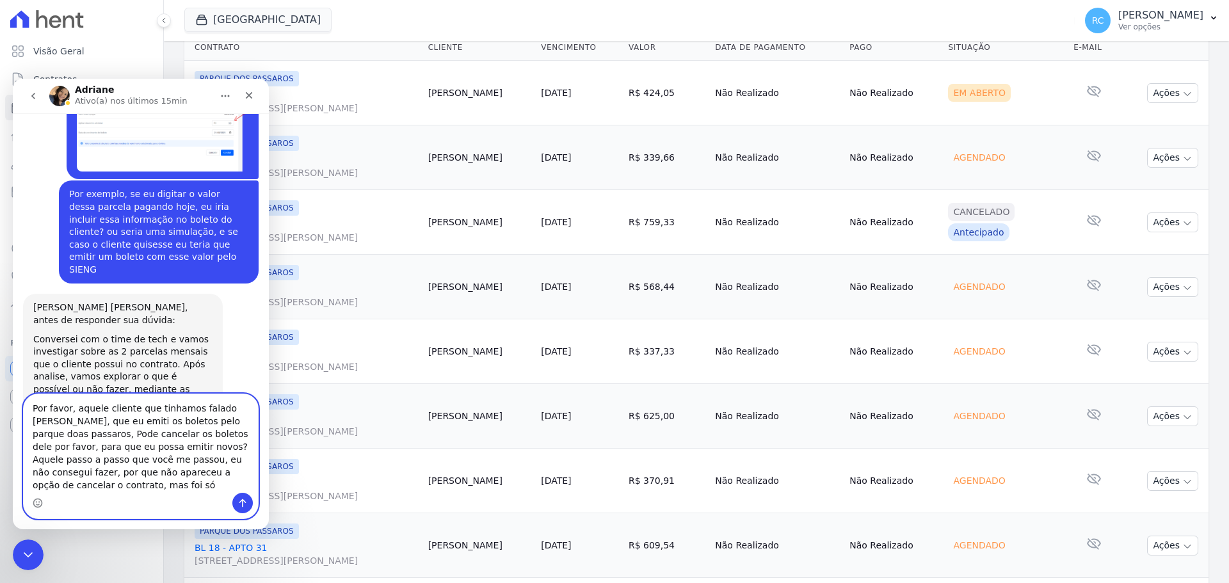
scroll to position [5803, 0]
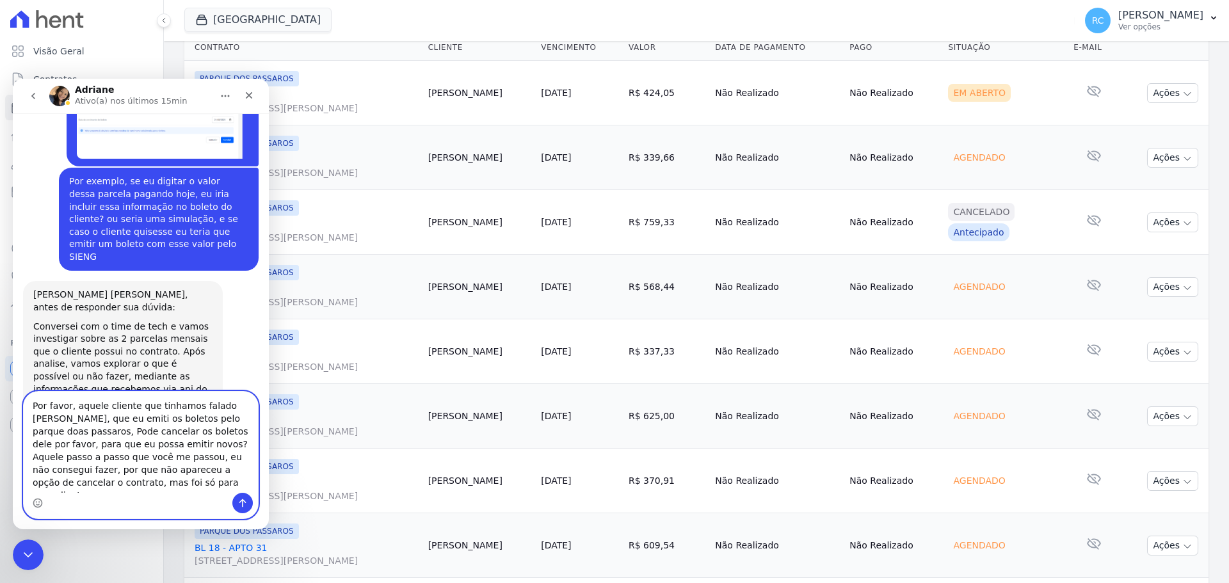
type textarea "Por favor, aquele cliente que tinhamos falado LUCAS SOUZA DE SÁ, que eu emiti o…"
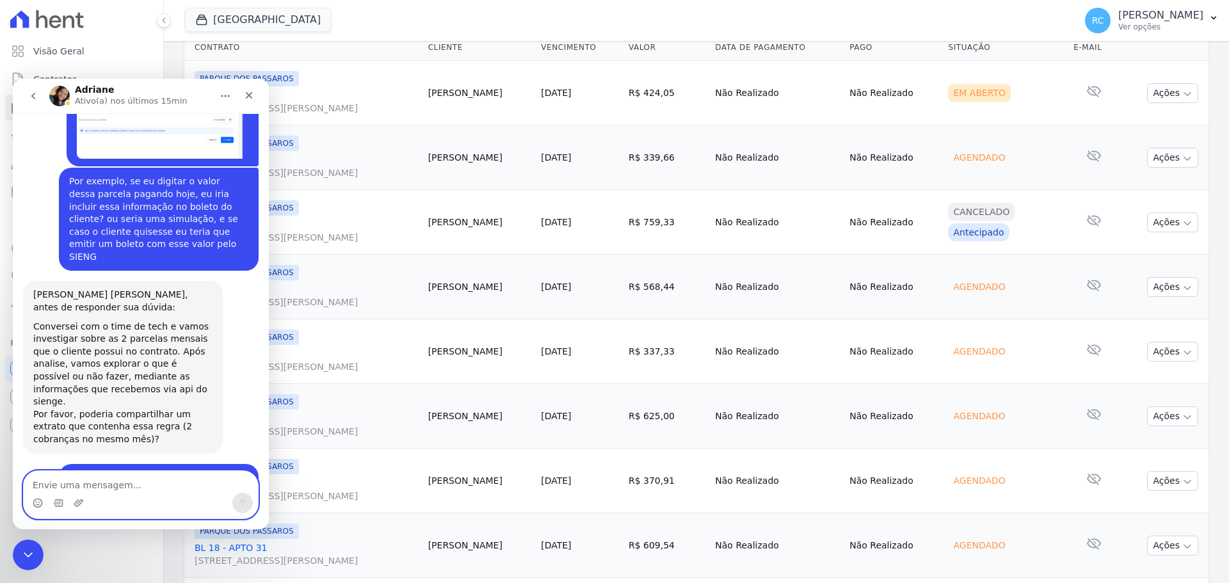
scroll to position [5843, 0]
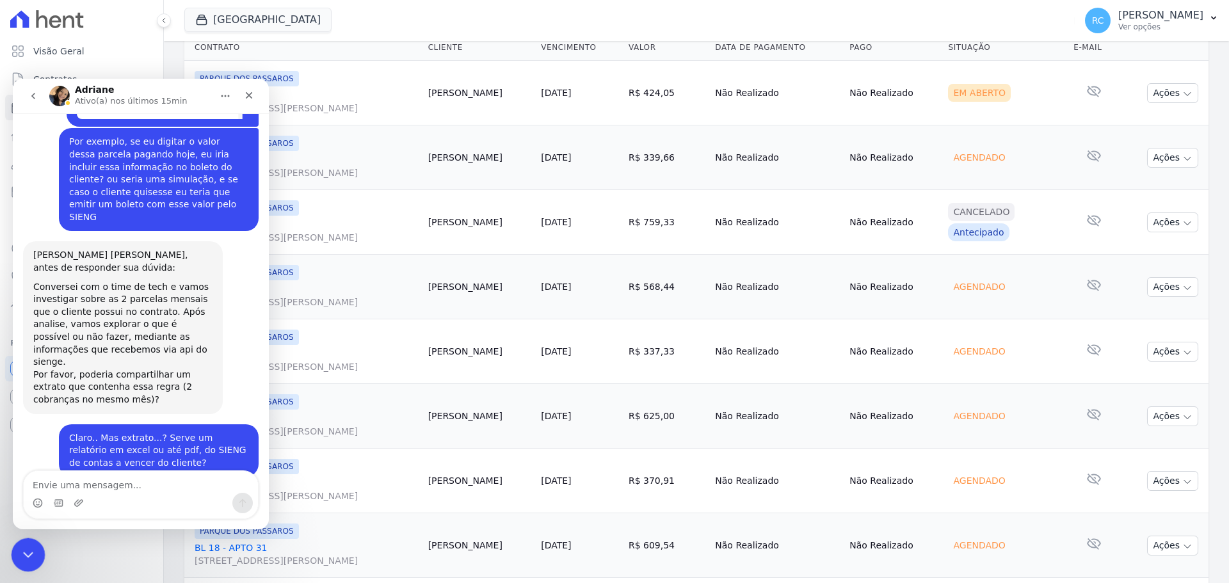
drag, startPoint x: 24, startPoint y: 560, endPoint x: 61, endPoint y: 1084, distance: 525.1
click at [23, 563] on div "Fechar mensagem da Intercom" at bounding box center [26, 553] width 31 height 31
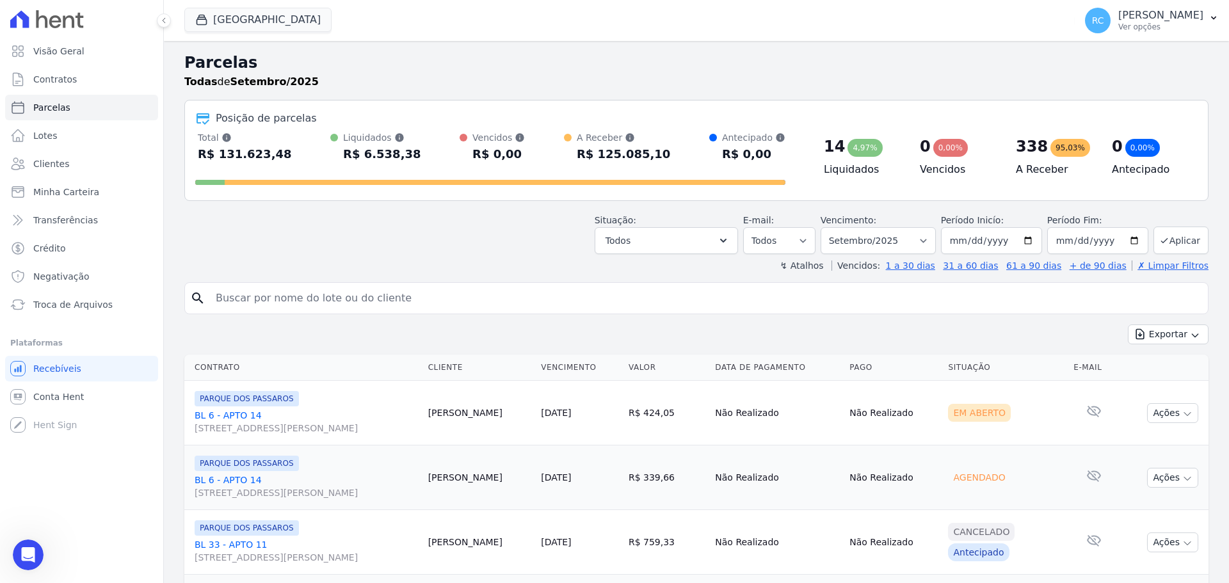
click at [334, 298] on input "search" at bounding box center [705, 299] width 995 height 26
paste input "Aguinaldo Brito"
type input "Aguinaldo Brito"
click at [99, 106] on link "Parcelas" at bounding box center [81, 108] width 153 height 26
select select
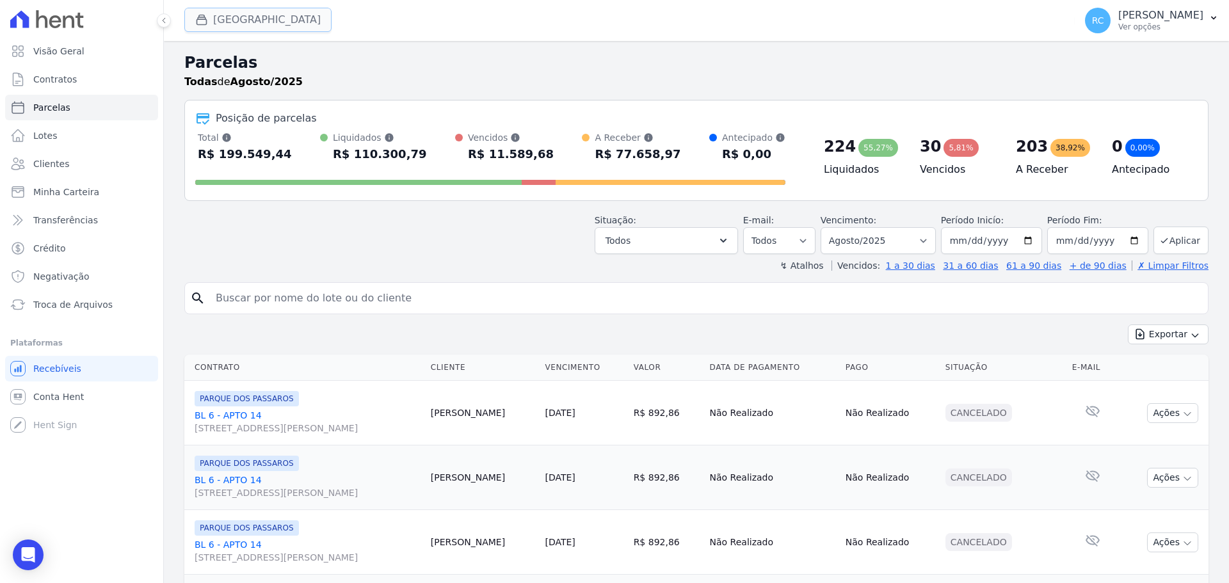
click at [223, 22] on button "Parque Dos Passaros" at bounding box center [257, 20] width 147 height 24
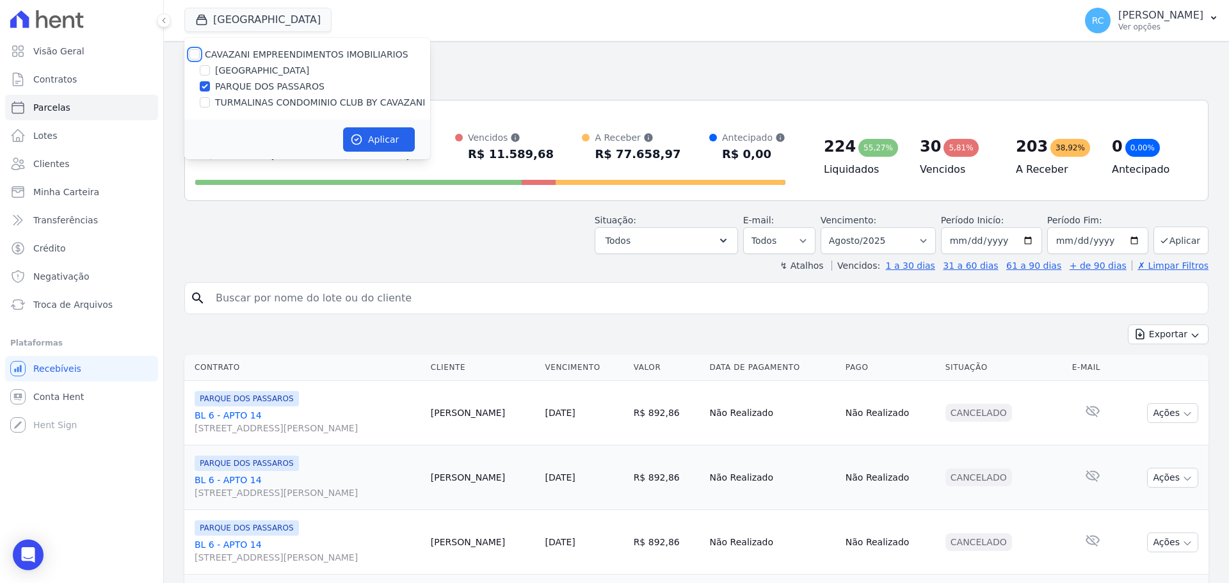
click at [196, 54] on input "CAVAZANI EMPREENDIMENTOS IMOBILIARIOS" at bounding box center [195, 54] width 10 height 10
checkbox input "true"
click at [387, 136] on button "Aplicar" at bounding box center [379, 139] width 72 height 24
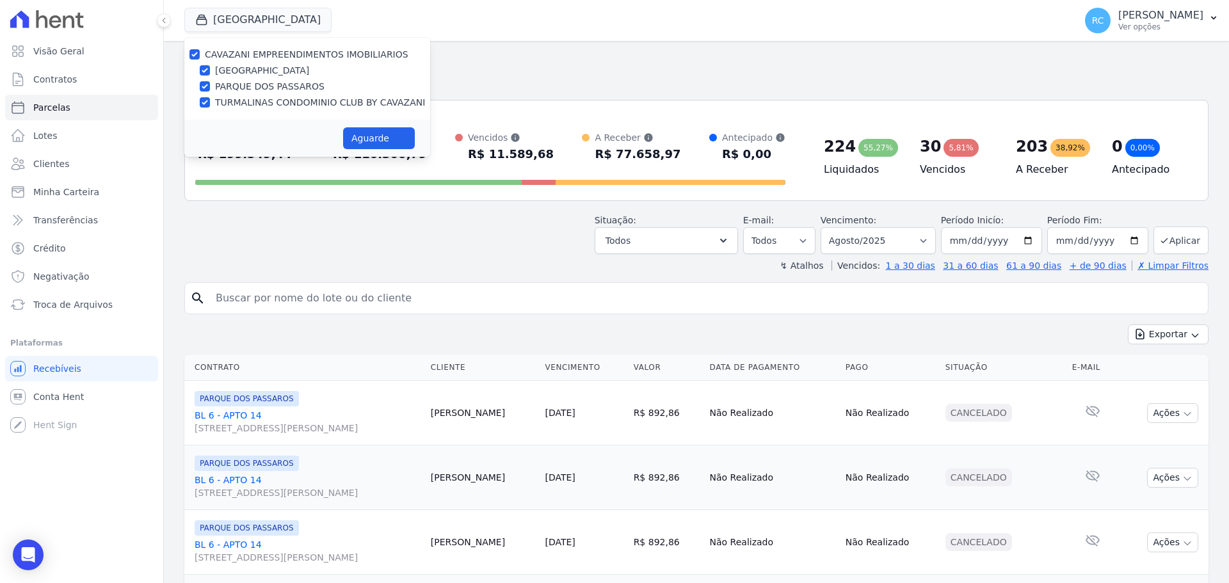
select select
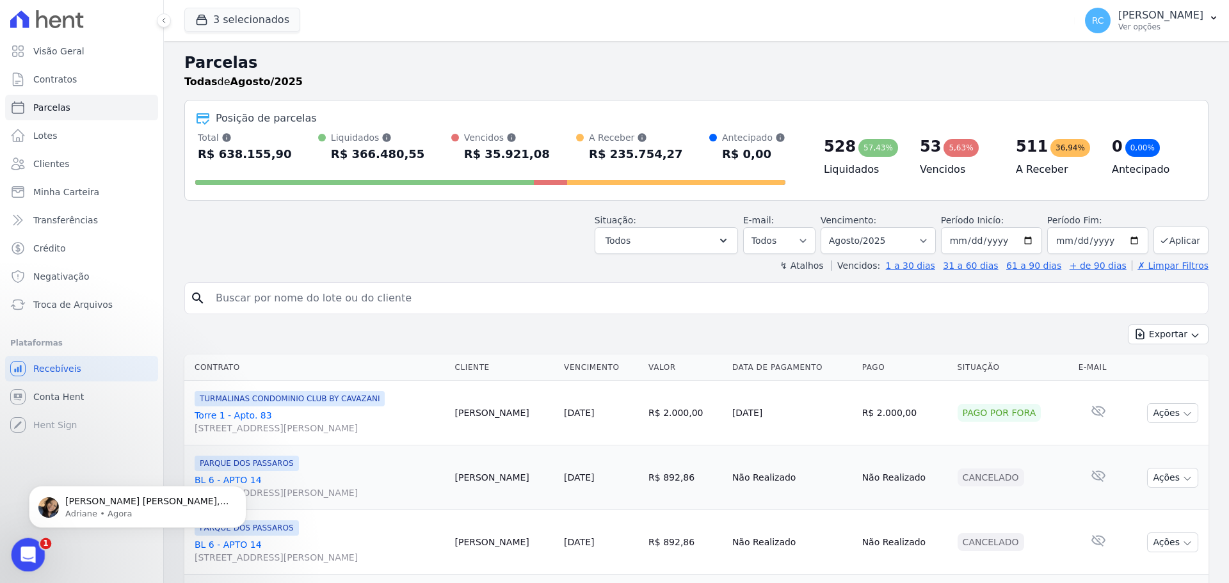
click at [44, 550] on span "1" at bounding box center [46, 545] width 12 height 12
click at [33, 553] on icon "Abrir mensagem da Intercom" at bounding box center [26, 553] width 21 height 21
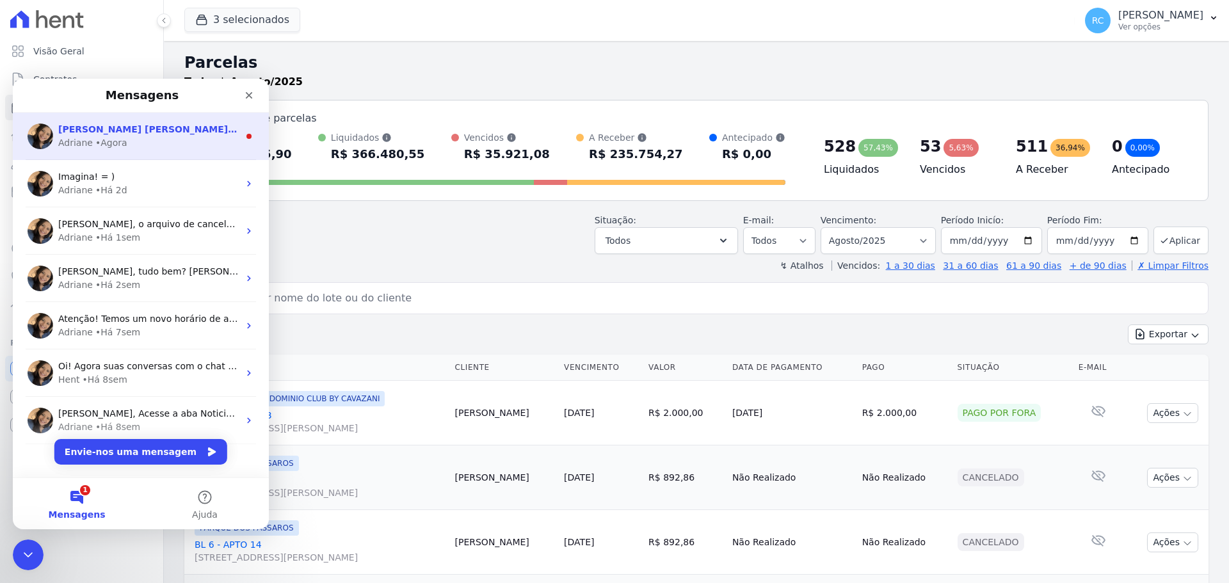
click at [175, 134] on span "Oii Raquel, bom dia! Obrigada pelo envio do extrato. Sobre o cancelamento do co…" at bounding box center [626, 129] width 1137 height 10
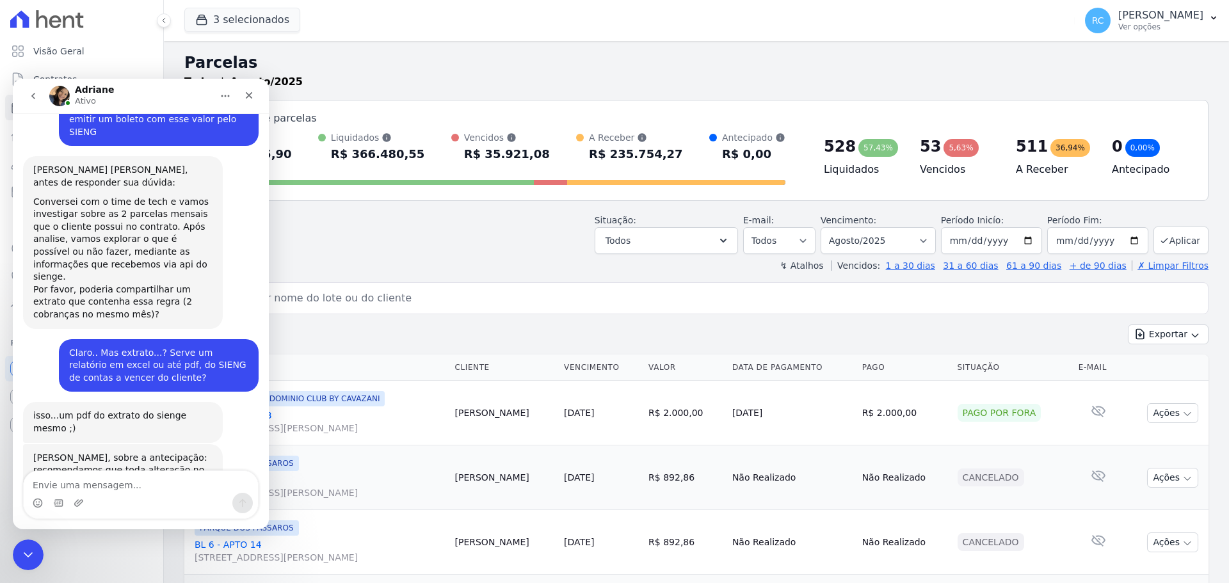
scroll to position [5914, 0]
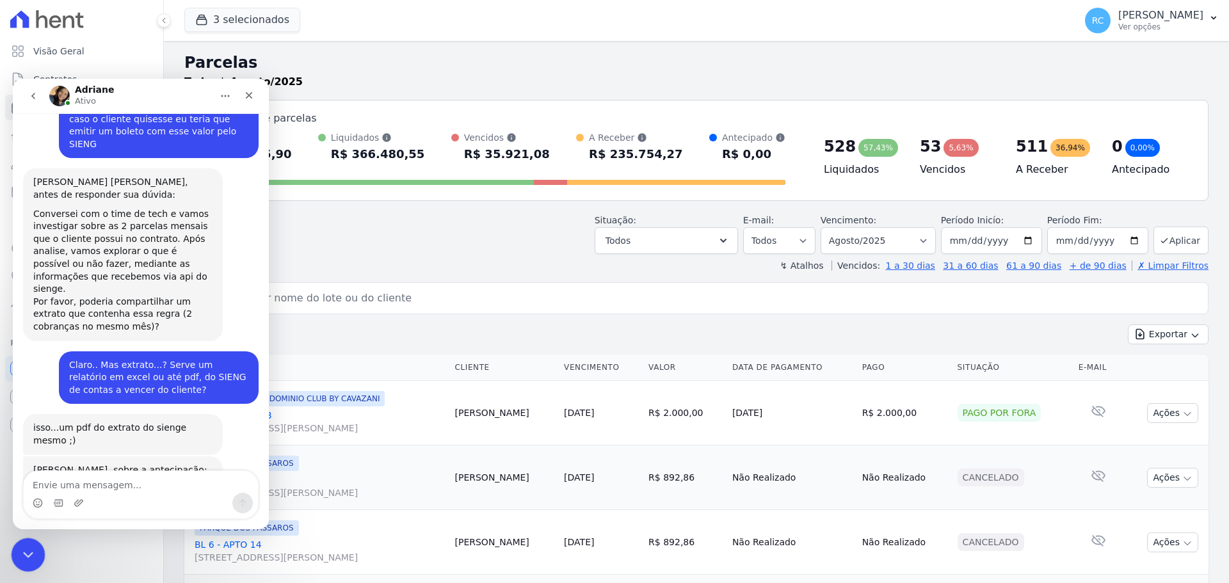
click at [25, 542] on div "Fechar mensagem da Intercom" at bounding box center [26, 553] width 31 height 31
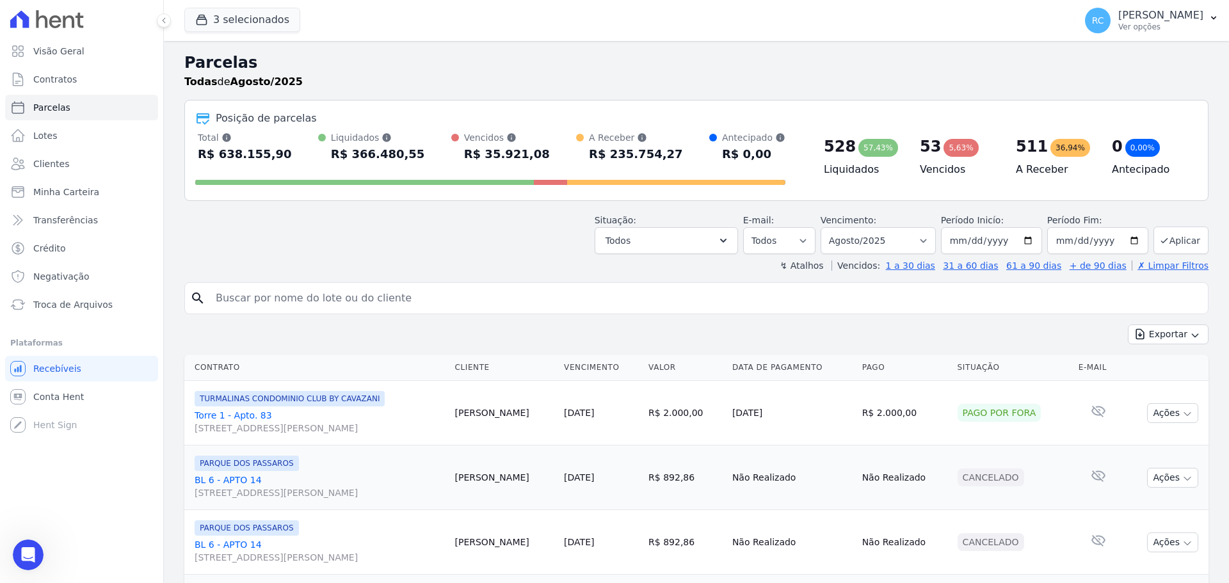
scroll to position [5957, 0]
drag, startPoint x: 333, startPoint y: 310, endPoint x: 341, endPoint y: 300, distance: 13.2
click at [335, 309] on input "search" at bounding box center [705, 299] width 995 height 26
type input "Aguinaldo"
type input "LUCAS SOUZA DE S"
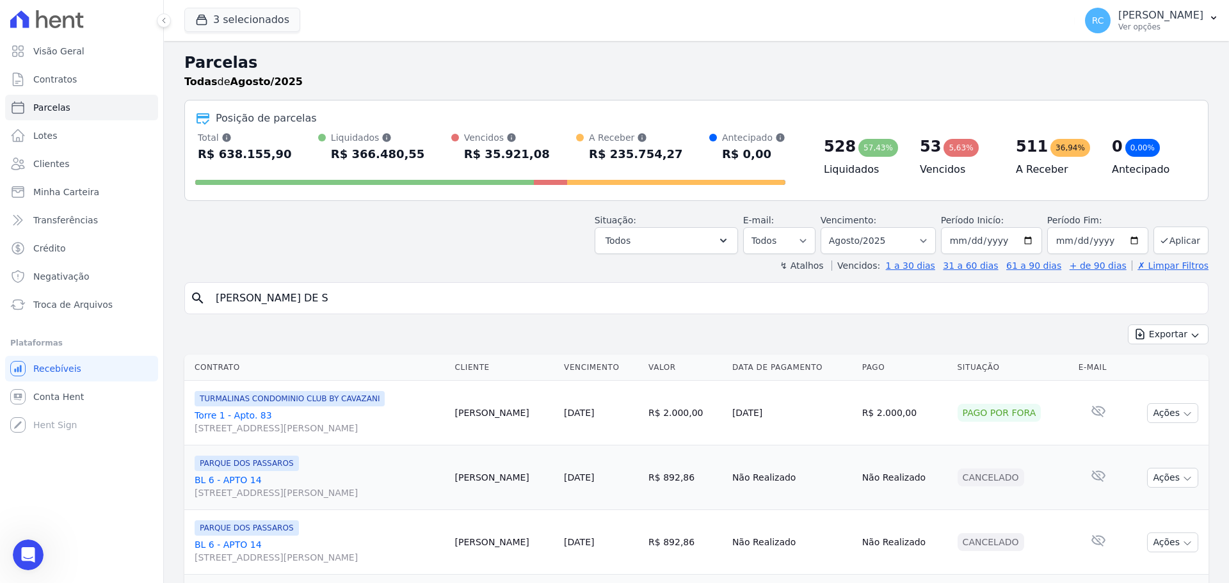
select select
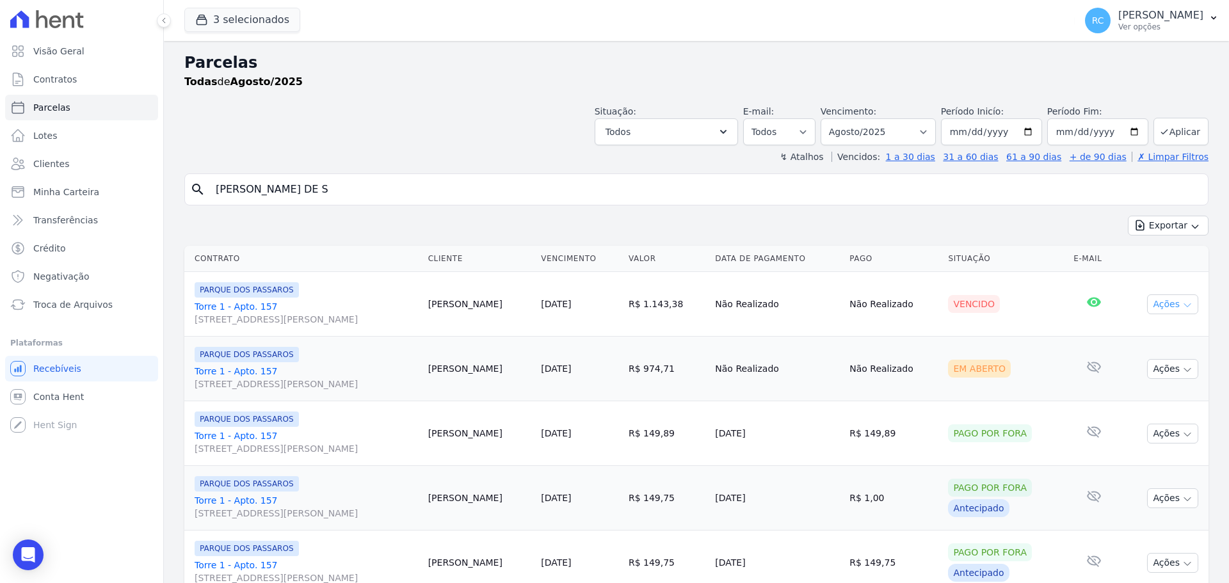
click at [1158, 311] on button "Ações" at bounding box center [1173, 305] width 51 height 20
click at [660, 204] on div "search LUCAS SOUZA DE S" at bounding box center [696, 190] width 1025 height 32
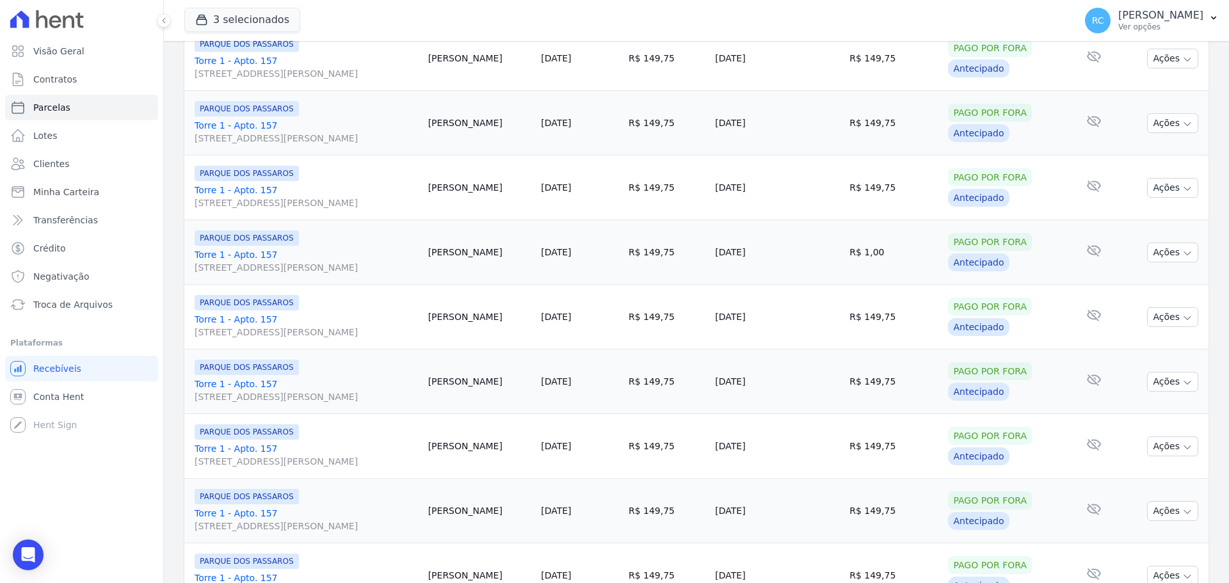
scroll to position [1361, 0]
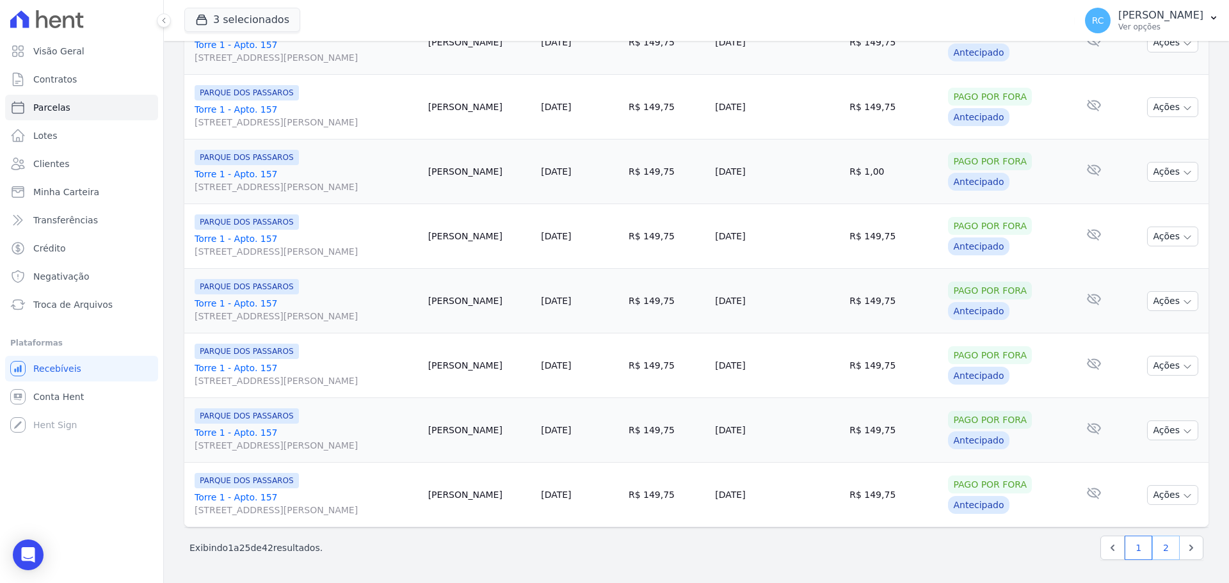
click at [1160, 551] on link "2" at bounding box center [1167, 548] width 28 height 24
select select
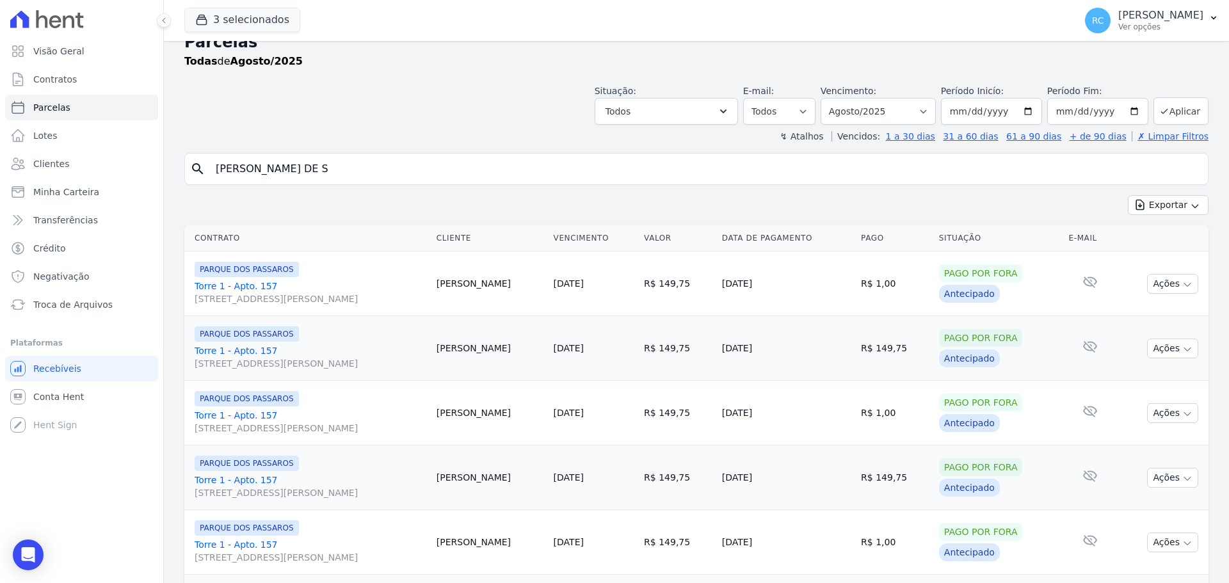
scroll to position [12, 0]
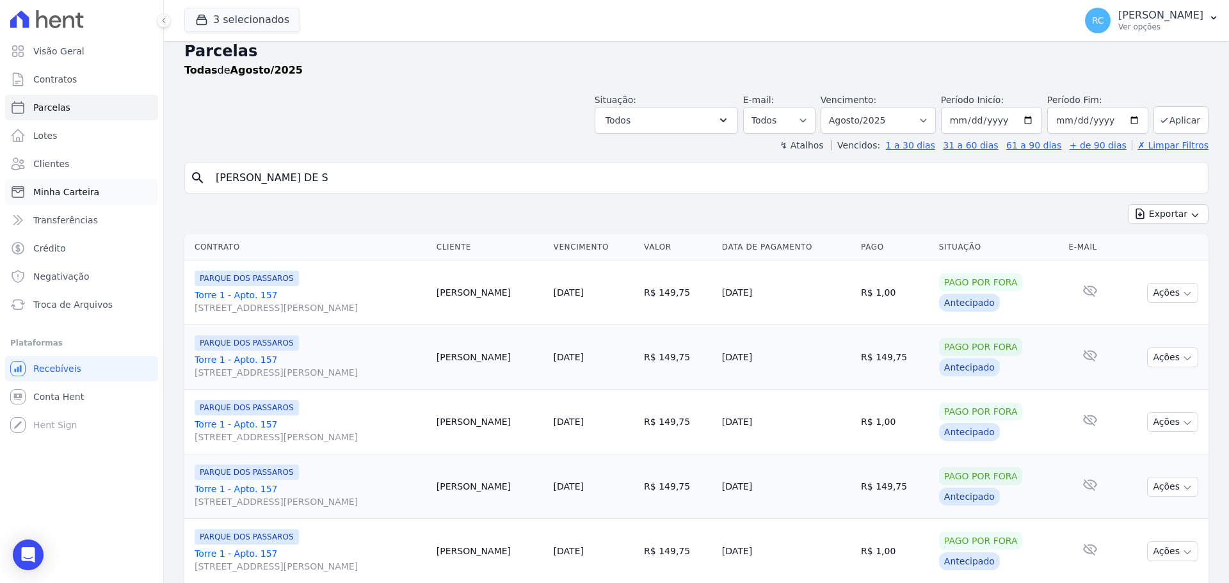
drag, startPoint x: 314, startPoint y: 175, endPoint x: 93, endPoint y: 185, distance: 221.1
click at [93, 185] on div "Visão Geral Contratos Parcelas Lotes Clientes Minha Carteira Transferências Cré…" at bounding box center [614, 291] width 1229 height 583
drag, startPoint x: 186, startPoint y: 302, endPoint x: 193, endPoint y: 291, distance: 12.4
click at [193, 291] on td "PARQUE DOS PASSAROS Torre 1 - Apto. 157 Rua Arminda de Lima, 20, SALA 01, Centro" at bounding box center [307, 293] width 247 height 65
copy link "Torre 1 - Apto. 157"
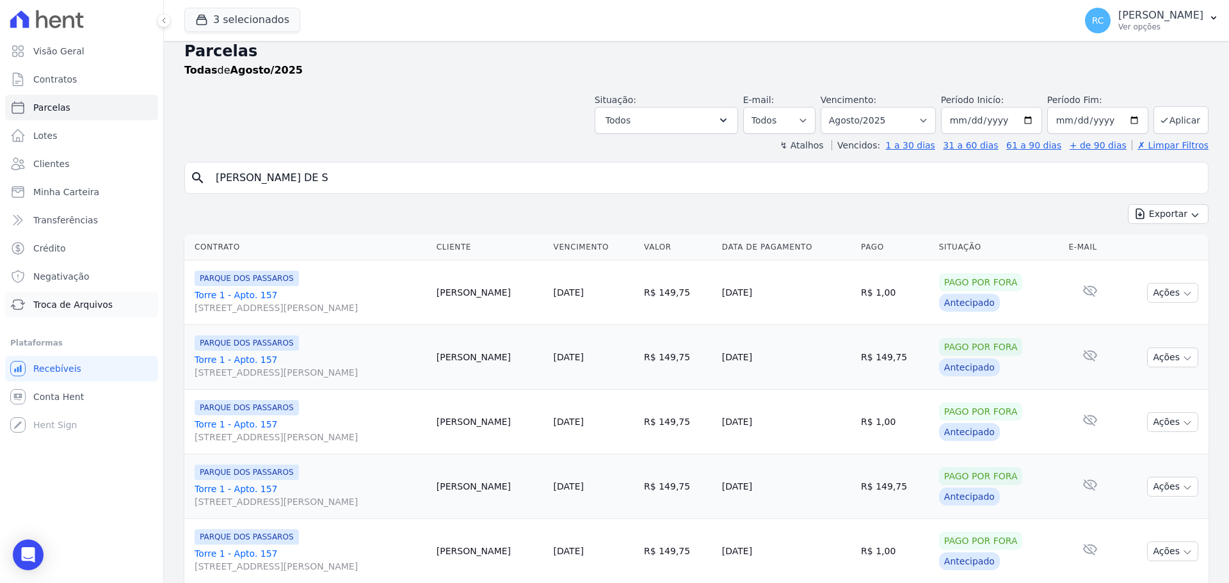
click at [83, 307] on span "Troca de Arquivos" at bounding box center [72, 304] width 79 height 13
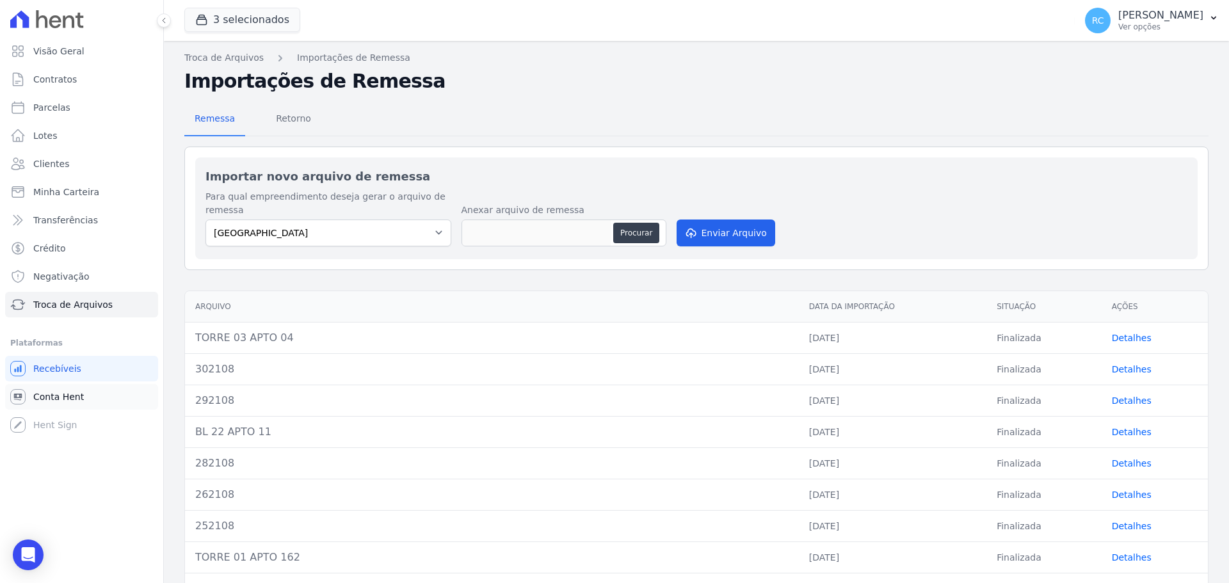
click at [88, 393] on link "Conta Hent" at bounding box center [81, 397] width 153 height 26
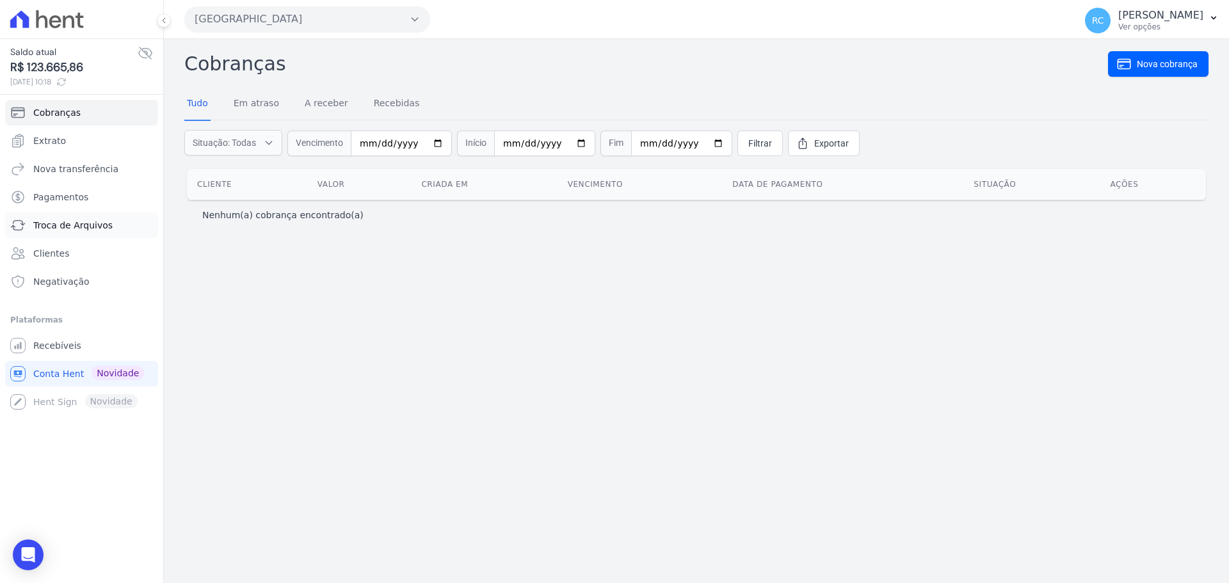
click at [79, 233] on link "Troca de Arquivos" at bounding box center [81, 226] width 153 height 26
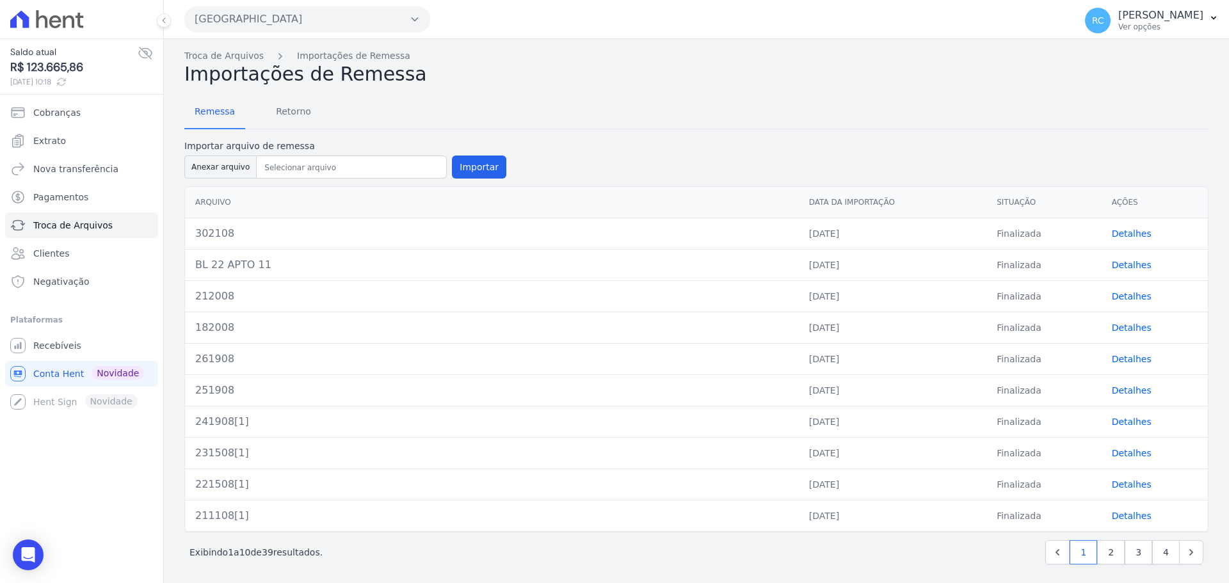
drag, startPoint x: 215, startPoint y: 172, endPoint x: 393, endPoint y: 31, distance: 227.5
click at [398, 40] on div "Troca de Arquivos Importações de Remessa Importações de Remessa Remessa Retorno…" at bounding box center [697, 313] width 1066 height 549
click at [396, 21] on button "Parque Dos Passaros" at bounding box center [307, 19] width 246 height 26
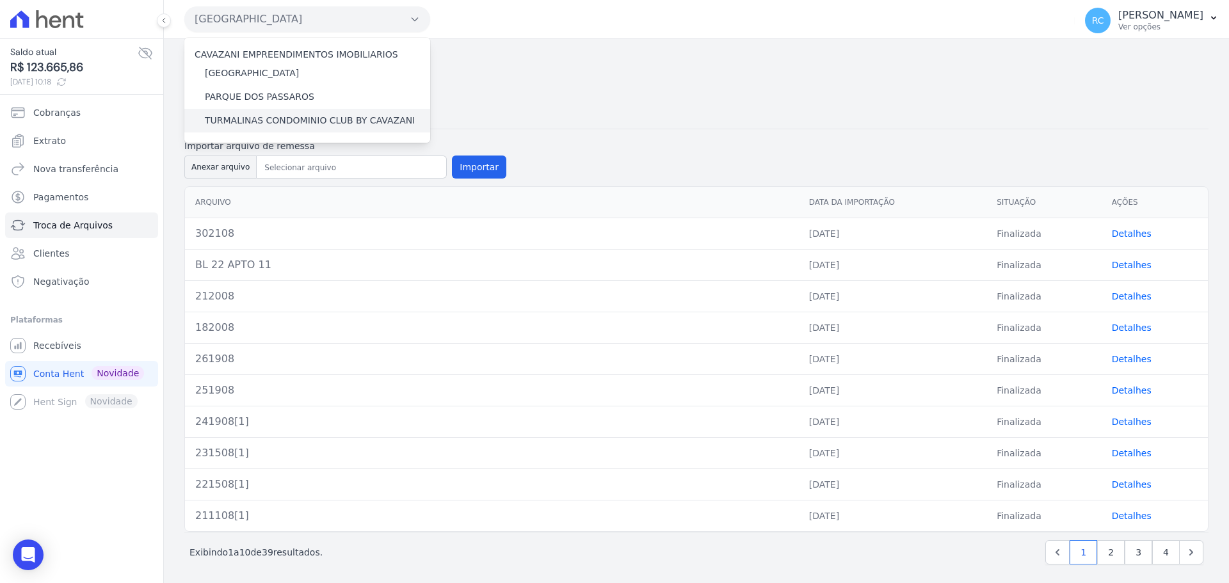
click at [272, 117] on label "TURMALINAS CONDOMINIO CLUB BY CAVAZANI" at bounding box center [310, 120] width 210 height 13
click at [0, 0] on input "TURMALINAS CONDOMINIO CLUB BY CAVAZANI" at bounding box center [0, 0] width 0 height 0
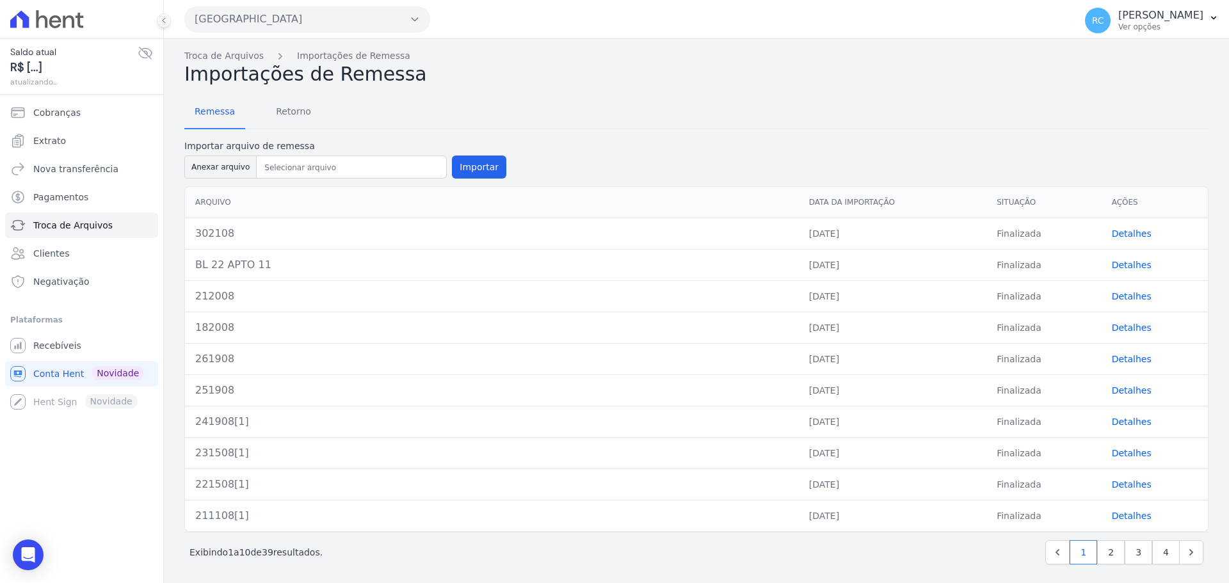
click at [334, 20] on button "Parque Dos Passaros" at bounding box center [307, 19] width 246 height 26
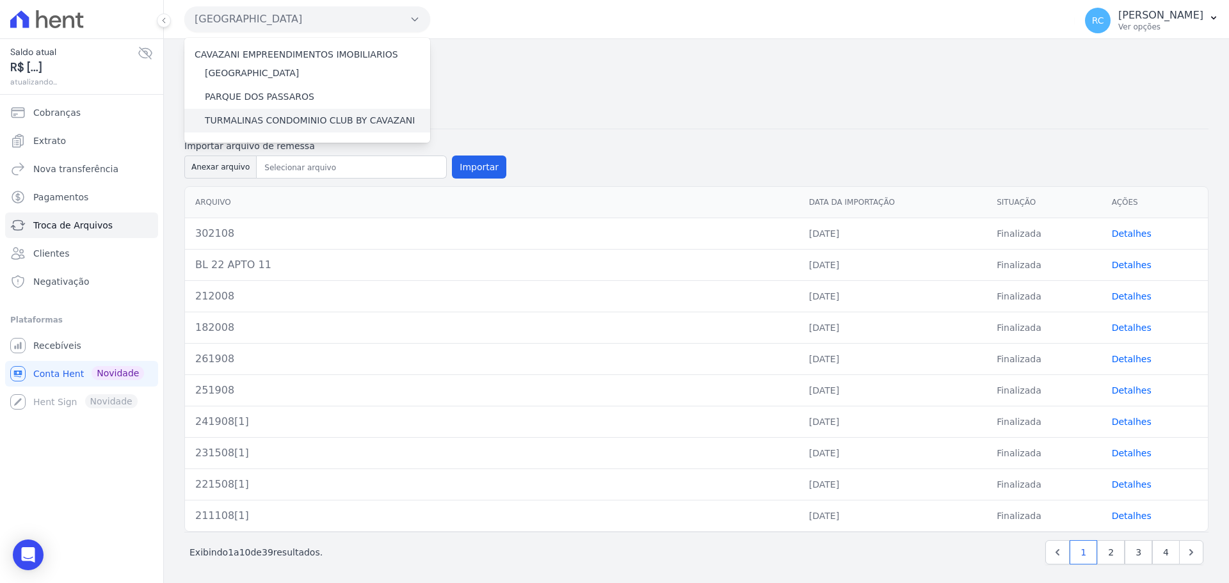
click at [304, 113] on div "TURMALINAS CONDOMINIO CLUB BY CAVAZANI" at bounding box center [307, 121] width 246 height 24
click at [293, 120] on label "TURMALINAS CONDOMINIO CLUB BY CAVAZANI" at bounding box center [310, 120] width 210 height 13
click at [0, 0] on input "TURMALINAS CONDOMINIO CLUB BY CAVAZANI" at bounding box center [0, 0] width 0 height 0
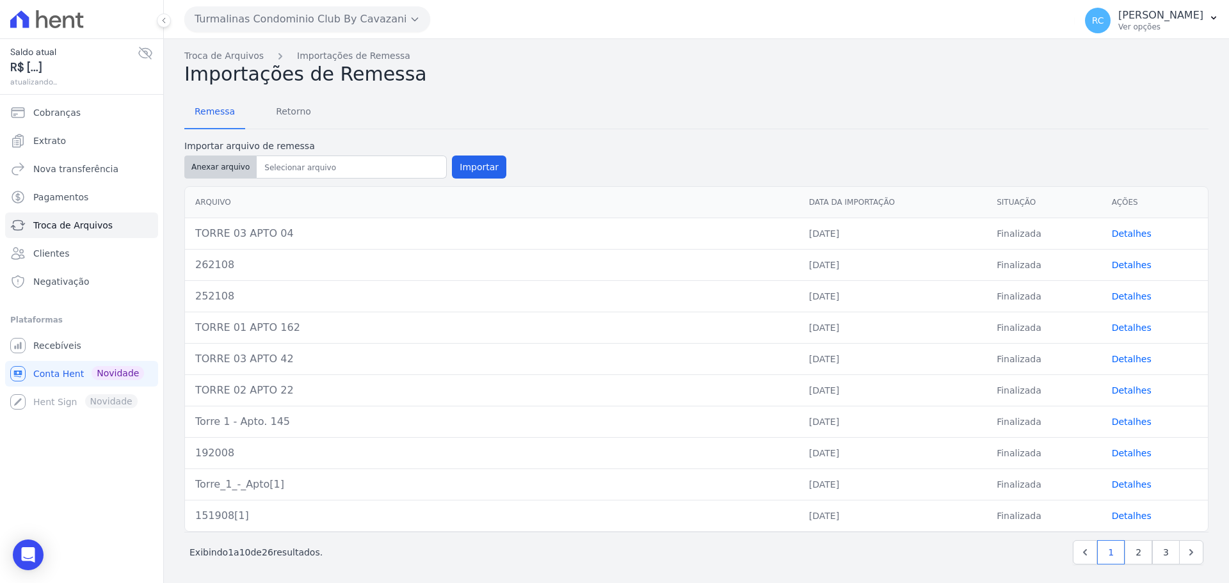
click at [216, 171] on button "Anexar arquivo" at bounding box center [220, 167] width 72 height 23
type input "282208"
click at [473, 168] on button "Importar" at bounding box center [479, 167] width 54 height 23
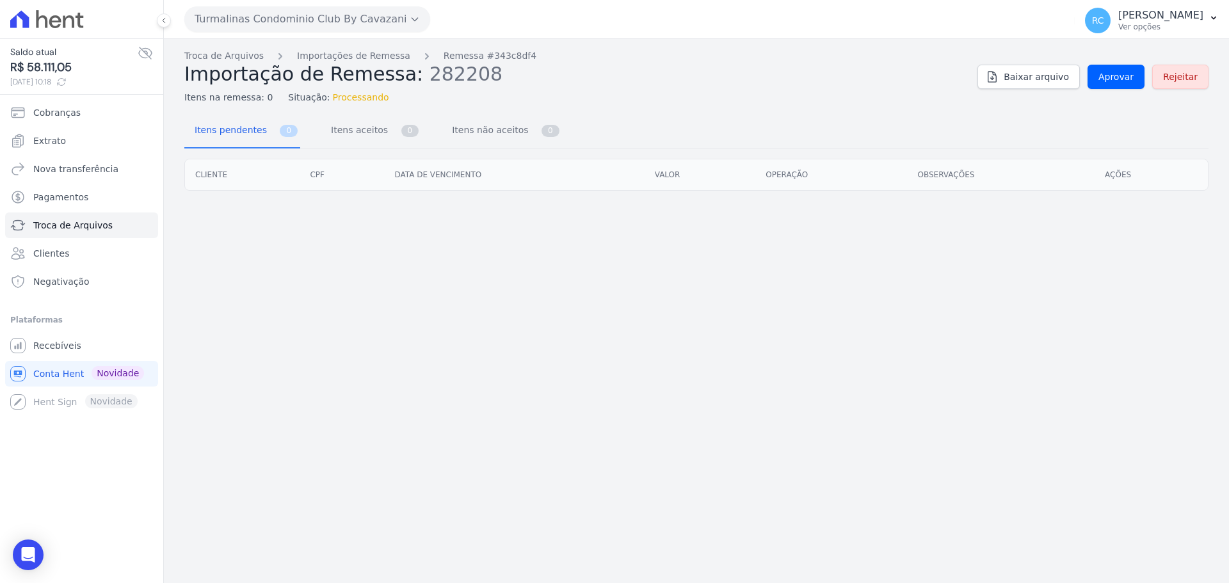
drag, startPoint x: 452, startPoint y: 372, endPoint x: 423, endPoint y: 385, distance: 31.8
click at [454, 372] on div "Troca de Arquivos Importações de Remessa Remessa #343c8df4 Importação de Remess…" at bounding box center [697, 311] width 1066 height 544
click at [1128, 77] on span "Aprovar" at bounding box center [1116, 76] width 35 height 13
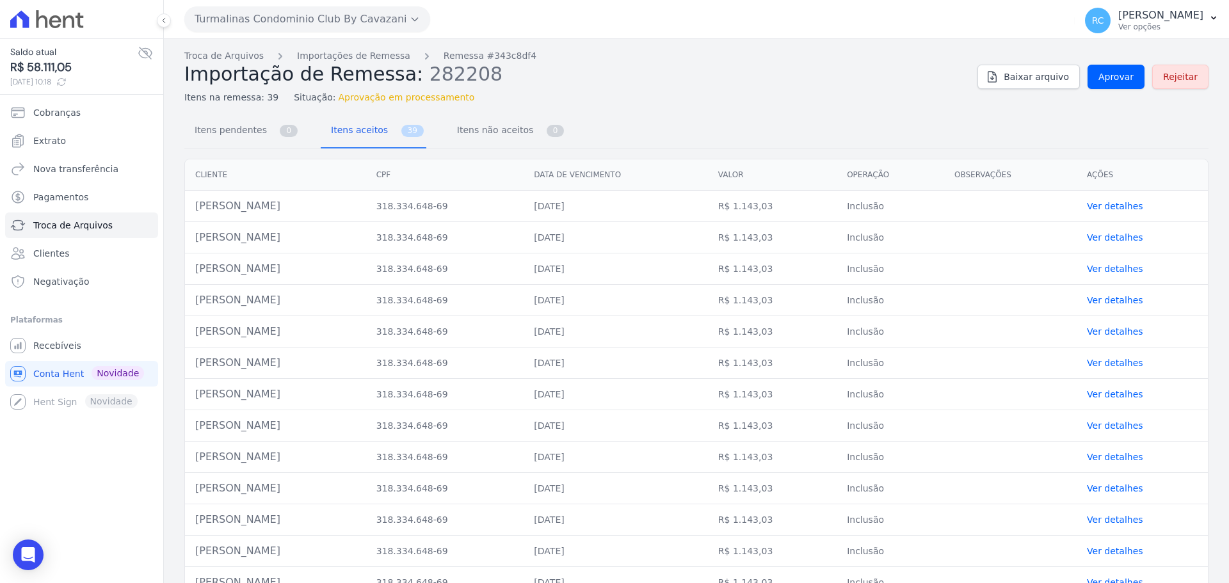
click at [222, 209] on td "Lucas Souza De Sá" at bounding box center [275, 206] width 181 height 31
copy tr "Lucas Souza De Sá"
click at [228, 53] on link "Troca de Arquivos" at bounding box center [223, 55] width 79 height 13
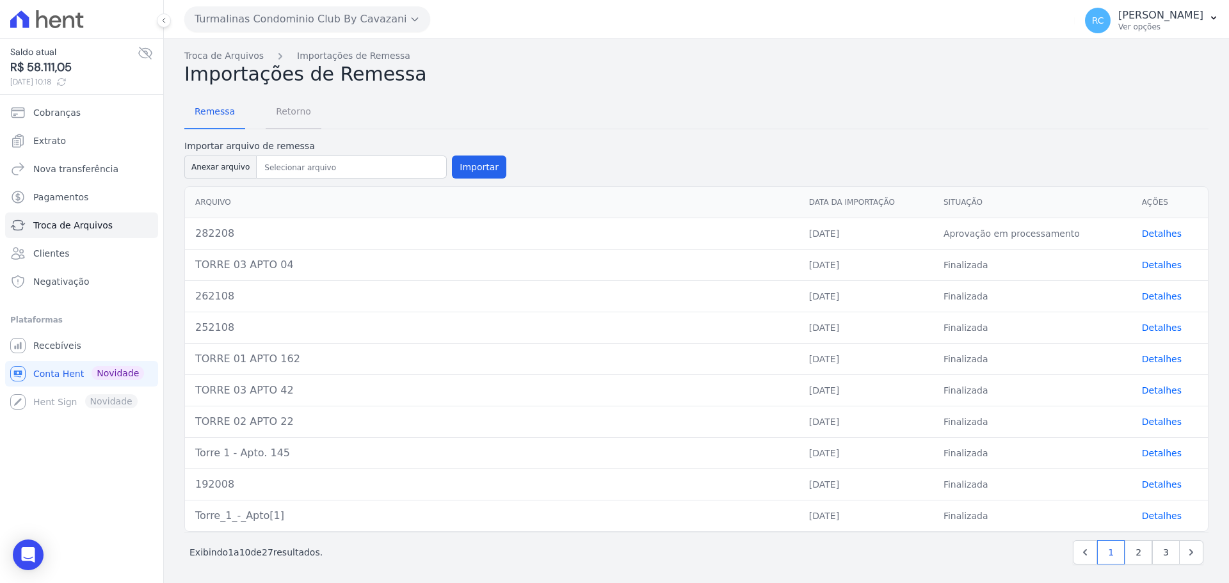
click at [300, 111] on span "Retorno" at bounding box center [293, 112] width 51 height 26
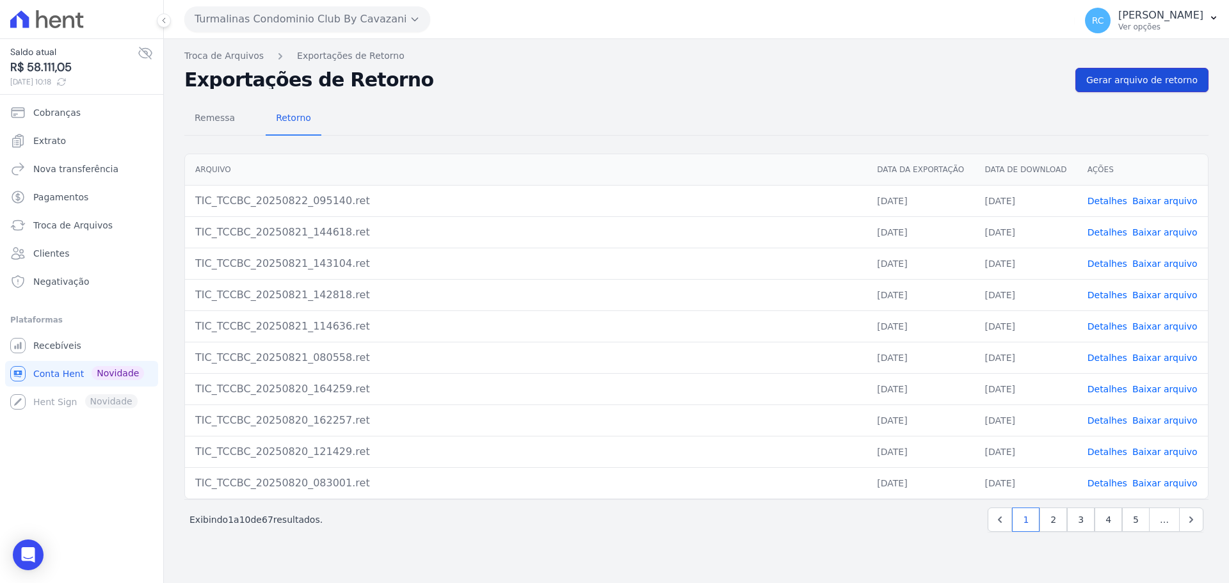
click at [1149, 83] on span "Gerar arquivo de retorno" at bounding box center [1142, 80] width 111 height 13
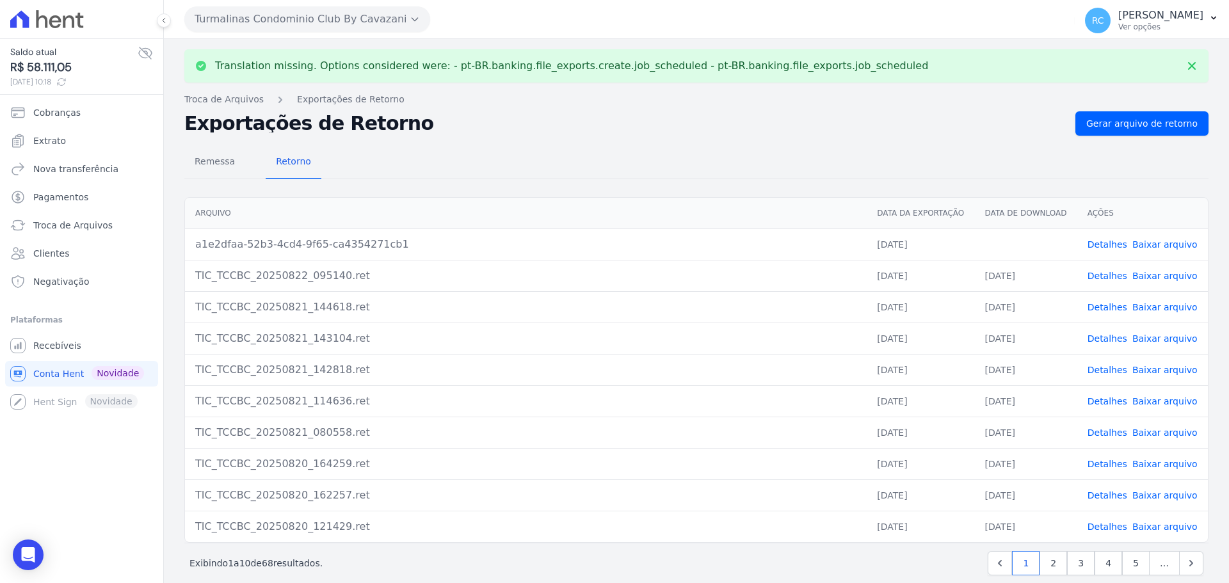
click at [1142, 248] on link "Baixar arquivo" at bounding box center [1165, 244] width 65 height 10
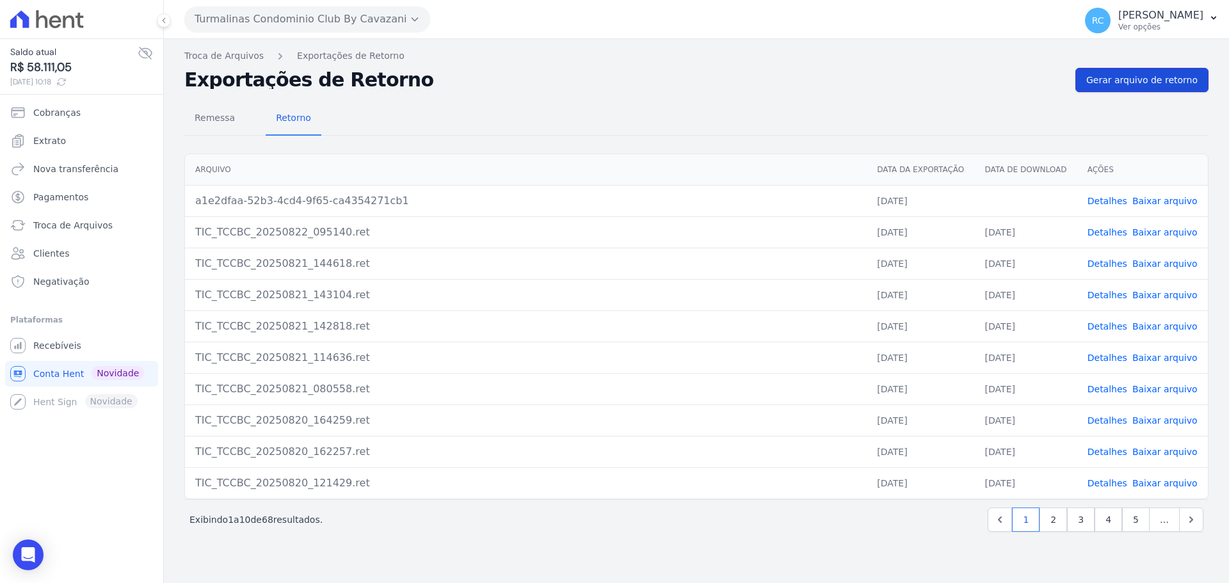
click at [1163, 74] on span "Gerar arquivo de retorno" at bounding box center [1142, 80] width 111 height 13
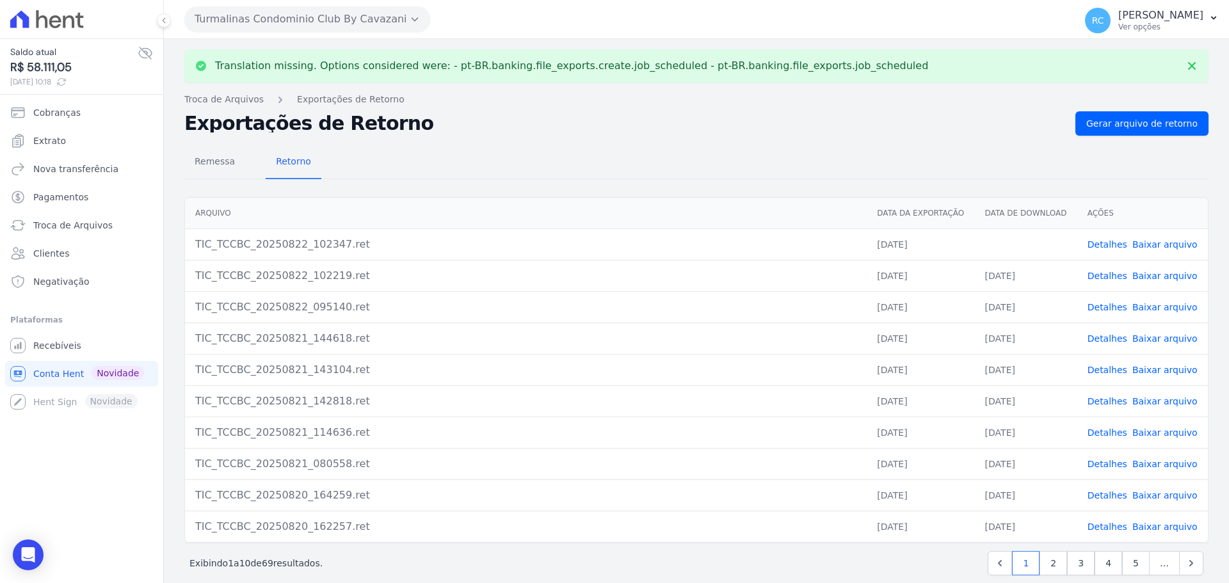
click at [1155, 244] on link "Baixar arquivo" at bounding box center [1165, 244] width 65 height 10
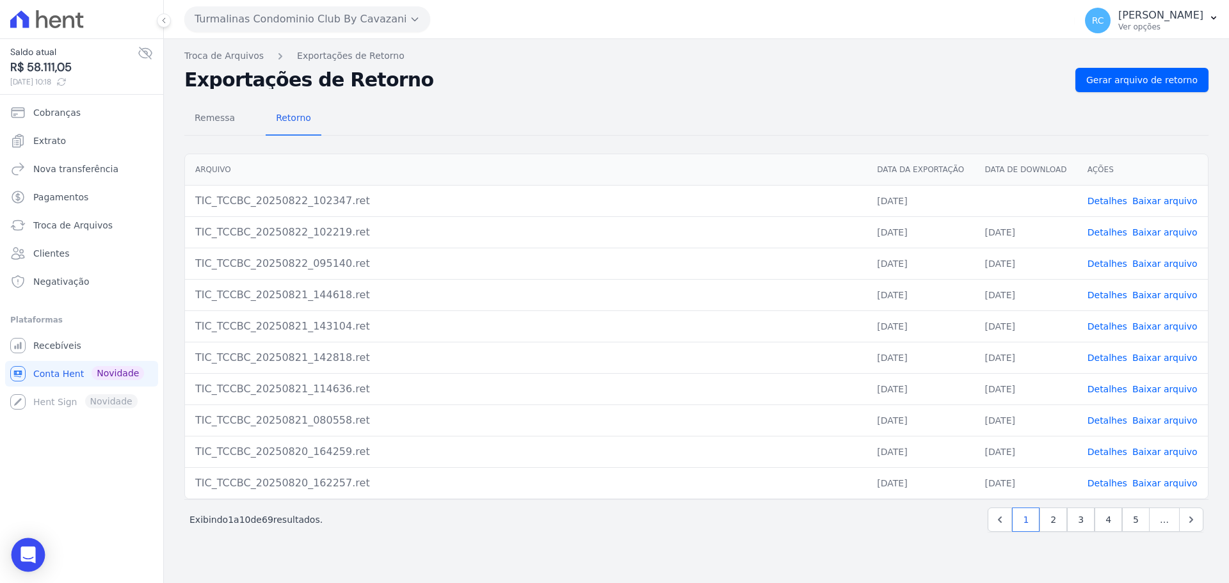
click at [21, 557] on icon "Open Intercom Messenger" at bounding box center [28, 555] width 17 height 17
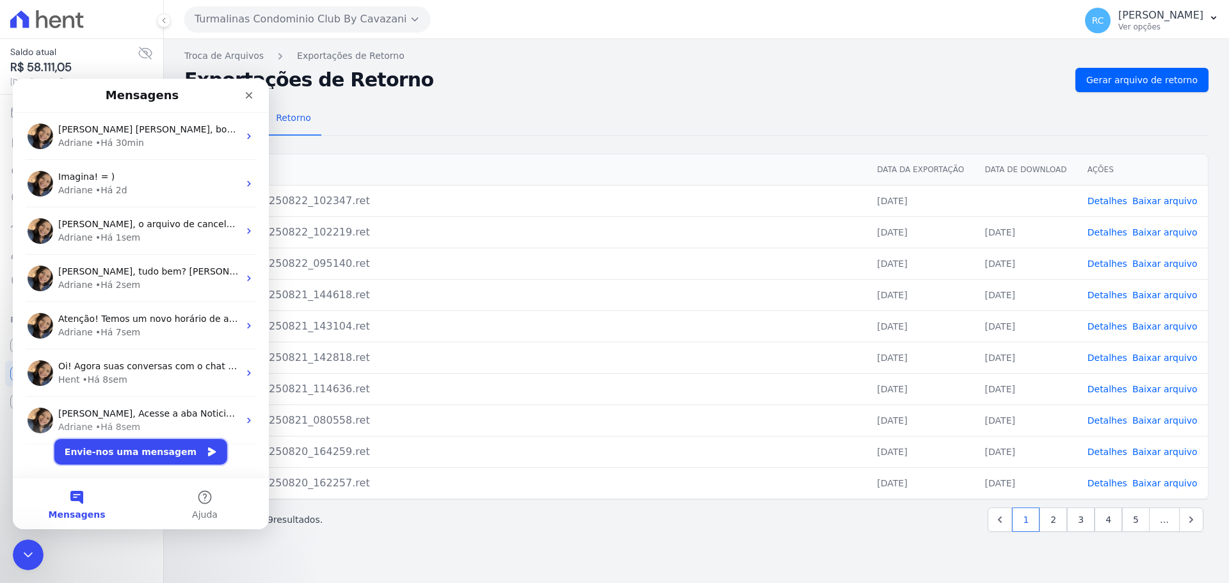
click at [149, 460] on button "Envie-nos uma mensagem" at bounding box center [140, 452] width 173 height 26
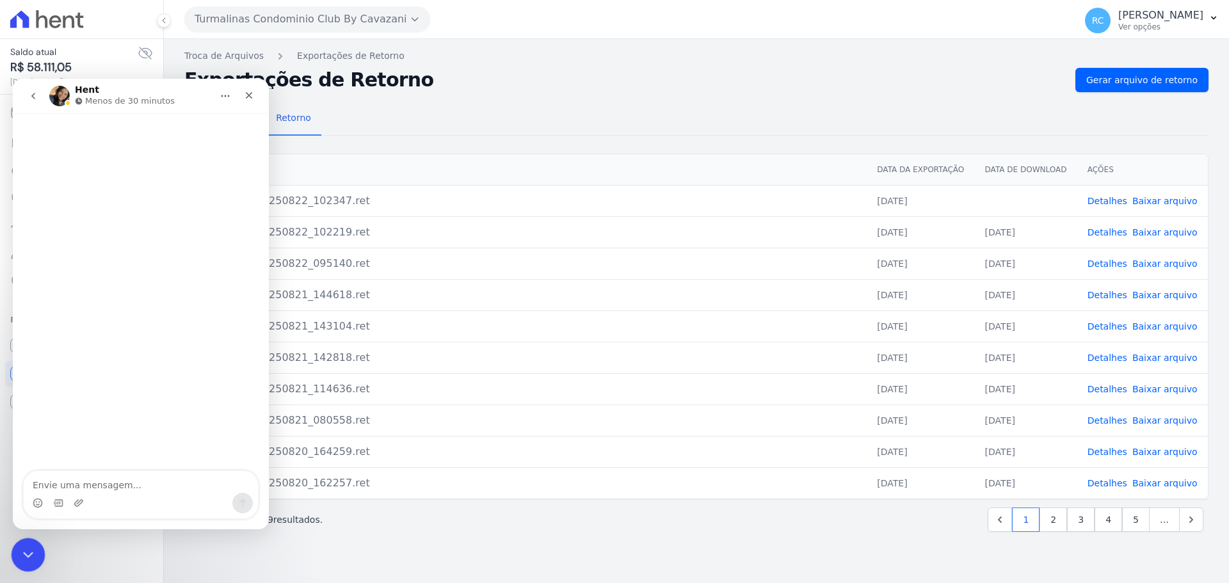
click at [14, 558] on div "Fechar mensagem da Intercom" at bounding box center [26, 553] width 31 height 31
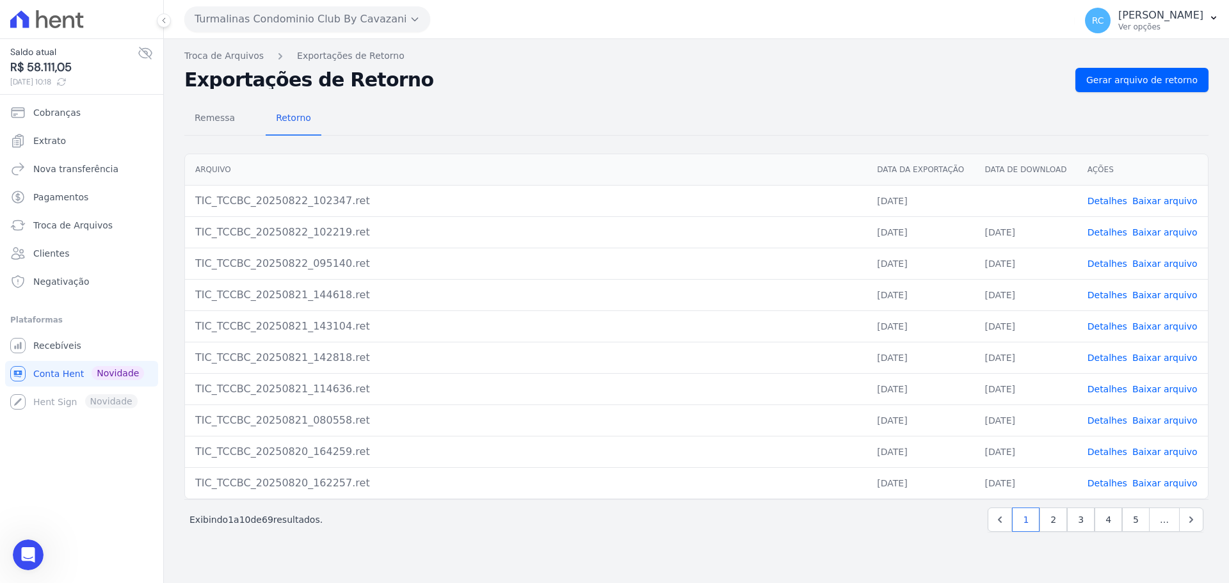
click at [177, 90] on div "Translation missing. Options considered were: - pt-BR.banking.file_exports.crea…" at bounding box center [697, 311] width 1066 height 544
click at [583, 540] on div "Remessa Retorno Arquivo Data da Exportação Data de Download Ações TIC_TCCBC_202…" at bounding box center [696, 318] width 1025 height 453
click at [824, 524] on div "Exibindo 1 a 10 de 69 resultados. 1 2 3 4 5 …" at bounding box center [697, 520] width 1014 height 24
click at [20, 555] on icon "Abrir mensagem da Intercom" at bounding box center [26, 553] width 21 height 21
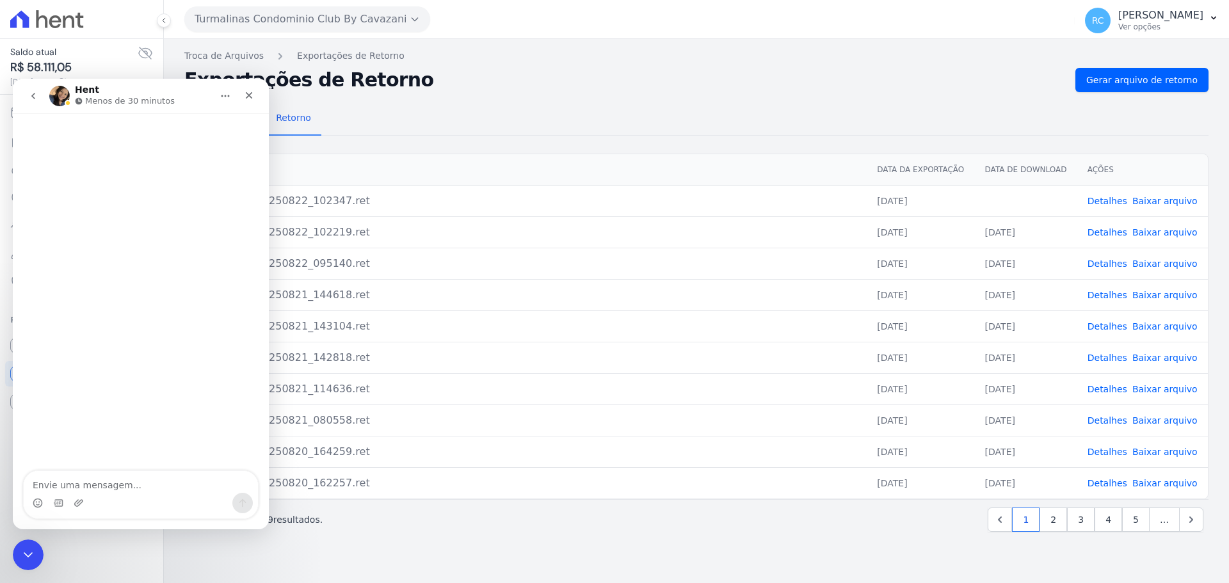
click at [108, 483] on textarea "Envie uma mensagem..." at bounding box center [141, 482] width 234 height 22
click at [29, 102] on button "go back" at bounding box center [33, 96] width 24 height 24
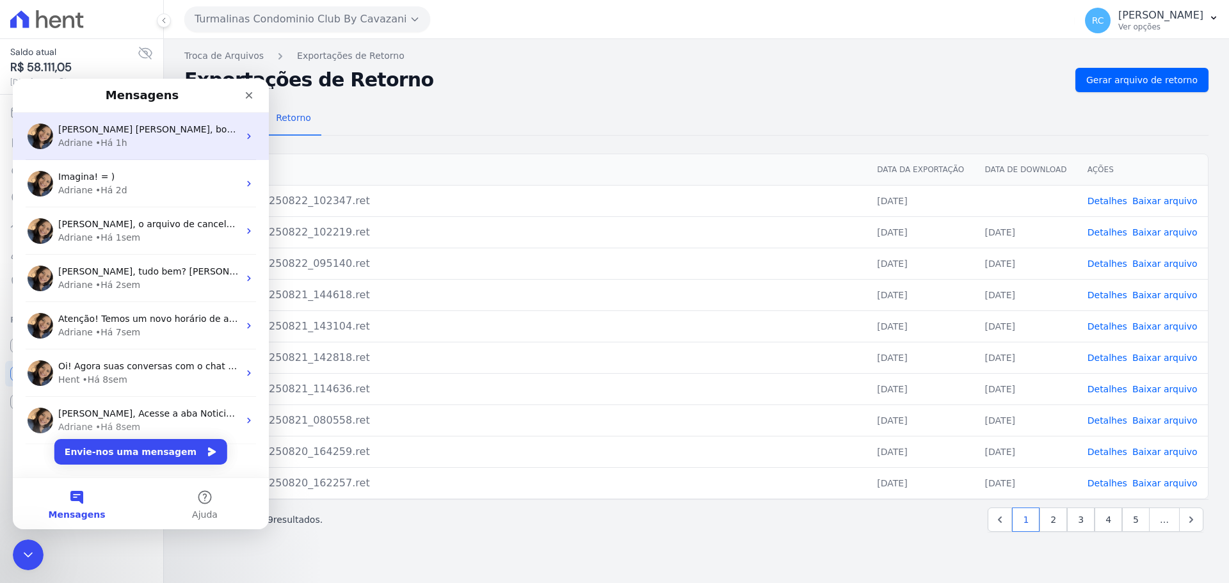
click at [168, 143] on div "Adriane • Há 1h" at bounding box center [148, 142] width 181 height 13
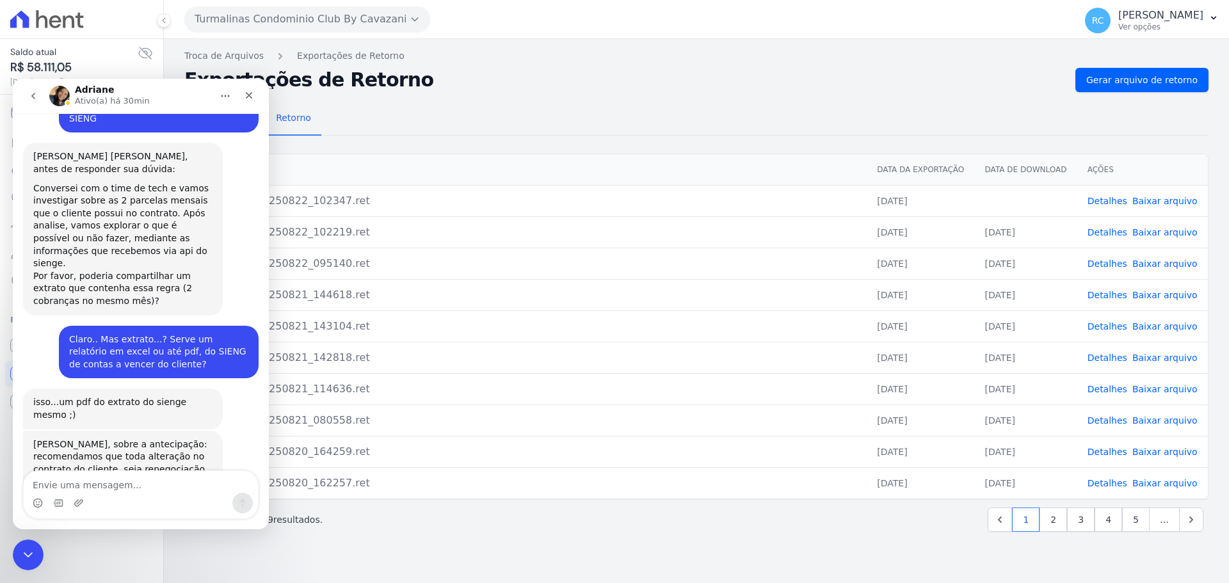
click at [126, 485] on textarea "Envie uma mensagem..." at bounding box center [141, 482] width 234 height 22
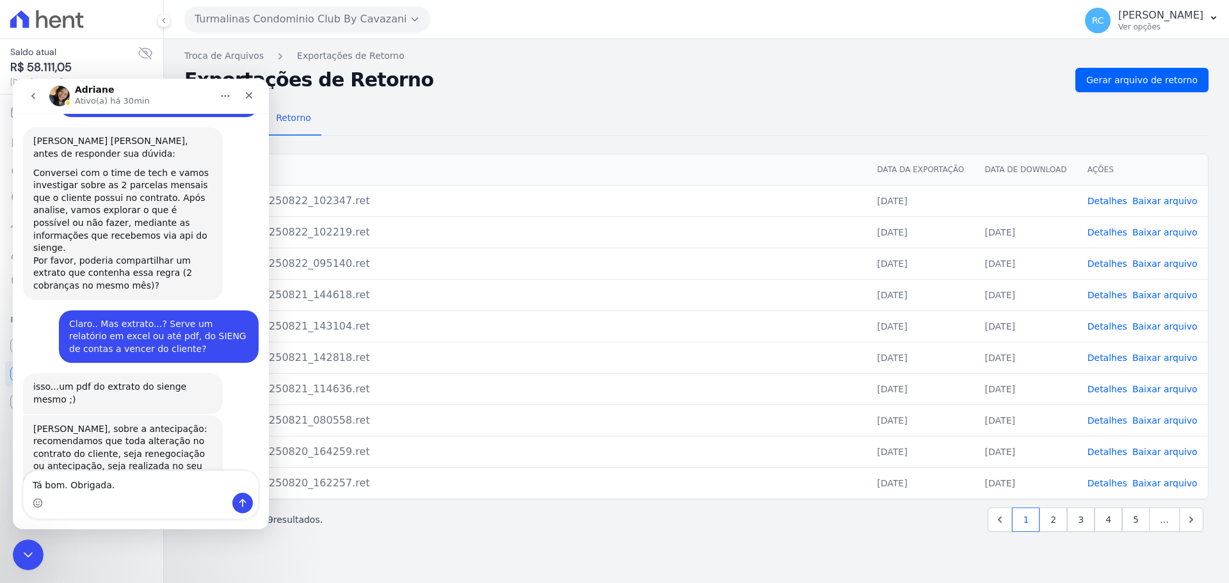
type textarea "Tá bom. Obrigada."
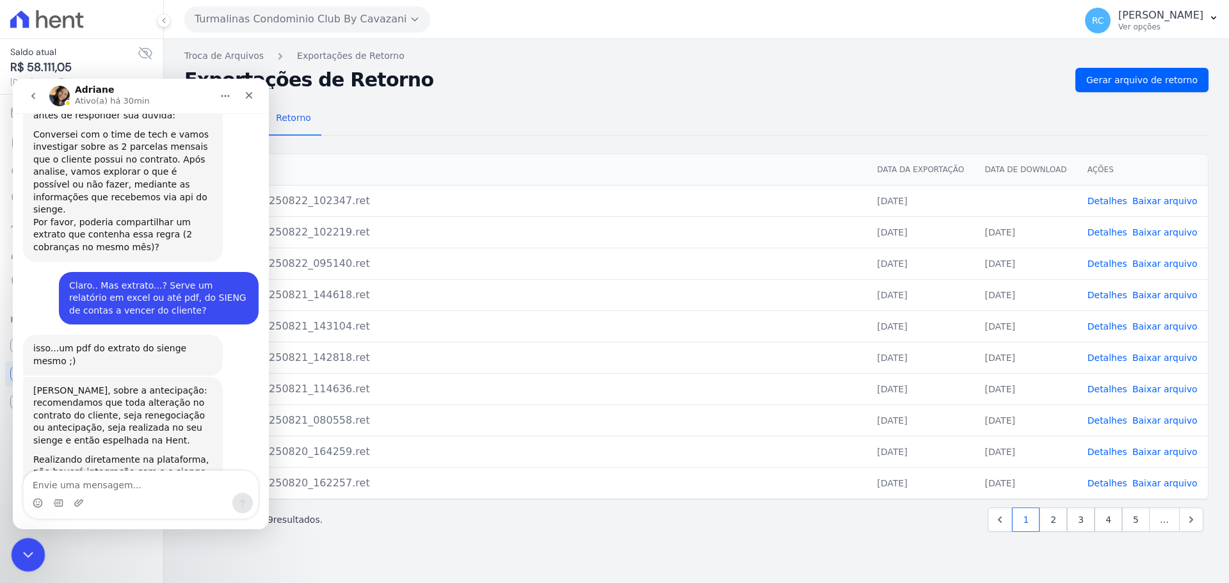
click at [24, 555] on icon "Fechar mensagem da Intercom" at bounding box center [26, 553] width 15 height 15
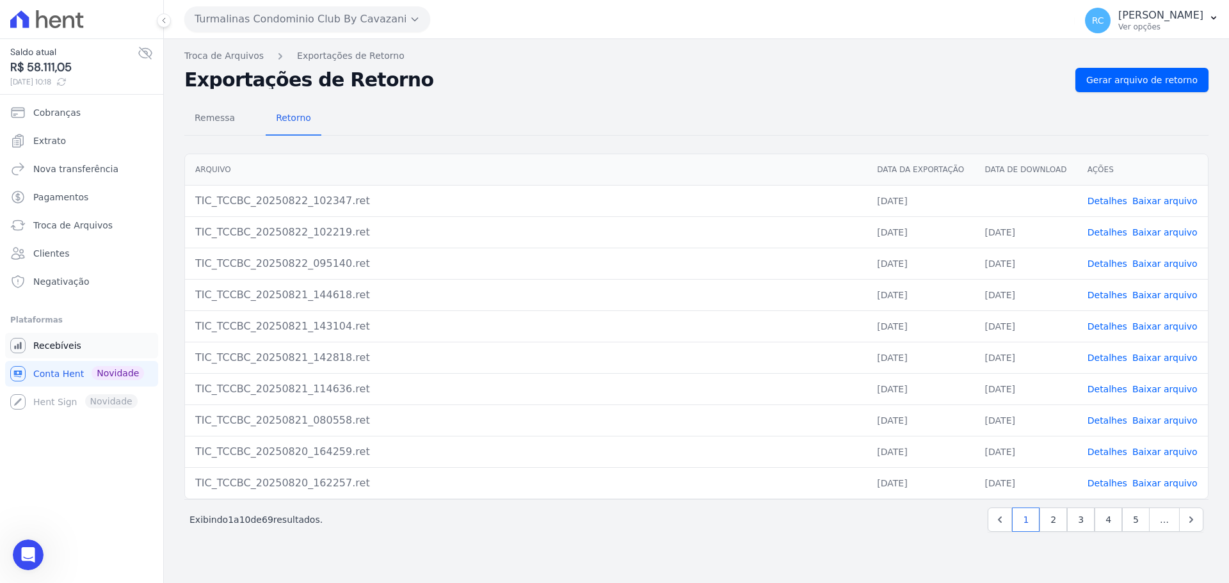
click at [80, 346] on link "Recebíveis" at bounding box center [81, 346] width 153 height 26
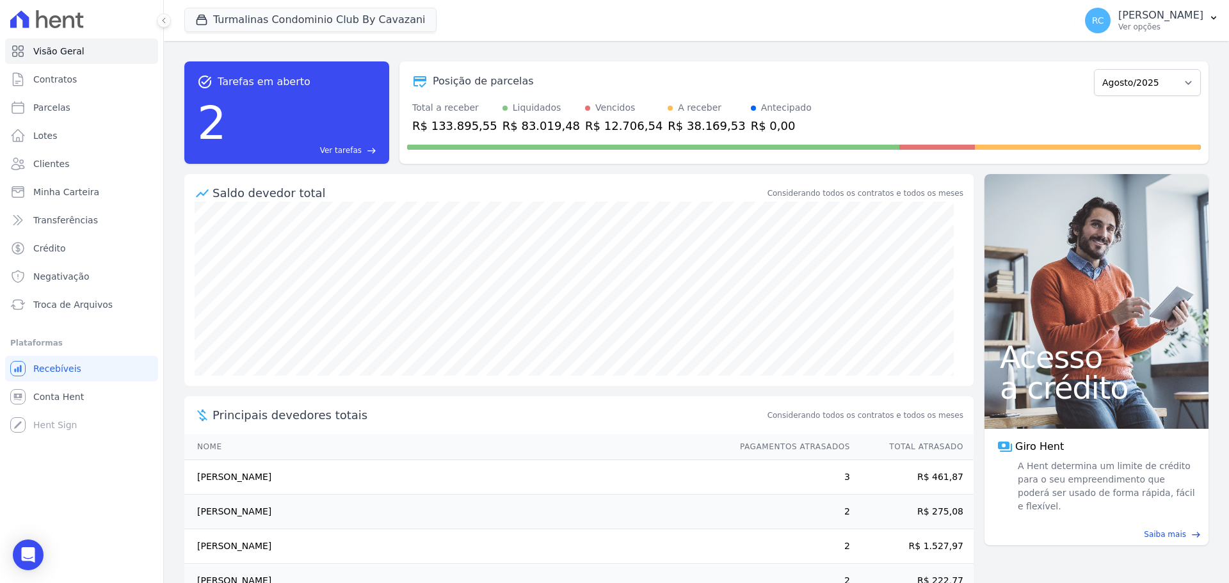
click at [951, 96] on div "Posição de parcelas Agosto/2024 Setembro/2024 Outubro/2024 Novembro/2024 Dezemb…" at bounding box center [804, 112] width 809 height 102
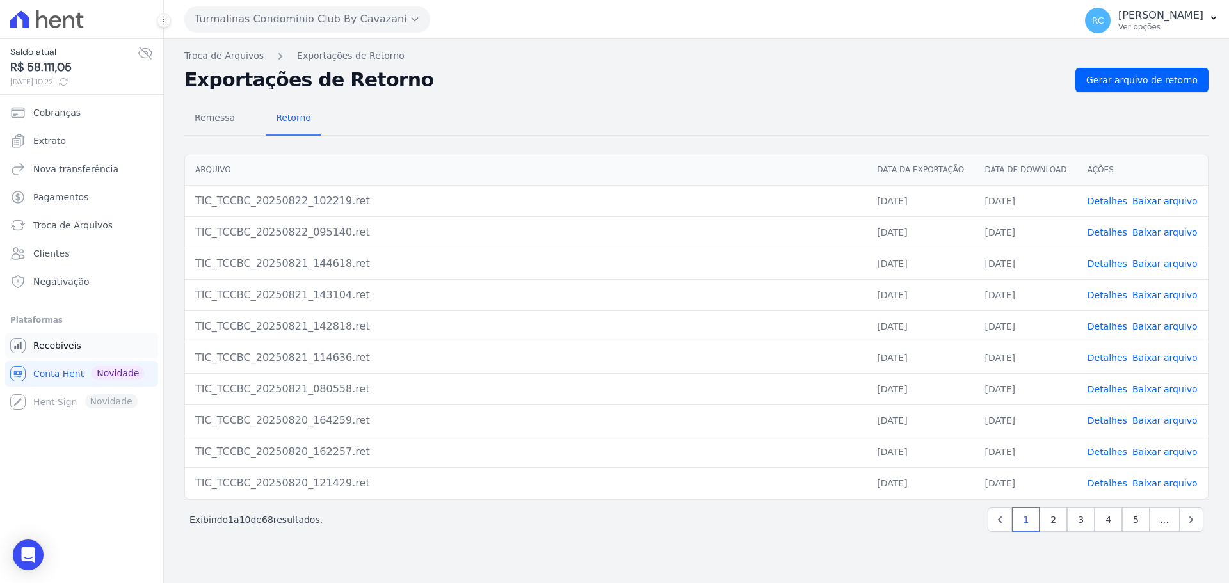
click at [75, 352] on link "Recebíveis" at bounding box center [81, 346] width 153 height 26
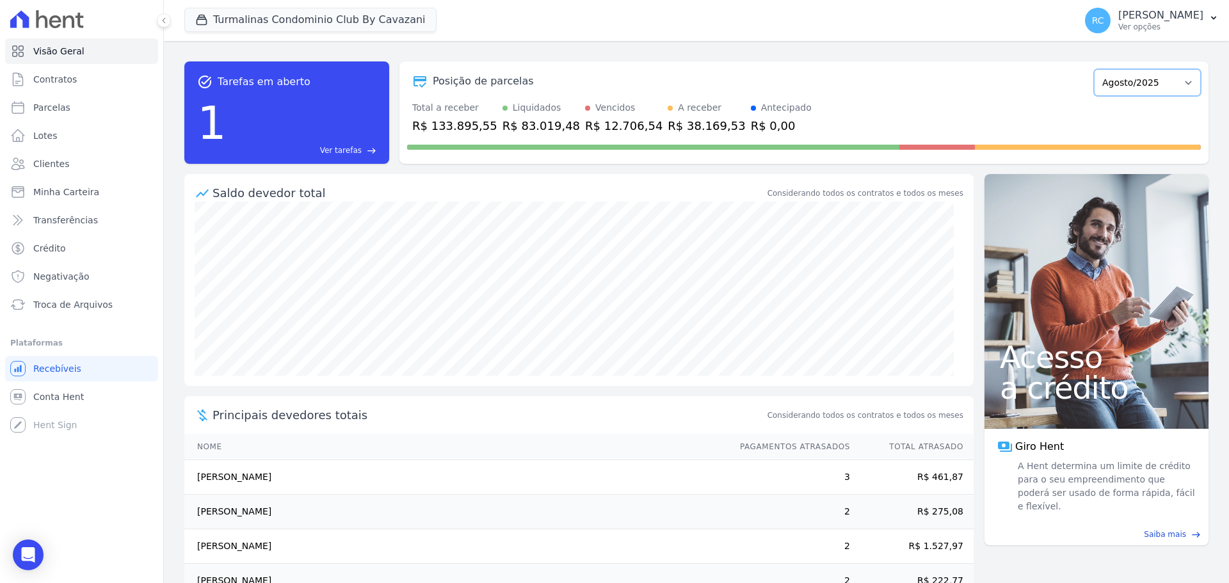
click at [1123, 83] on select "Agosto/2024 Setembro/2024 Outubro/2024 Novembro/2024 Dezembro/2024 Janeiro/2025…" at bounding box center [1147, 82] width 107 height 27
drag, startPoint x: 954, startPoint y: 98, endPoint x: 1055, endPoint y: 57, distance: 108.6
click at [972, 92] on div "Posição de parcelas Agosto/2024 Setembro/2024 Outubro/2024 Novembro/2024 Dezemb…" at bounding box center [804, 112] width 809 height 102
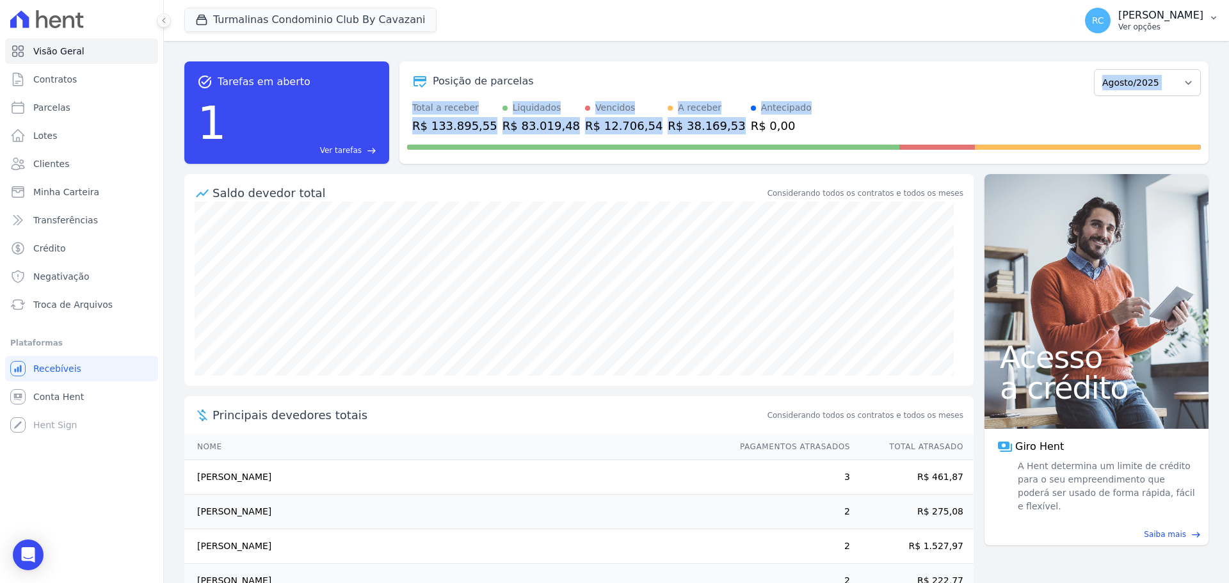
click at [1178, 6] on button "RC [PERSON_NAME] Ver opções" at bounding box center [1152, 21] width 154 height 36
click at [1124, 50] on link "Perfil do empreendimento" at bounding box center [1148, 55] width 164 height 23
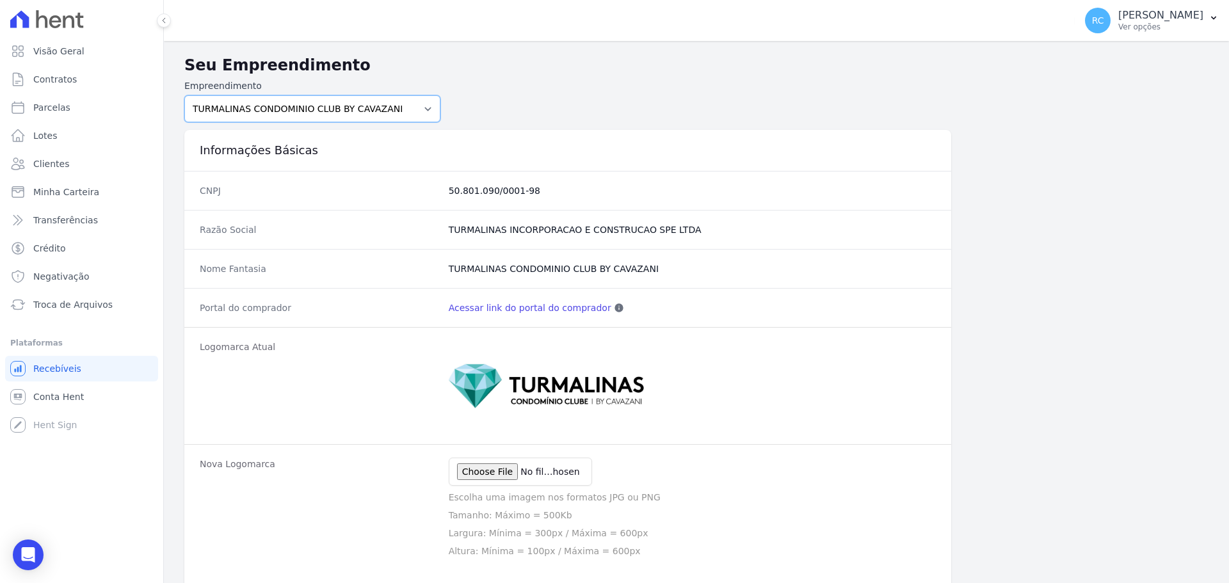
click at [331, 106] on select "PARQUE DAS FLORES PARQUE DOS PASSAROS TURMALINAS CONDOMINIO CLUB BY CAVAZANI" at bounding box center [312, 108] width 256 height 27
click at [520, 90] on form "Empreendimento [GEOGRAPHIC_DATA] DOS PASSAROS TURMALINAS CONDOMINIO CLUB BY CAV…" at bounding box center [696, 100] width 1025 height 43
drag, startPoint x: 530, startPoint y: 299, endPoint x: 526, endPoint y: 306, distance: 7.7
click at [526, 306] on div "Portal do comprador Acessar link do portal do comprador Esse link pode ser disp…" at bounding box center [567, 307] width 767 height 39
click at [526, 306] on link "Acessar link do portal do comprador" at bounding box center [530, 308] width 163 height 13
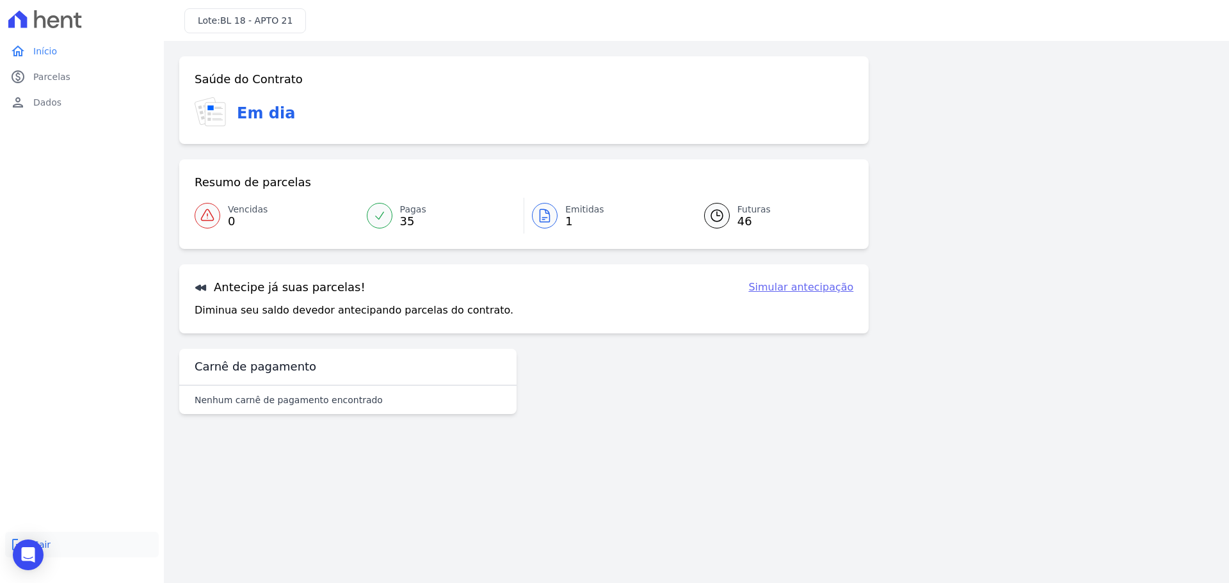
click at [60, 542] on link "logout Sair" at bounding box center [82, 545] width 154 height 26
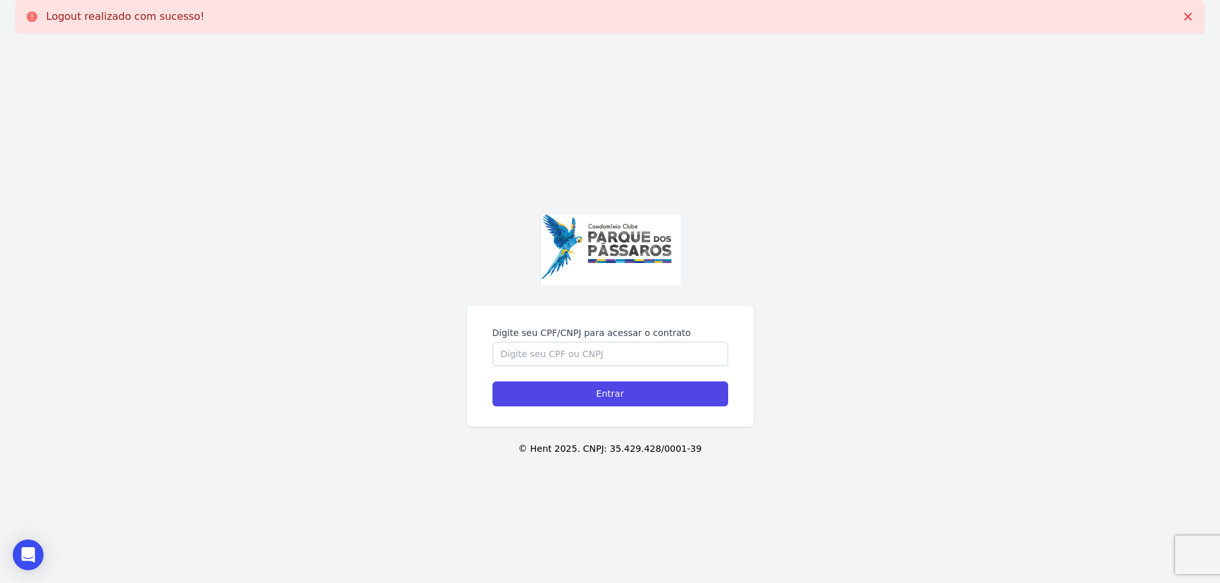
drag, startPoint x: 560, startPoint y: 337, endPoint x: 552, endPoint y: 350, distance: 15.5
click at [560, 339] on label "Digite seu CPF/CNPJ para acessar o contrato" at bounding box center [610, 333] width 236 height 13
click at [560, 342] on input "Digite seu CPF/CNPJ para acessar o contrato" at bounding box center [610, 354] width 236 height 24
click at [552, 351] on input "Digite seu CPF/CNPJ para acessar o contrato" at bounding box center [610, 354] width 236 height 24
paste input "31833464869"
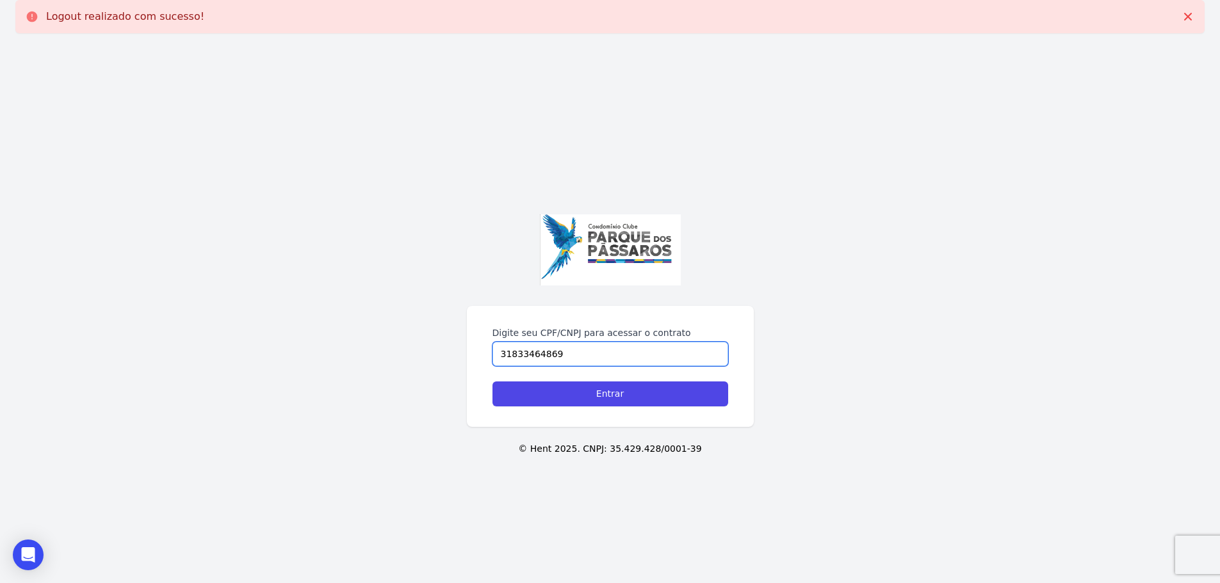
click at [513, 355] on input "31833464869" at bounding box center [610, 354] width 236 height 24
type input "318.334.648-69"
click at [615, 394] on input "Entrar" at bounding box center [610, 394] width 236 height 25
click at [581, 348] on input "Digite seu CPF/CNPJ para acessar o contrato" at bounding box center [610, 354] width 236 height 24
paste input "31833464869"
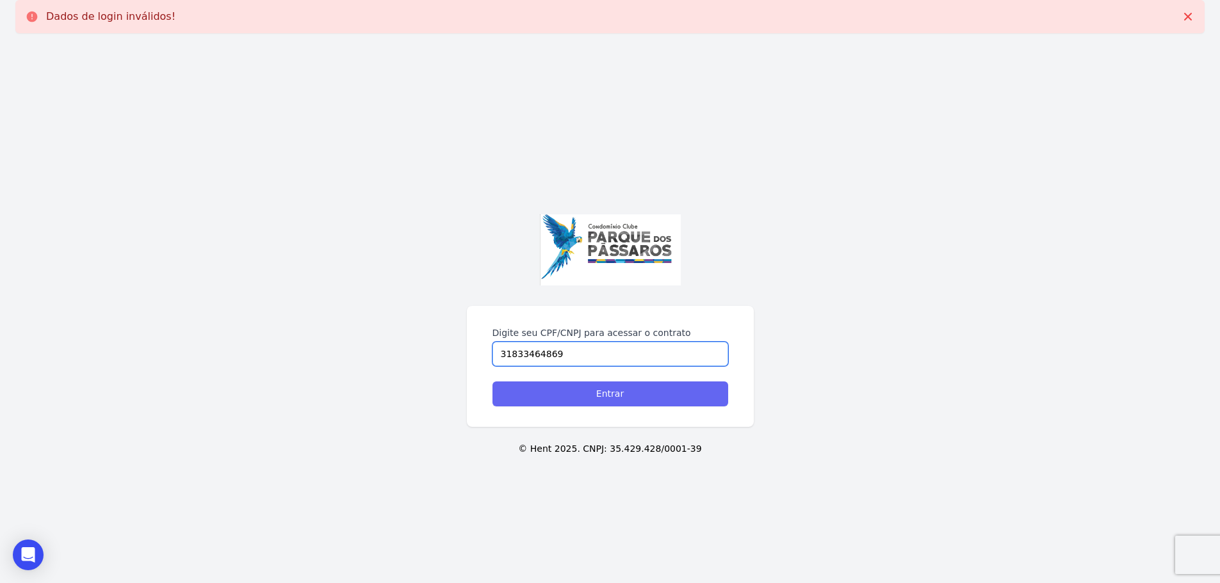
type input "31833464869"
click at [544, 387] on input "Entrar" at bounding box center [610, 394] width 236 height 25
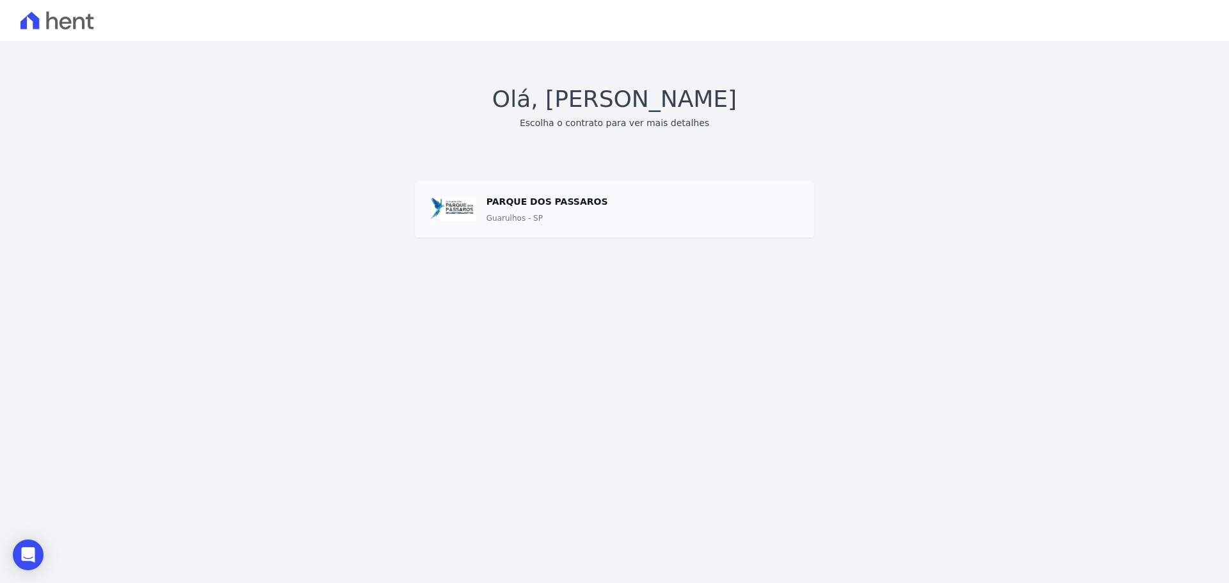
click at [546, 184] on span at bounding box center [615, 209] width 400 height 57
click at [535, 206] on span at bounding box center [615, 209] width 400 height 57
click at [455, 212] on span at bounding box center [615, 209] width 400 height 57
drag, startPoint x: 441, startPoint y: 200, endPoint x: 687, endPoint y: 190, distance: 246.1
click at [446, 199] on span at bounding box center [615, 209] width 400 height 57
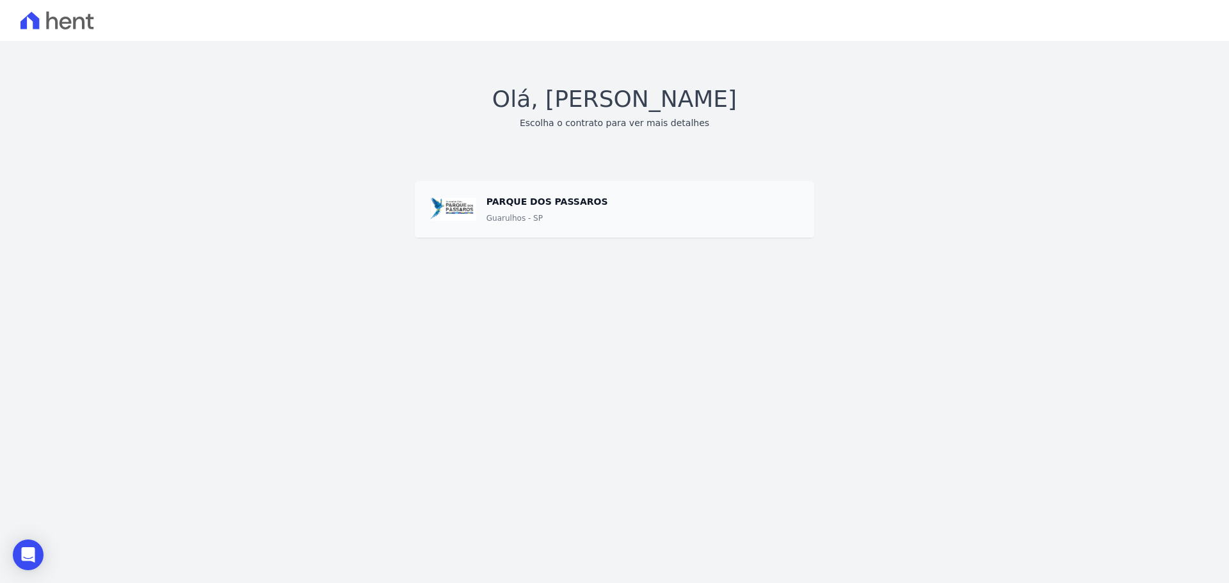
drag, startPoint x: 687, startPoint y: 190, endPoint x: 610, endPoint y: 201, distance: 77.7
click at [663, 195] on span at bounding box center [615, 209] width 400 height 57
drag, startPoint x: 561, startPoint y: 204, endPoint x: 611, endPoint y: 130, distance: 89.5
click at [564, 203] on span at bounding box center [615, 209] width 400 height 57
drag, startPoint x: 611, startPoint y: 127, endPoint x: 646, endPoint y: 106, distance: 41.1
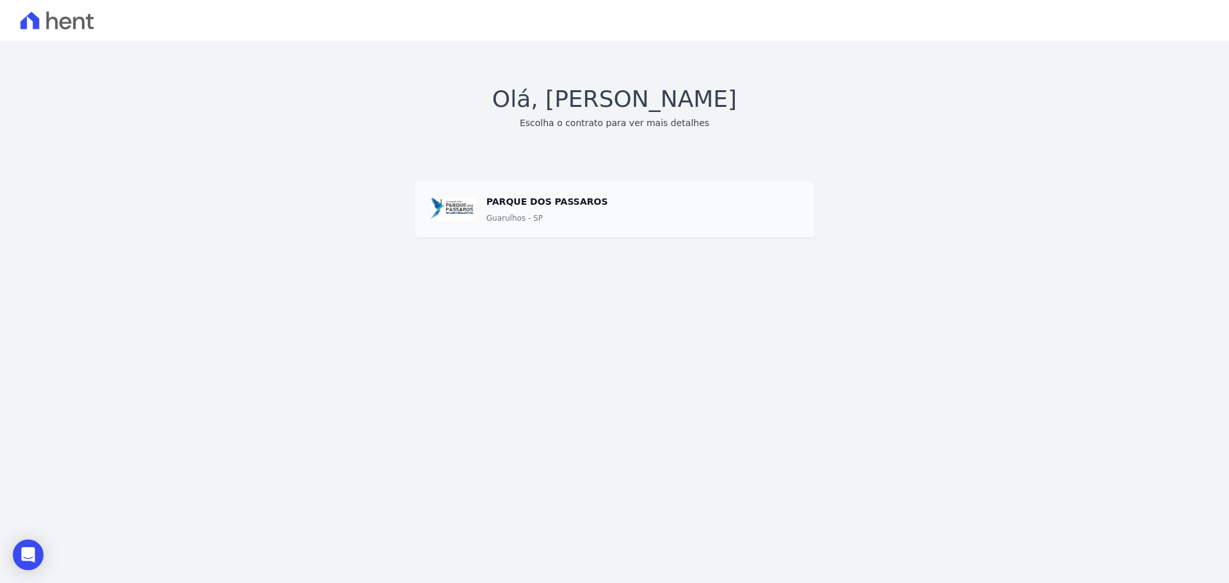
click at [615, 123] on h3 "Escolha o contrato para ver mais detalhes" at bounding box center [615, 123] width 190 height 13
drag, startPoint x: 649, startPoint y: 107, endPoint x: 655, endPoint y: 125, distance: 19.0
click at [649, 113] on h1 "Olá, [PERSON_NAME]" at bounding box center [614, 99] width 245 height 35
drag, startPoint x: 656, startPoint y: 130, endPoint x: 468, endPoint y: 206, distance: 202.3
click at [642, 141] on div "Olá, [PERSON_NAME] Sa Escolha o contrato para ver mais detalhes [GEOGRAPHIC_DAT…" at bounding box center [614, 160] width 1199 height 156
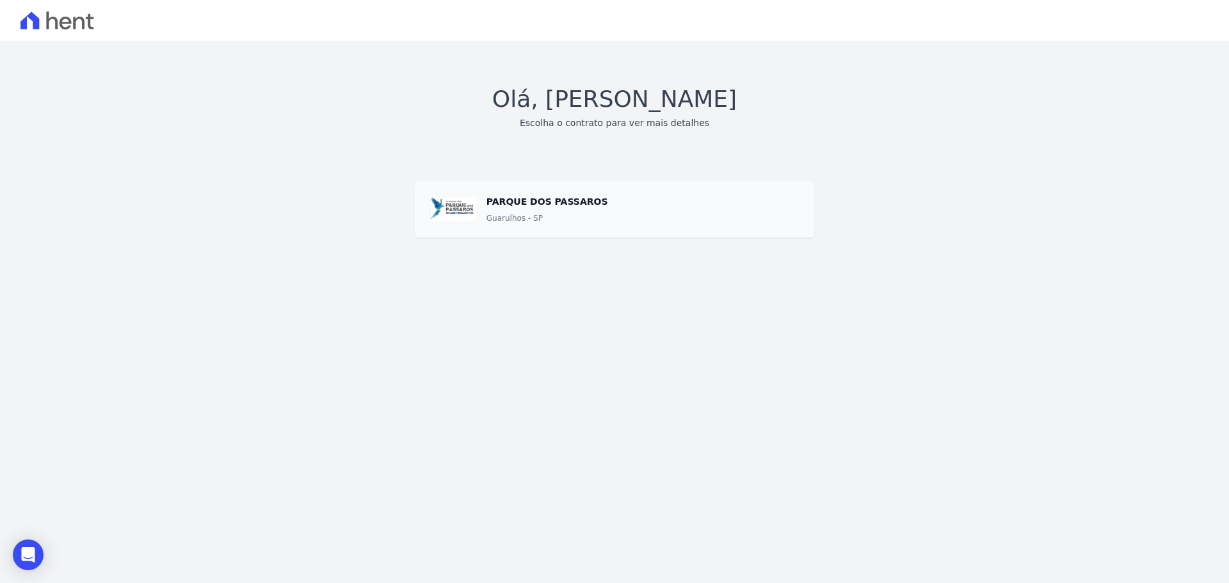
drag, startPoint x: 461, startPoint y: 208, endPoint x: 444, endPoint y: 223, distance: 22.2
click at [457, 213] on span at bounding box center [615, 209] width 400 height 57
drag, startPoint x: 443, startPoint y: 224, endPoint x: 476, endPoint y: 234, distance: 34.0
click at [444, 226] on span at bounding box center [615, 209] width 400 height 57
click at [491, 236] on span at bounding box center [615, 209] width 400 height 57
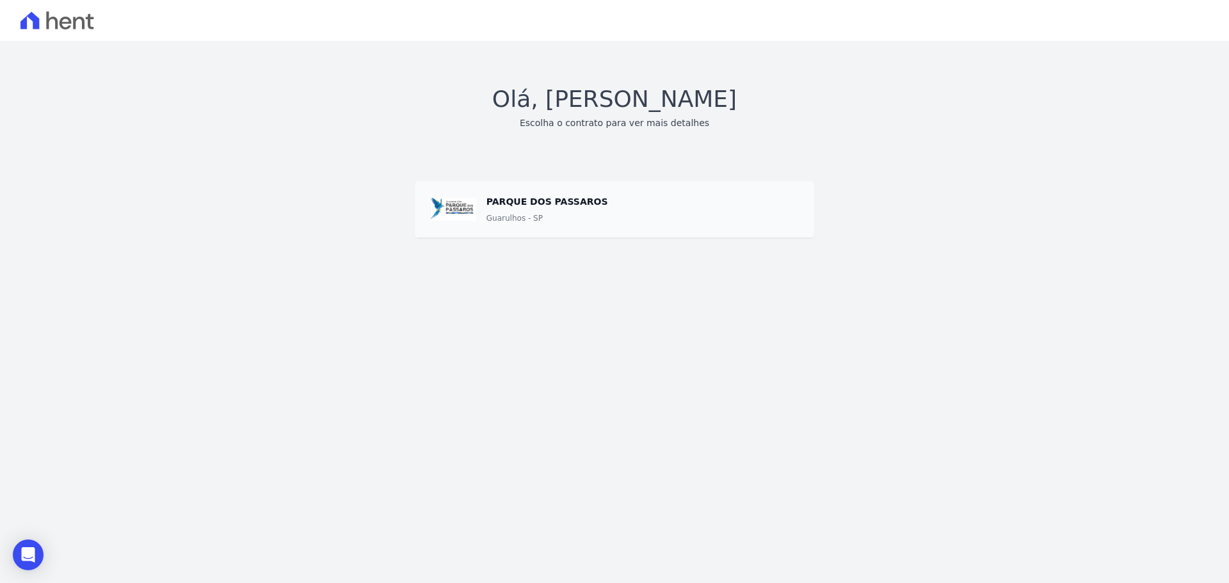
click at [536, 219] on link "Guarulhos - SP" at bounding box center [515, 218] width 56 height 13
click at [512, 216] on link "Guarulhos - SP" at bounding box center [515, 218] width 56 height 13
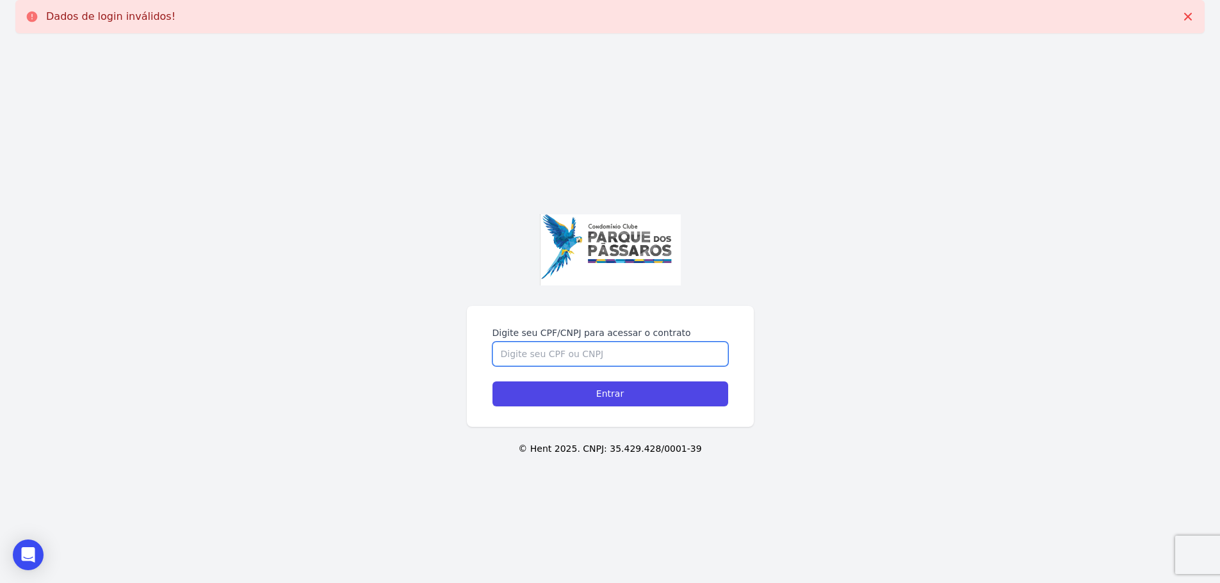
click at [555, 352] on input "Digite seu CPF/CNPJ para acessar o contrato" at bounding box center [610, 354] width 236 height 24
paste input "31833464869"
drag, startPoint x: 515, startPoint y: 352, endPoint x: 572, endPoint y: 334, distance: 59.7
click at [515, 352] on input "31833464869" at bounding box center [610, 354] width 236 height 24
type input "31833464869"
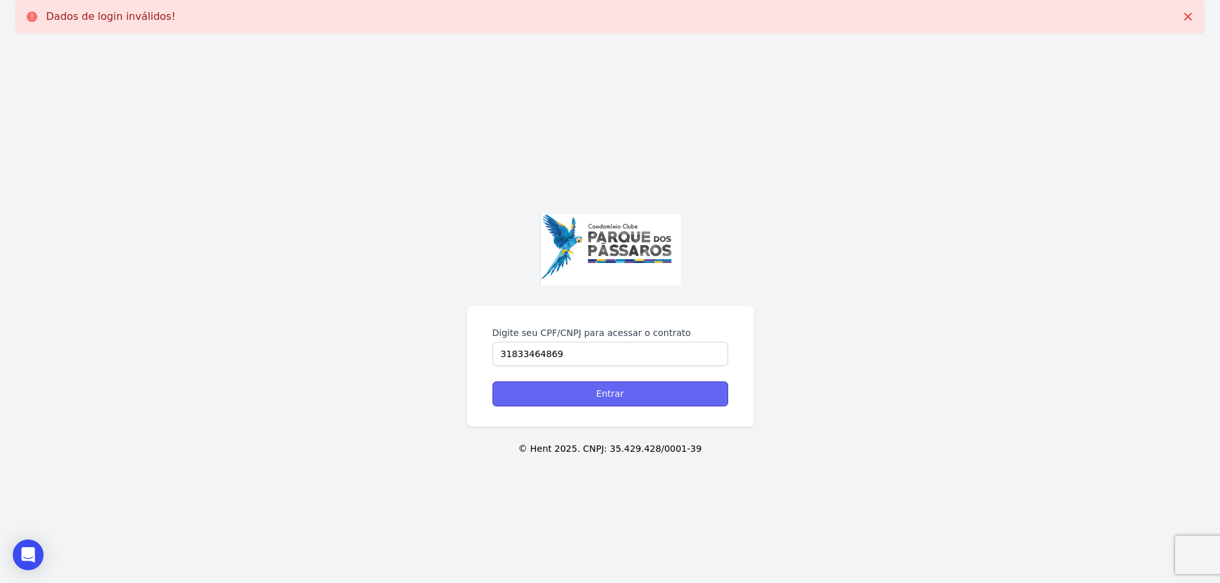
click at [546, 387] on input "Entrar" at bounding box center [610, 394] width 236 height 25
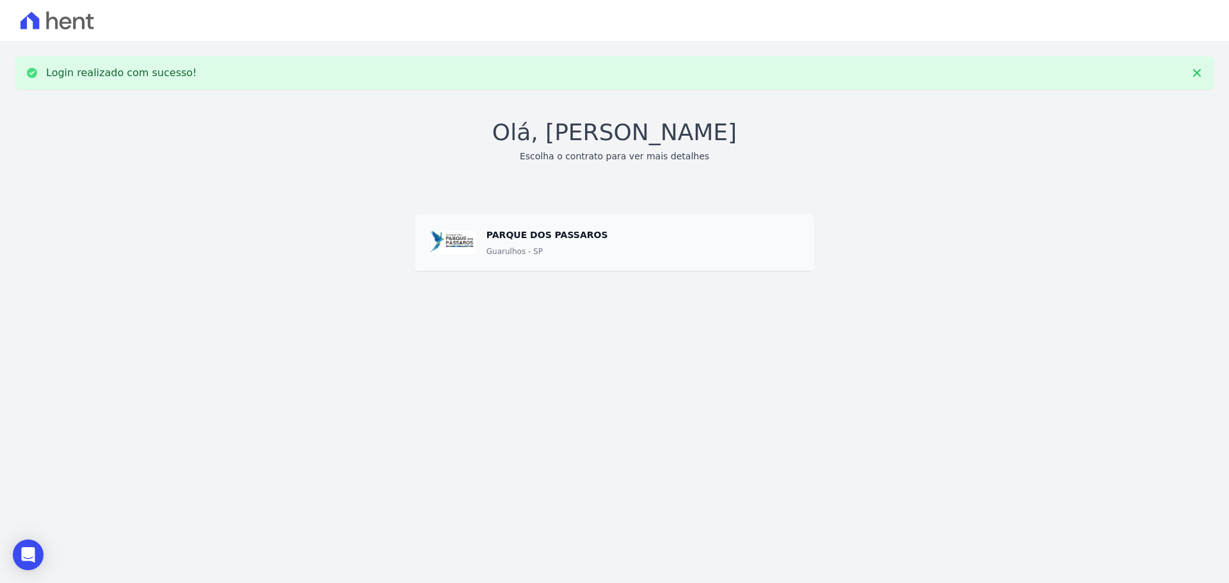
drag, startPoint x: 514, startPoint y: 248, endPoint x: 528, endPoint y: 218, distance: 32.4
click at [523, 231] on div "PARQUE DOS PASSAROS Guarulhos - SP" at bounding box center [643, 242] width 312 height 31
click at [528, 218] on span at bounding box center [615, 242] width 400 height 57
click at [514, 243] on span at bounding box center [615, 242] width 400 height 57
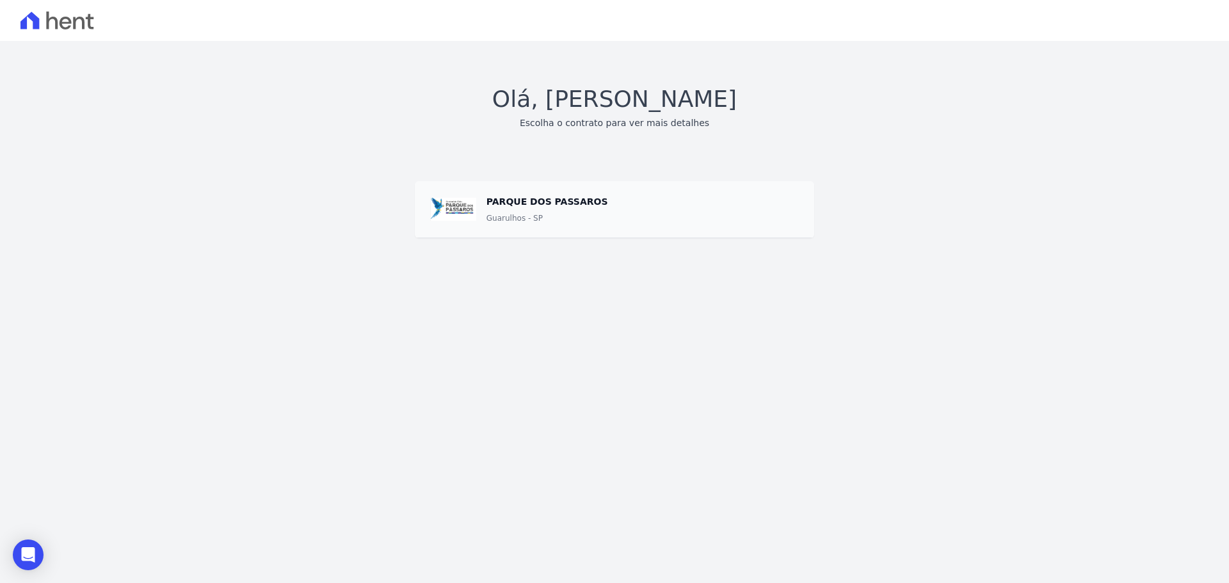
click at [571, 380] on main "Login realizado com sucesso! [PERSON_NAME], [PERSON_NAME] Sa Escolha o contrato…" at bounding box center [614, 312] width 1229 height 542
